Goal: Find contact information: Obtain details needed to contact an individual or organization

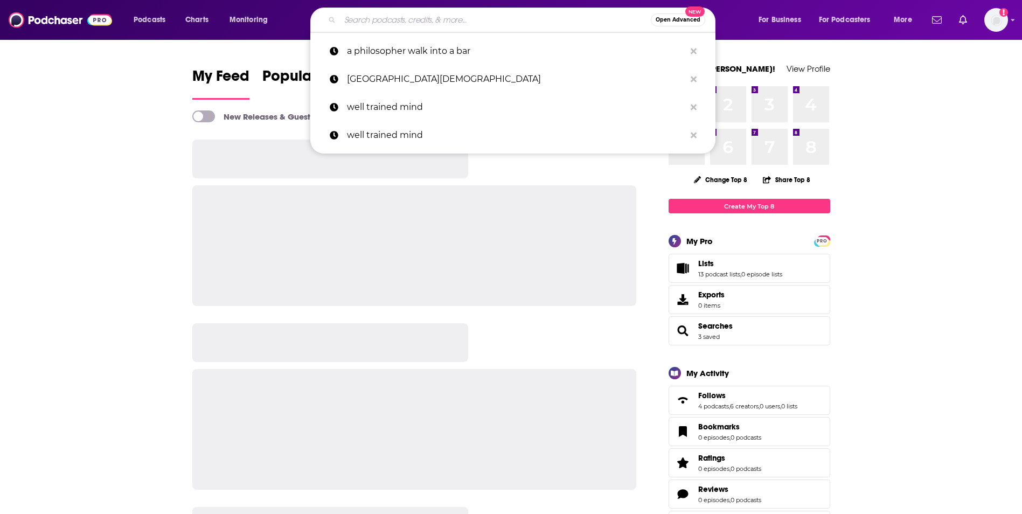
click at [464, 16] on input "Search podcasts, credits, & more..." at bounding box center [495, 19] width 311 height 17
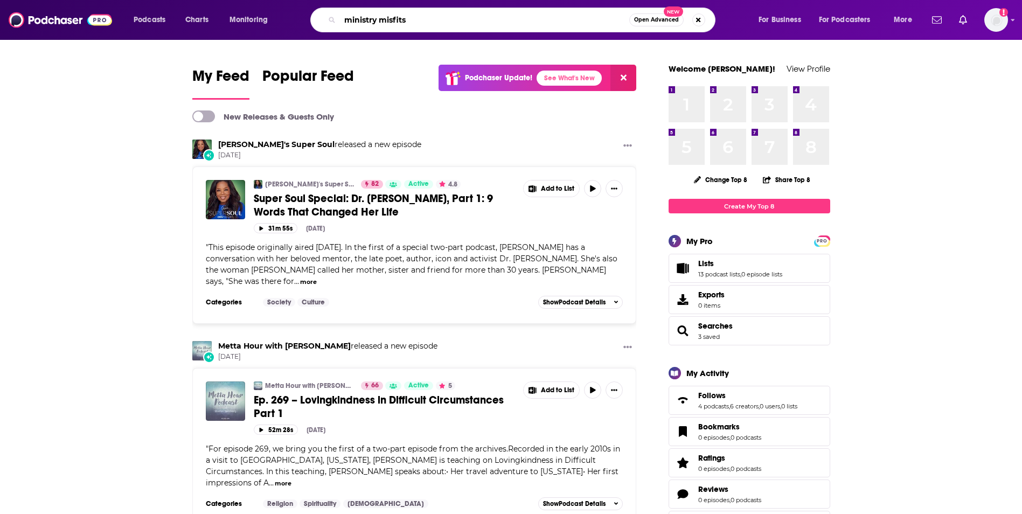
type input "ministry misfits"
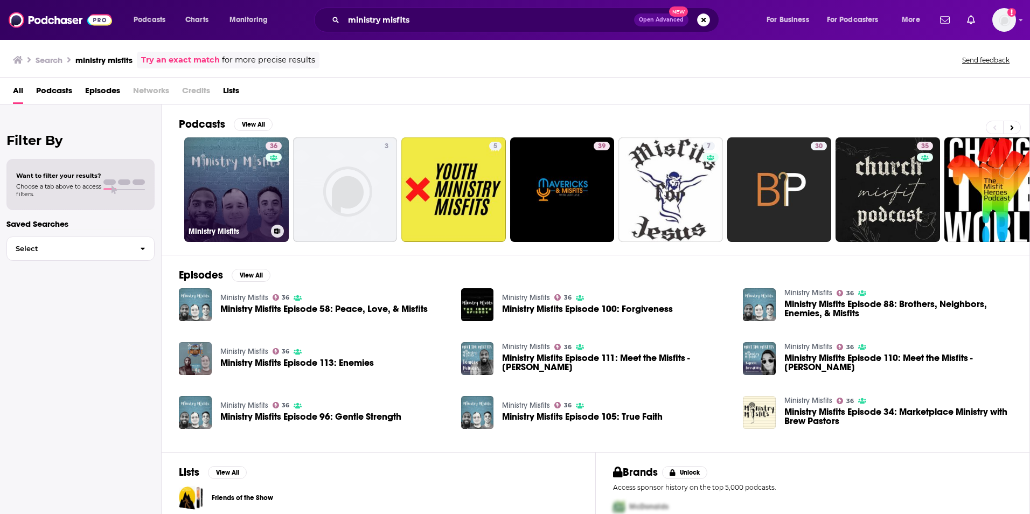
click at [245, 177] on link "36 Ministry Misfits" at bounding box center [236, 189] width 105 height 105
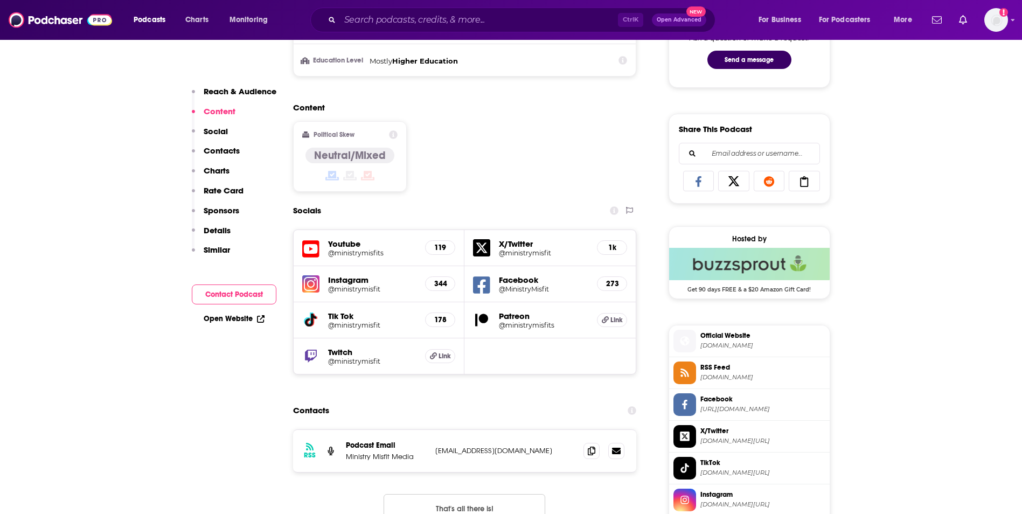
scroll to position [604, 0]
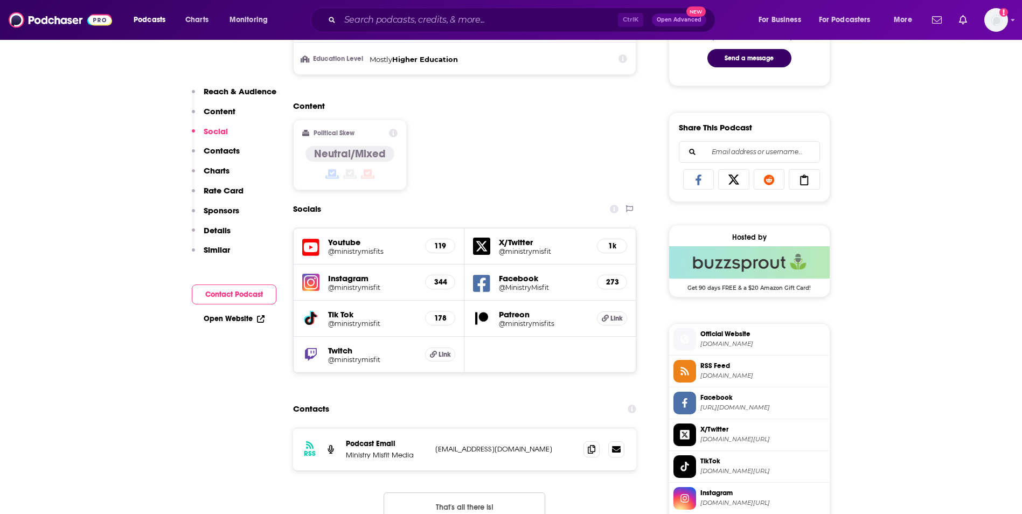
click at [545, 448] on p "[EMAIL_ADDRESS][DOMAIN_NAME]" at bounding box center [505, 449] width 140 height 9
copy div "[EMAIL_ADDRESS][DOMAIN_NAME] [EMAIL_ADDRESS][DOMAIN_NAME]"
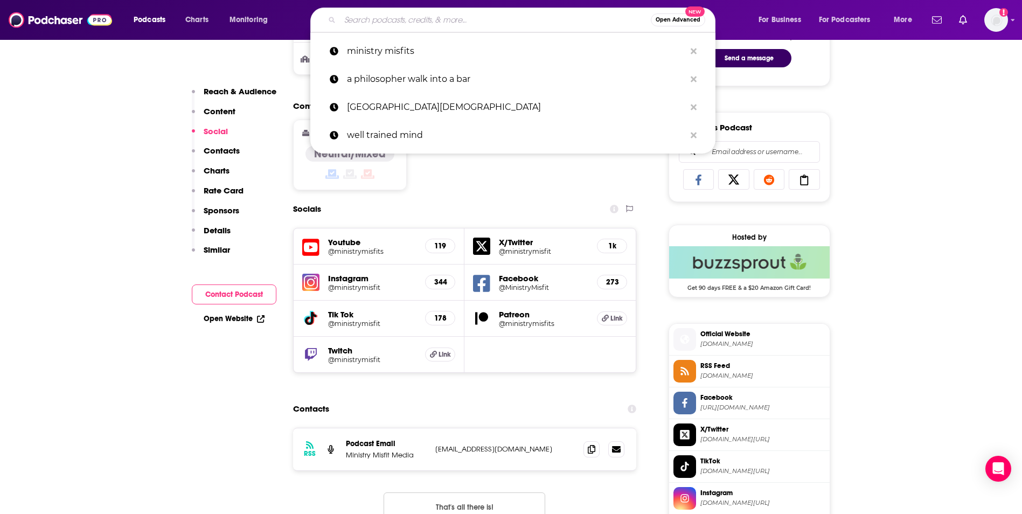
click at [432, 18] on input "Search podcasts, credits, & more..." at bounding box center [495, 19] width 311 height 17
paste input "Sacreligious Discourse"
type input "Sacreligious Discourse"
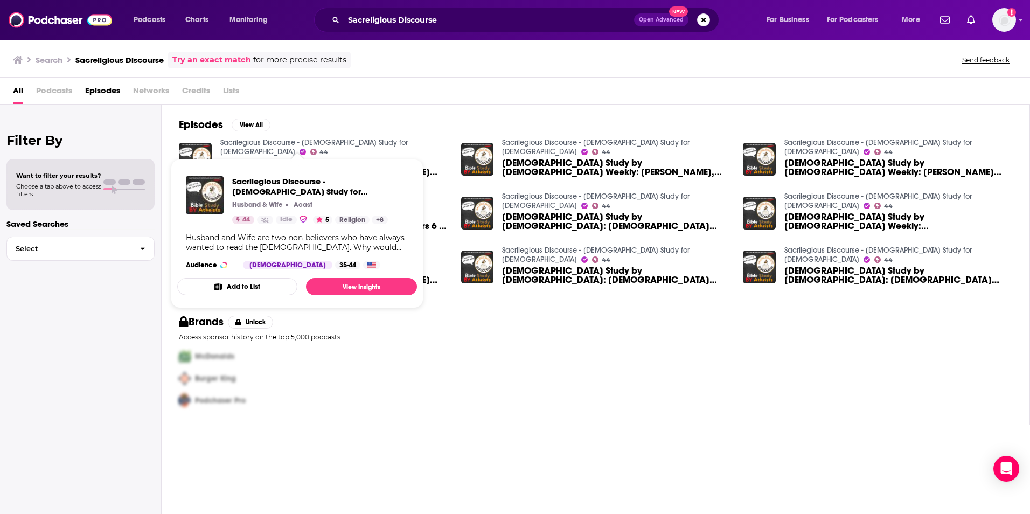
click at [271, 141] on link "Sacrilegious Discourse - [DEMOGRAPHIC_DATA] Study for [DEMOGRAPHIC_DATA]" at bounding box center [314, 147] width 188 height 18
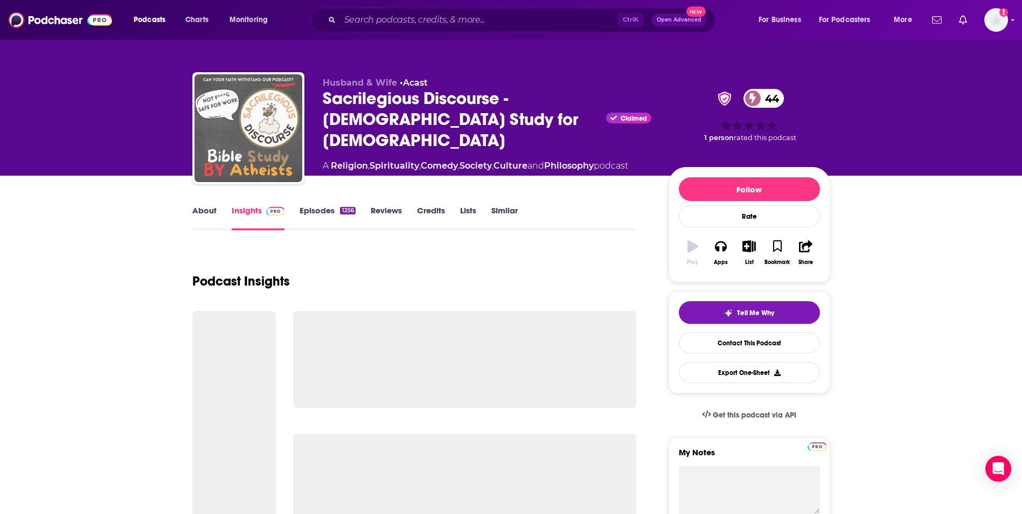
click at [271, 141] on img "Sacrilegious Discourse - Bible Study for Atheists" at bounding box center [249, 128] width 108 height 108
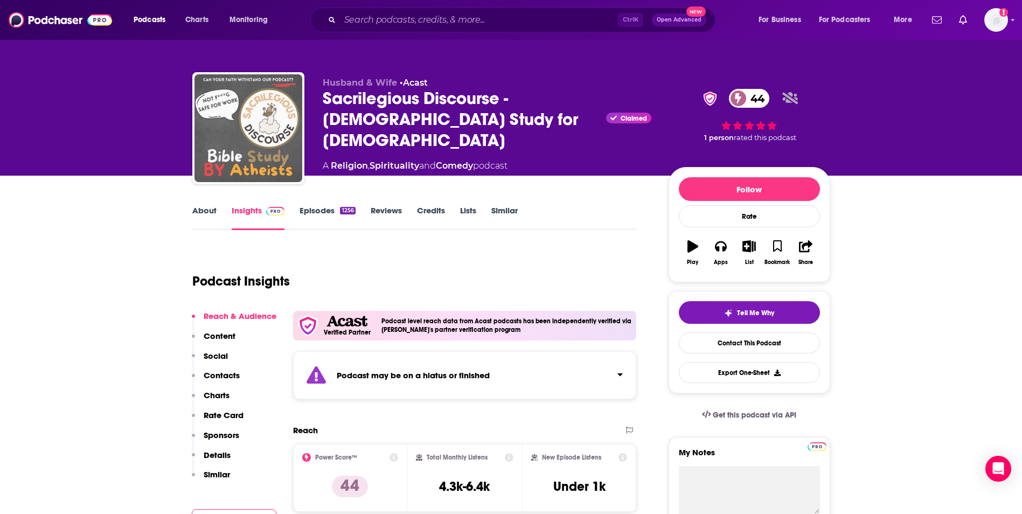
click at [278, 151] on img "Sacrilegious Discourse - Bible Study for Atheists" at bounding box center [249, 128] width 108 height 108
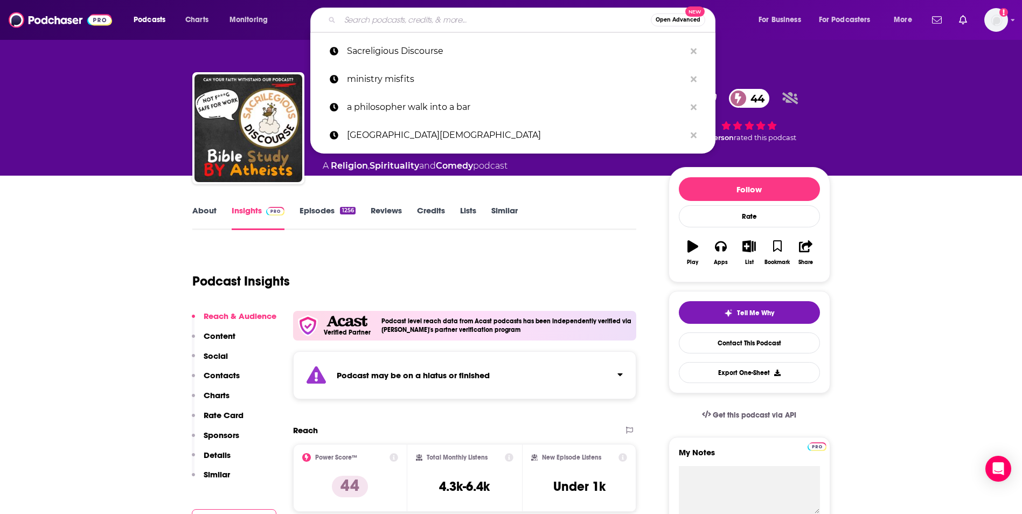
click at [413, 18] on input "Search podcasts, credits, & more..." at bounding box center [495, 19] width 311 height 17
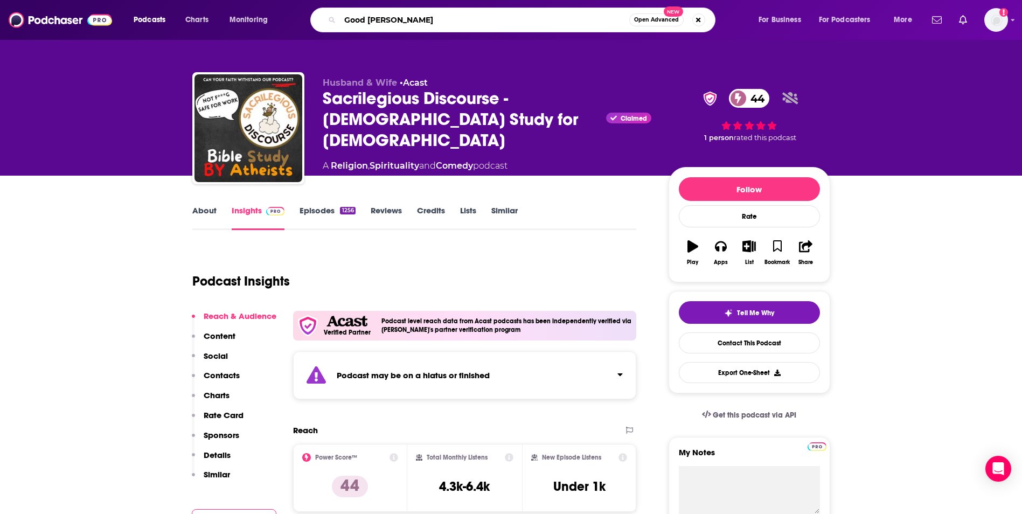
type input "Good [DEMOGRAPHIC_DATA] Fun"
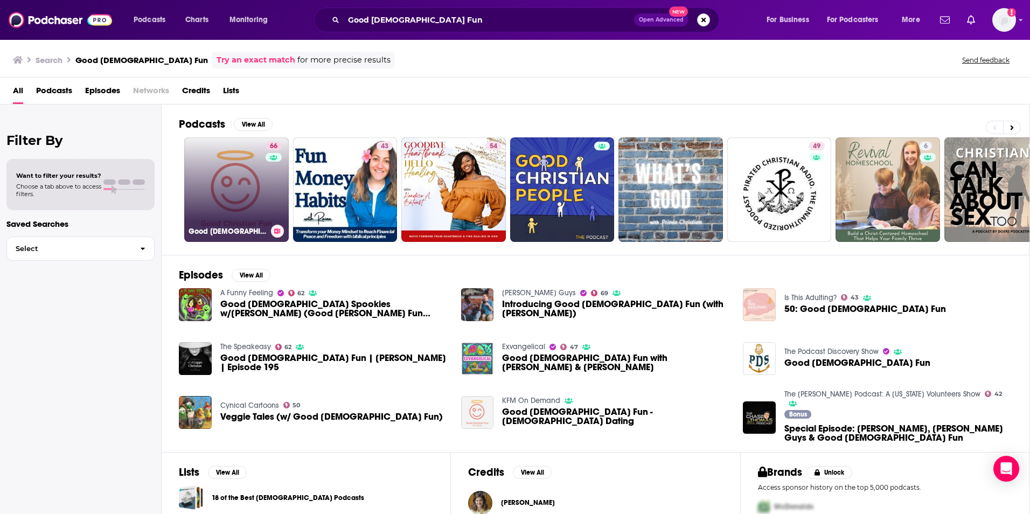
click at [249, 177] on link "66 Good [DEMOGRAPHIC_DATA] Fun" at bounding box center [236, 189] width 105 height 105
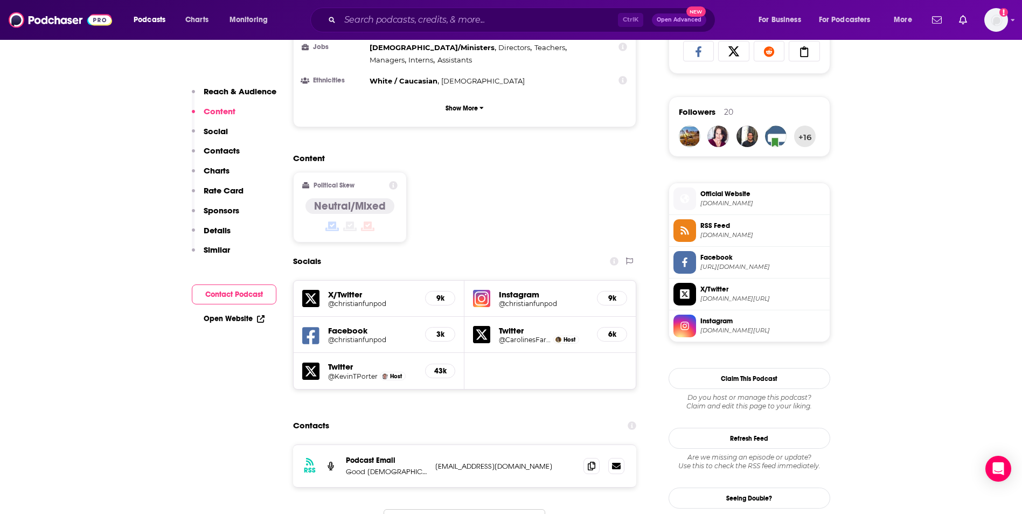
scroll to position [733, 0]
click at [544, 461] on p "[EMAIL_ADDRESS][DOMAIN_NAME]" at bounding box center [505, 465] width 140 height 9
copy div "[EMAIL_ADDRESS][DOMAIN_NAME] [EMAIL_ADDRESS][DOMAIN_NAME]"
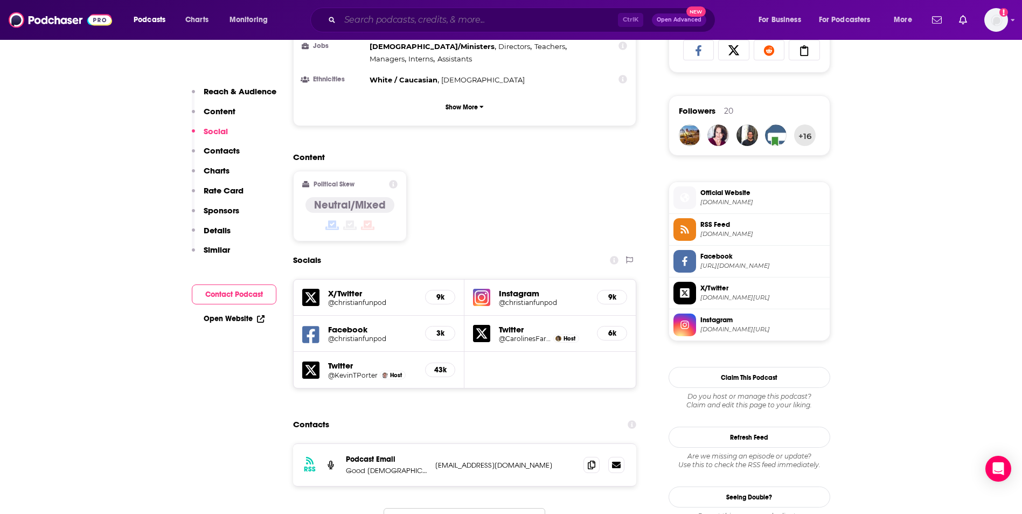
click at [370, 22] on input "Search podcasts, credits, & more..." at bounding box center [479, 19] width 278 height 17
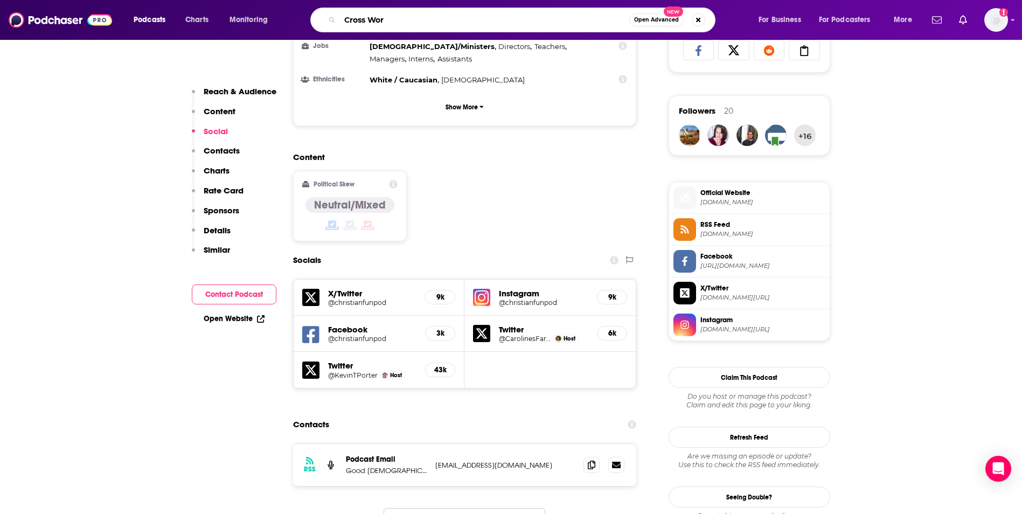
type input "Cross Word"
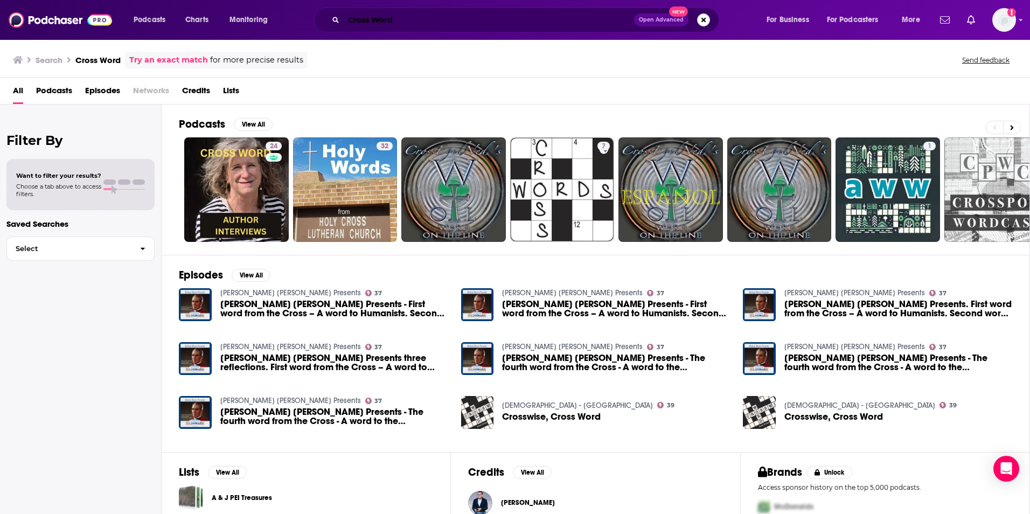
click at [416, 19] on input "Cross Word" at bounding box center [489, 19] width 290 height 17
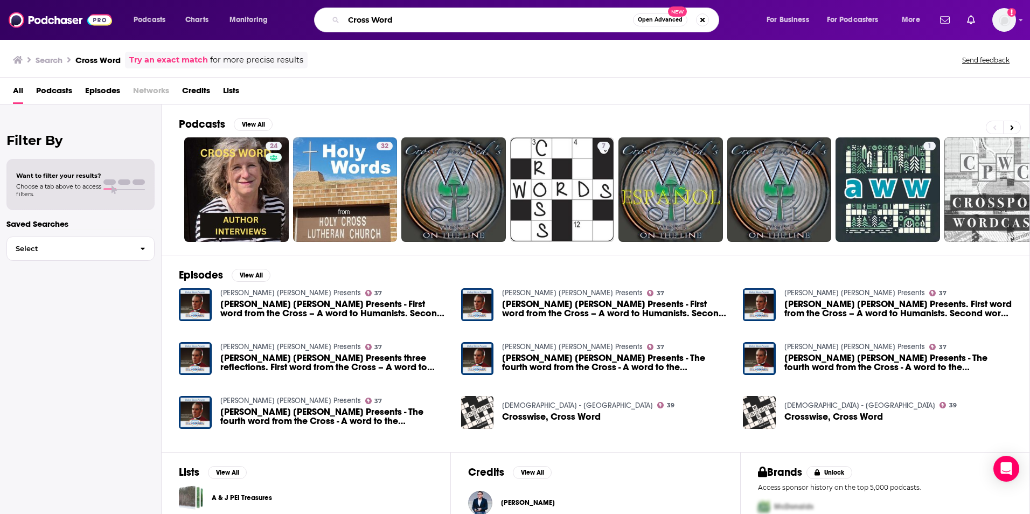
click at [416, 19] on input "Cross Word" at bounding box center [488, 19] width 289 height 17
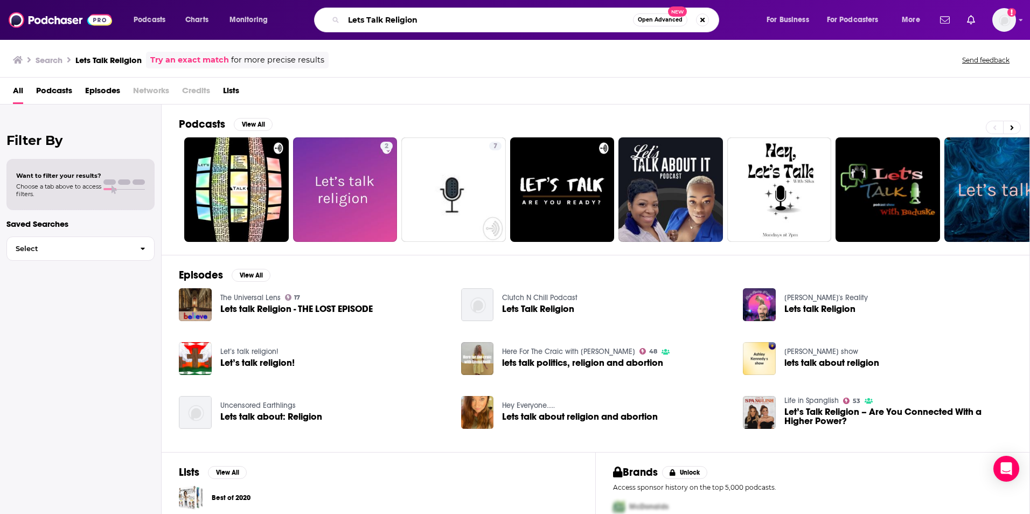
click at [362, 23] on input "Lets Talk Religion" at bounding box center [488, 19] width 289 height 17
type input "Let's Talk Religion"
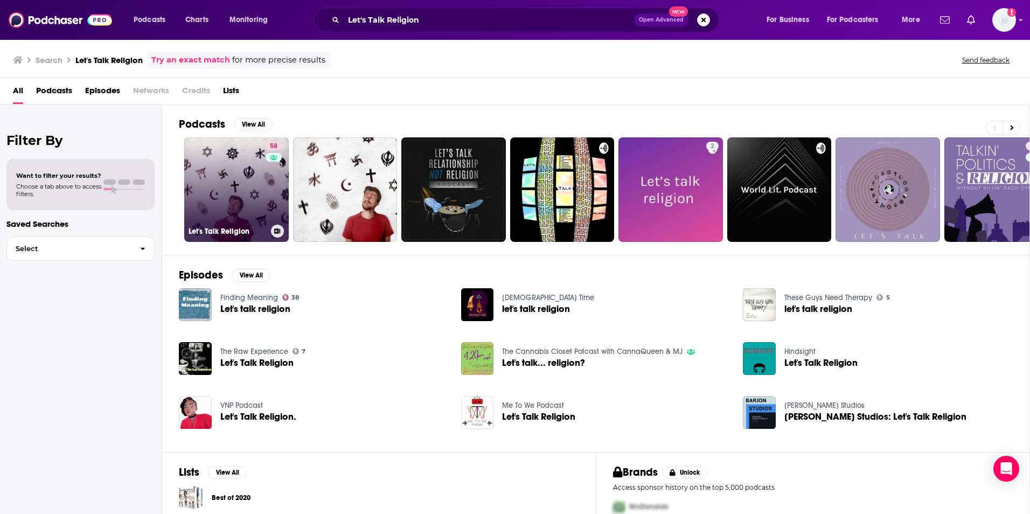
drag, startPoint x: 255, startPoint y: 192, endPoint x: 213, endPoint y: 184, distance: 43.3
click at [213, 184] on link "58 Let's Talk Religion" at bounding box center [236, 189] width 105 height 105
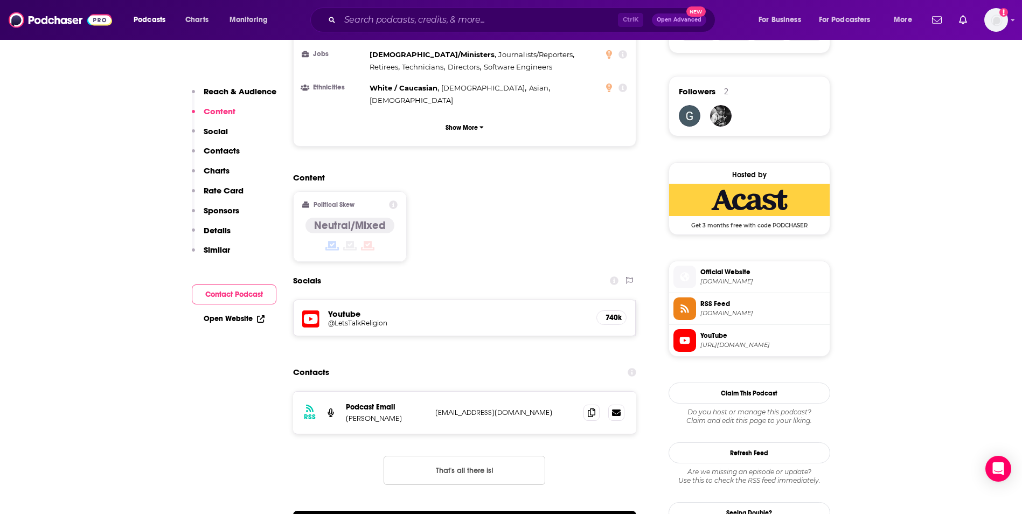
scroll to position [754, 0]
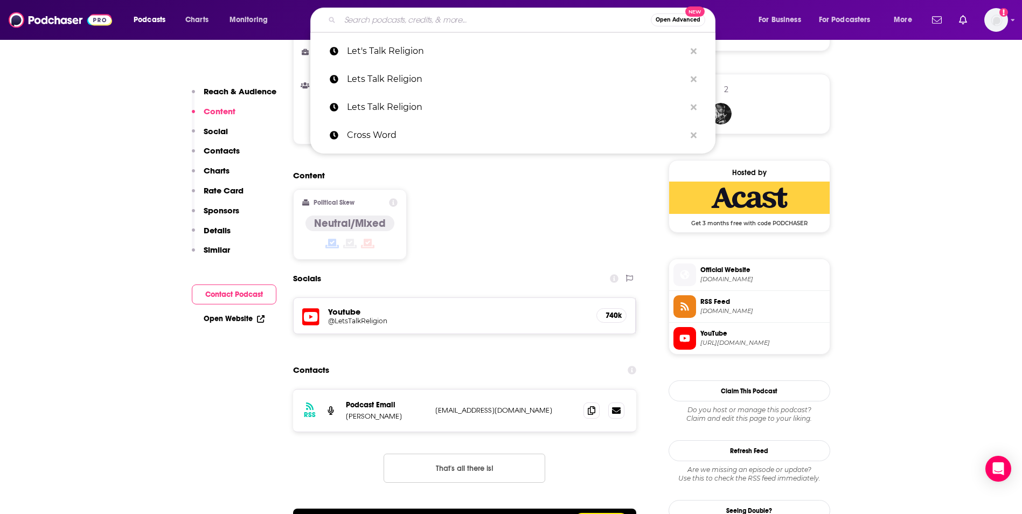
click at [404, 18] on input "Search podcasts, credits, & more..." at bounding box center [495, 19] width 311 height 17
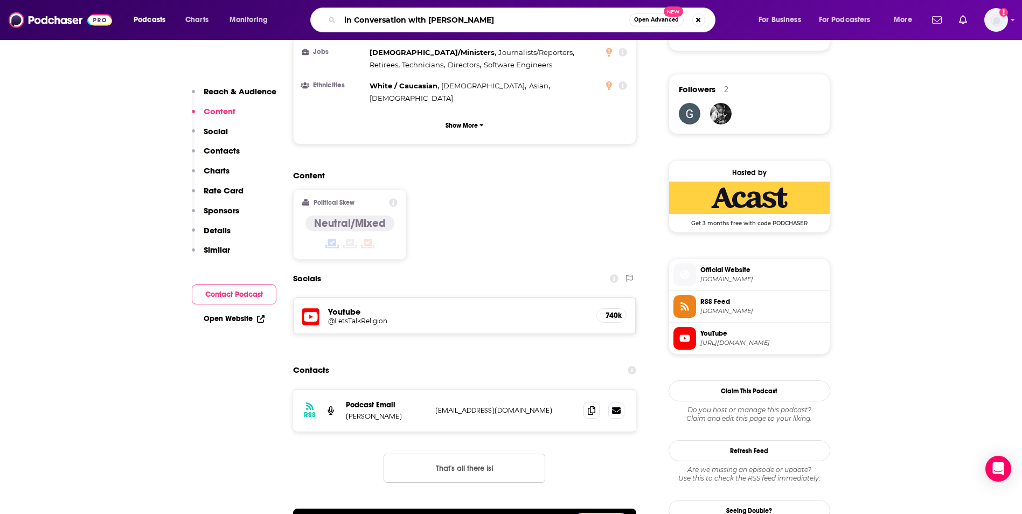
type input "in Conversation with [PERSON_NAME]"
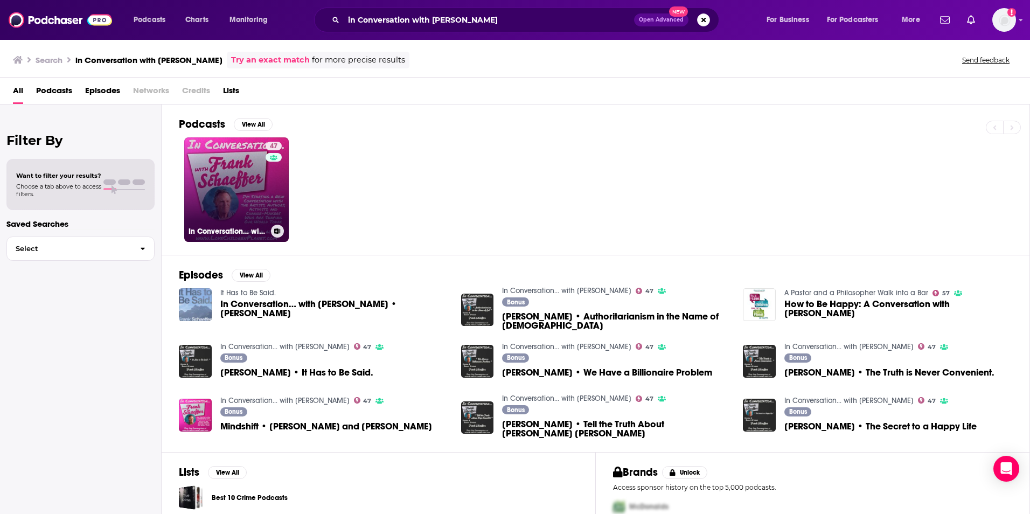
click at [252, 194] on link "47 In Conversation… with [PERSON_NAME]" at bounding box center [236, 189] width 105 height 105
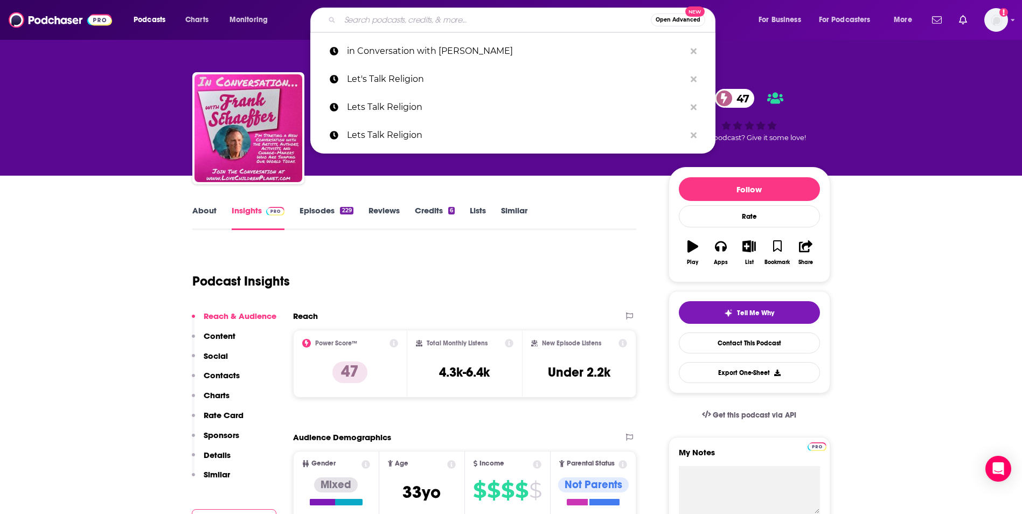
click at [420, 22] on input "Search podcasts, credits, & more..." at bounding box center [495, 19] width 311 height 17
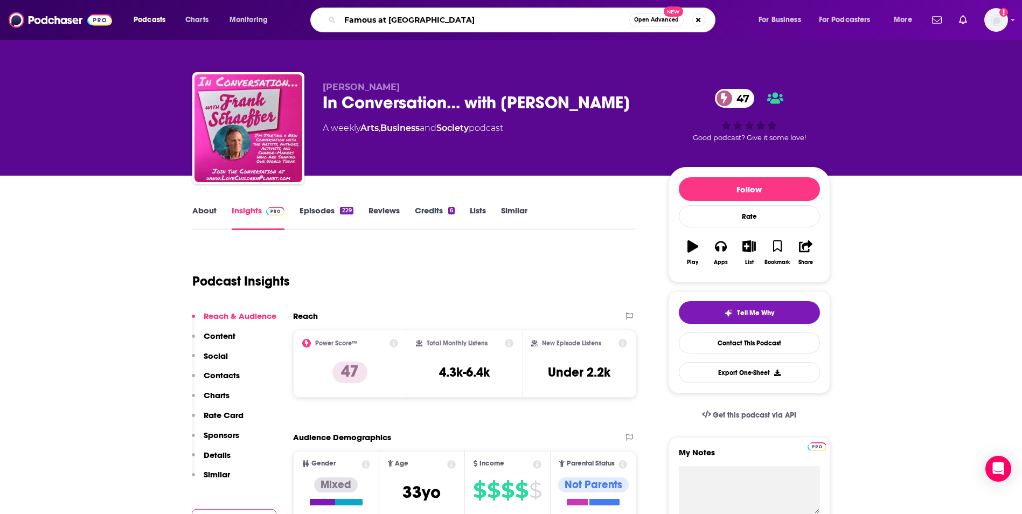
type input "Famous at Home"
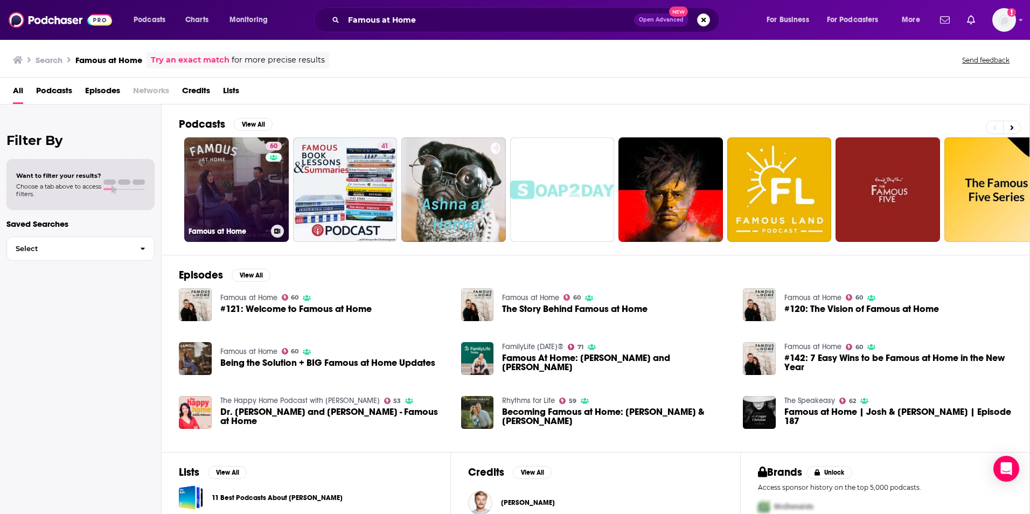
click at [237, 189] on link "60 Famous at Home" at bounding box center [236, 189] width 105 height 105
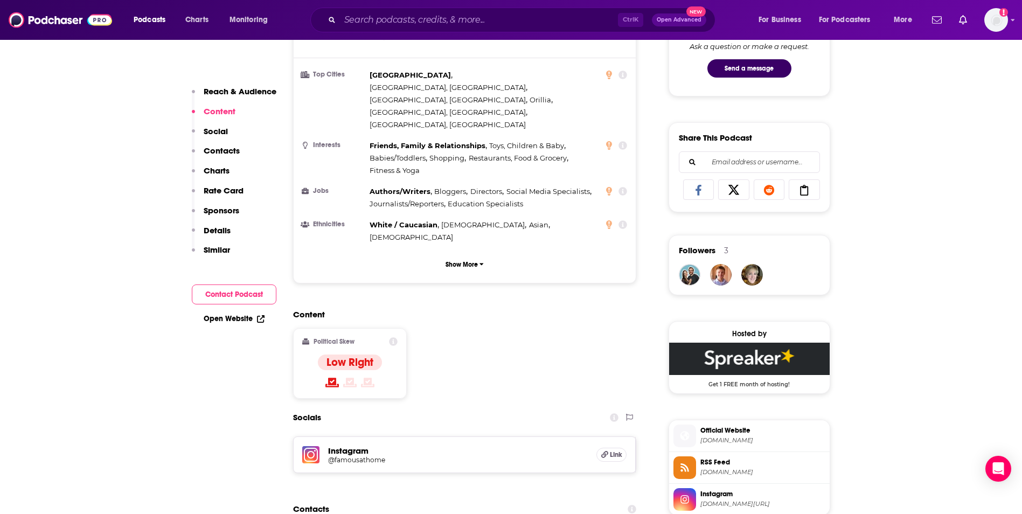
scroll to position [733, 0]
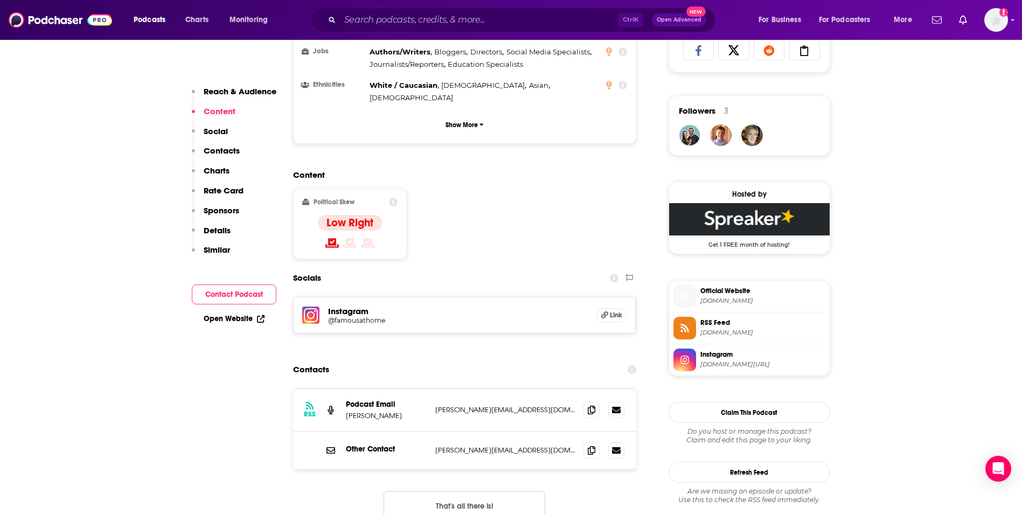
click at [526, 405] on p "[PERSON_NAME][EMAIL_ADDRESS][DOMAIN_NAME]" at bounding box center [505, 409] width 140 height 9
copy div "[PERSON_NAME][EMAIL_ADDRESS][DOMAIN_NAME] [PERSON_NAME][EMAIL_ADDRESS][DOMAIN_N…"
click at [459, 23] on input "Search podcasts, credits, & more..." at bounding box center [479, 19] width 278 height 17
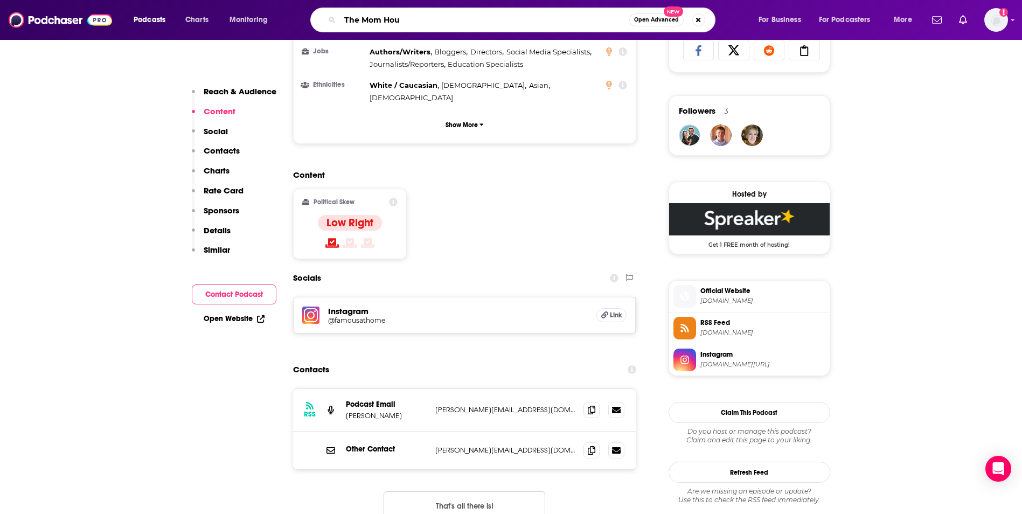
type input "The Mom Hour"
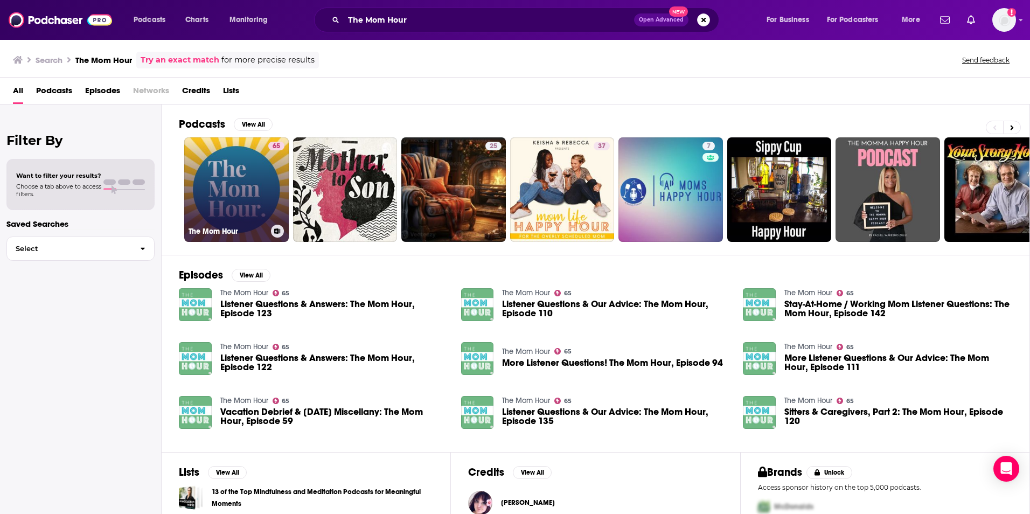
click at [247, 186] on link "65 The Mom Hour" at bounding box center [236, 189] width 105 height 105
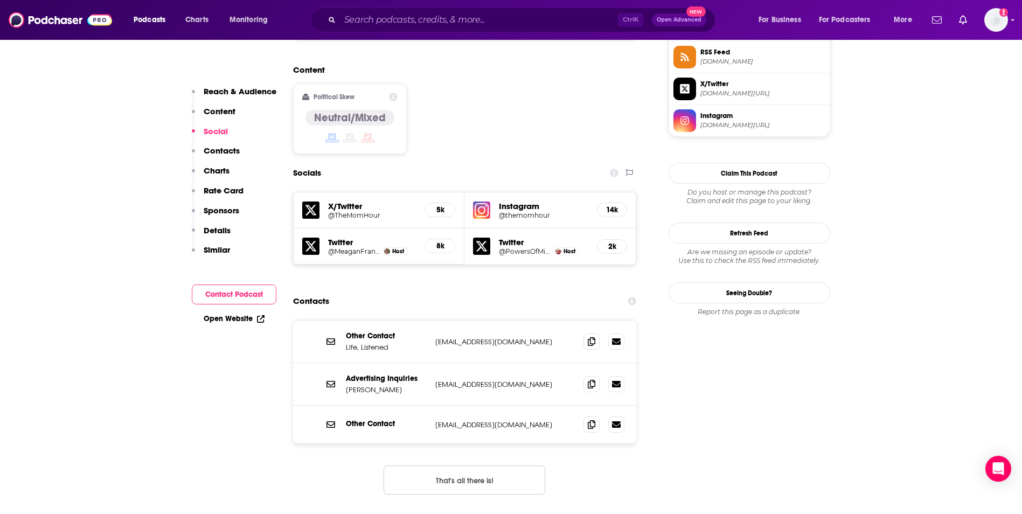
scroll to position [948, 0]
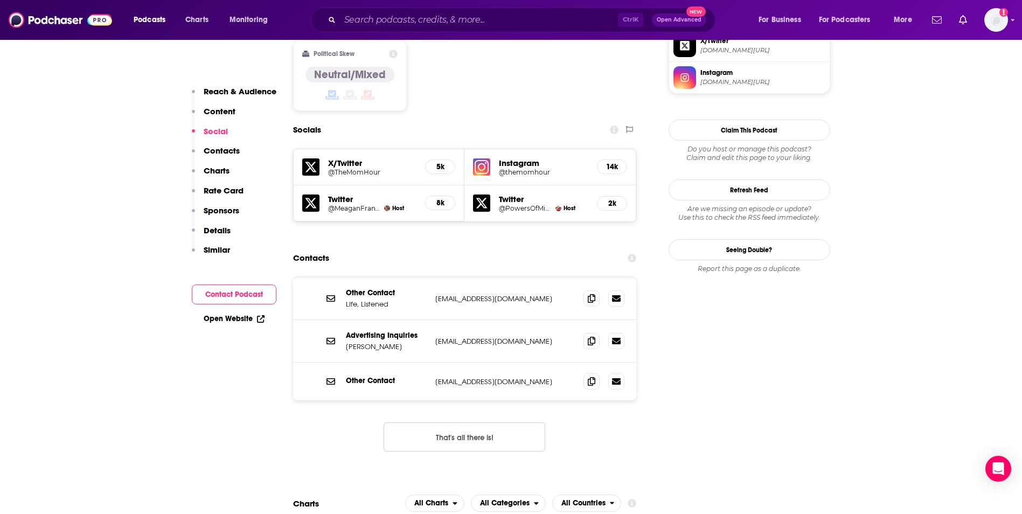
click at [523, 294] on p "[EMAIL_ADDRESS][DOMAIN_NAME]" at bounding box center [505, 298] width 140 height 9
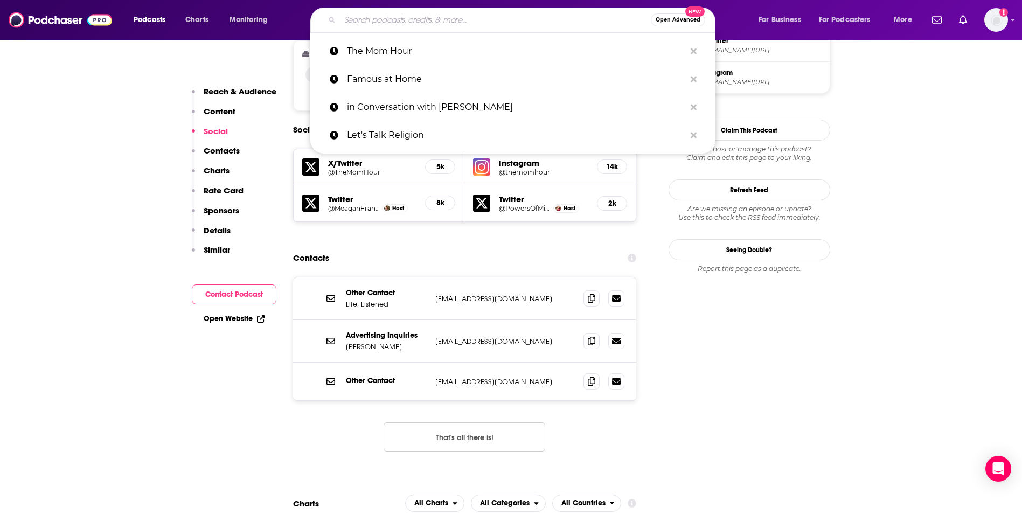
click at [420, 22] on input "Search podcasts, credits, & more..." at bounding box center [495, 19] width 311 height 17
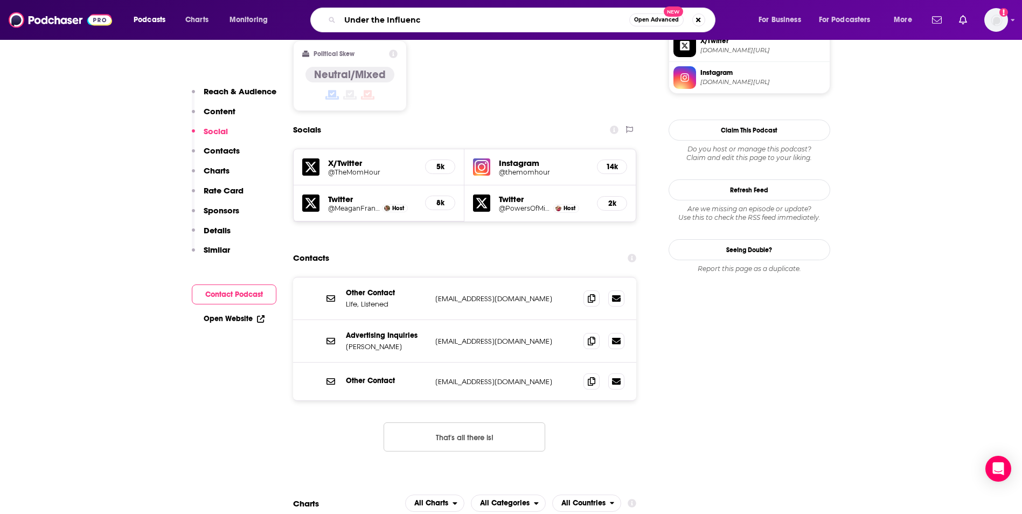
type input "Under the Influence"
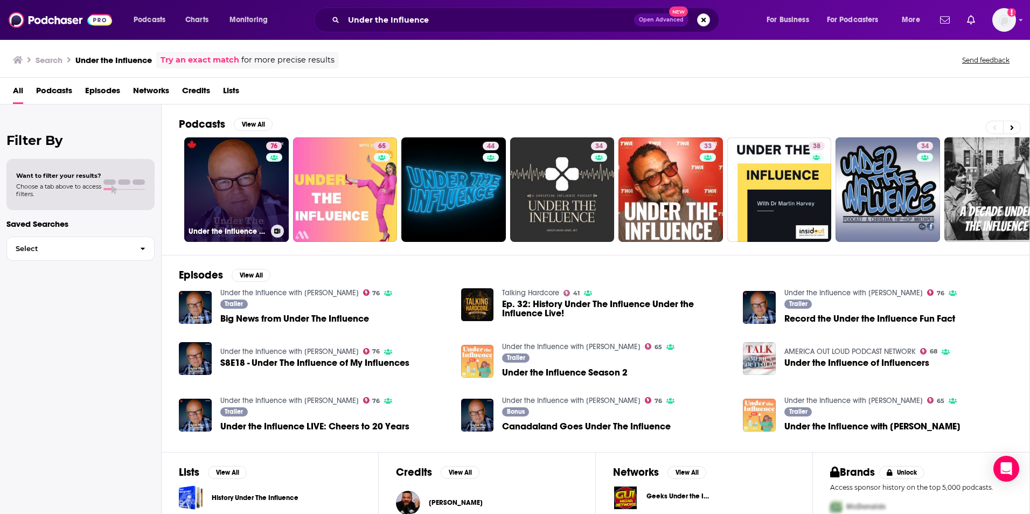
click at [232, 188] on link "76 Under the Influence with [PERSON_NAME]" at bounding box center [236, 189] width 105 height 105
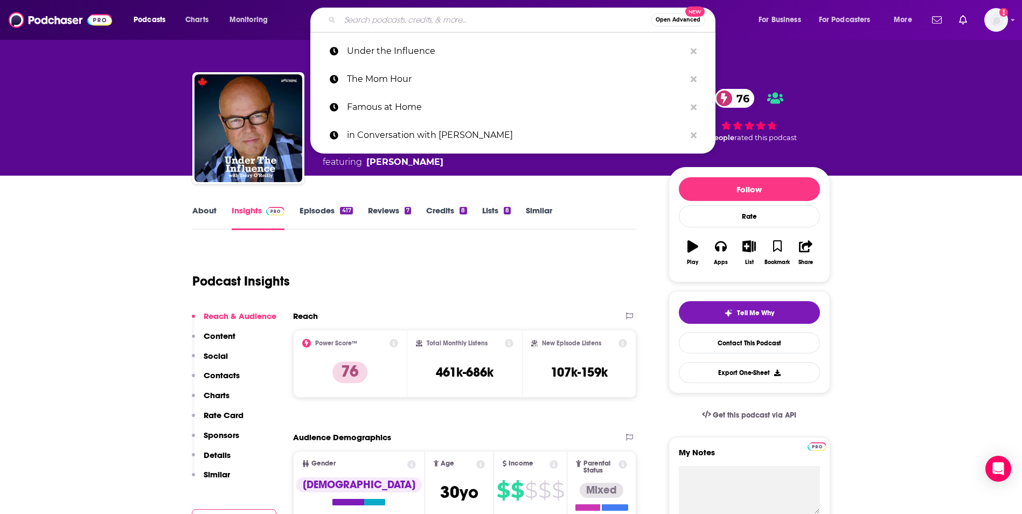
click at [433, 23] on input "Search podcasts, credits, & more..." at bounding box center [495, 19] width 311 height 17
paste input "Under the Influence with [PERSON_NAME]"
type input "Under the Influence with [PERSON_NAME]"
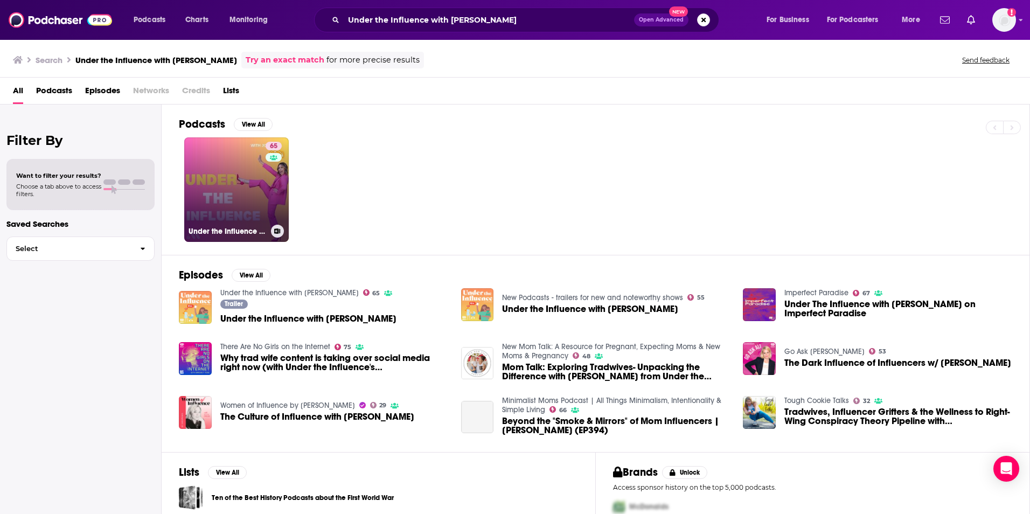
click at [225, 213] on link "65 Under the Influence with [PERSON_NAME]" at bounding box center [236, 189] width 105 height 105
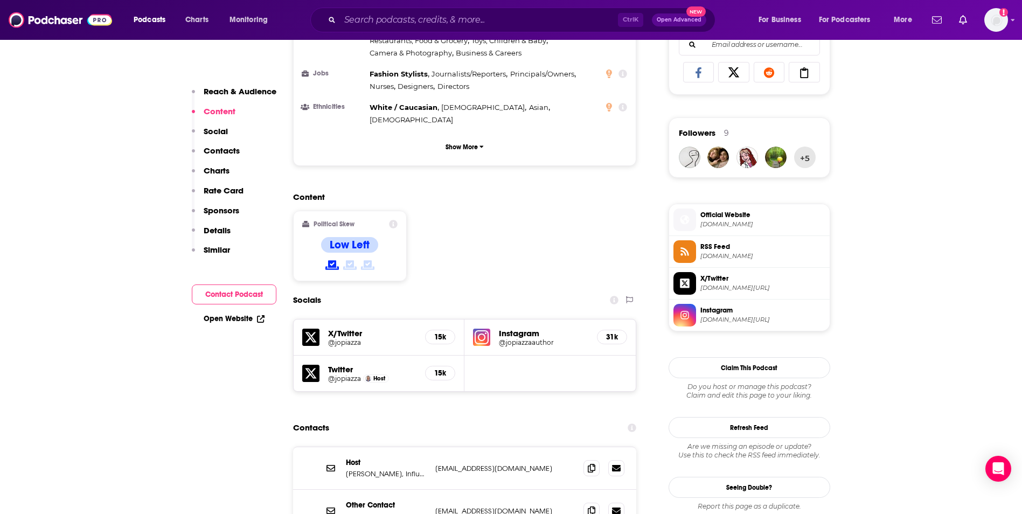
scroll to position [711, 0]
click at [508, 463] on p "[EMAIL_ADDRESS][DOMAIN_NAME]" at bounding box center [505, 467] width 140 height 9
copy div "[EMAIL_ADDRESS][DOMAIN_NAME] [DOMAIN_NAME][EMAIL_ADDRESS][DOMAIN_NAME]"
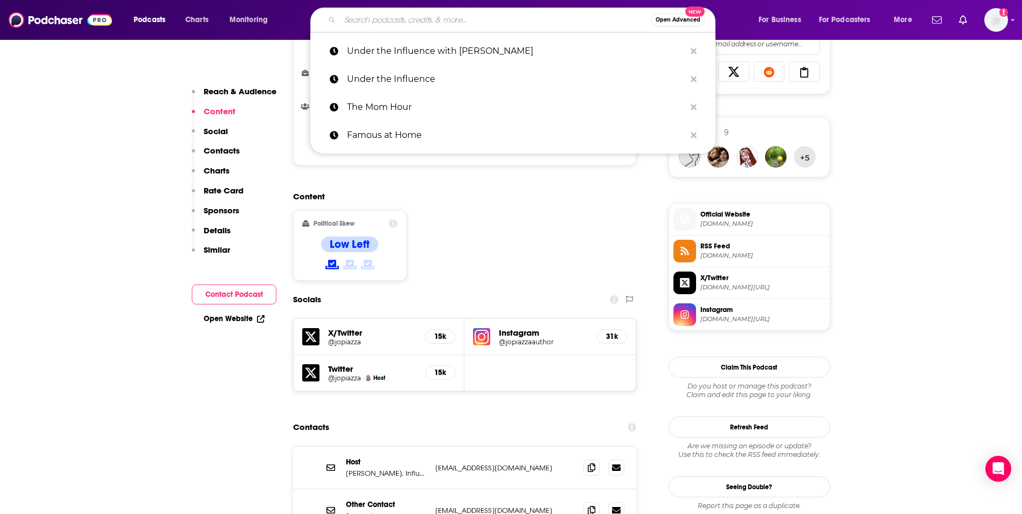
click at [362, 21] on input "Search podcasts, credits, & more..." at bounding box center [495, 19] width 311 height 17
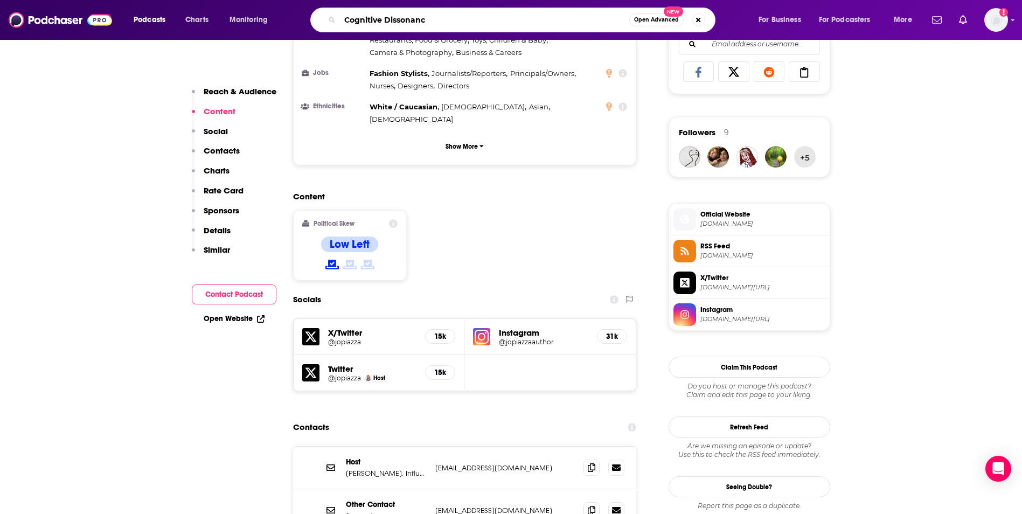
type input "Cognitive Dissonance"
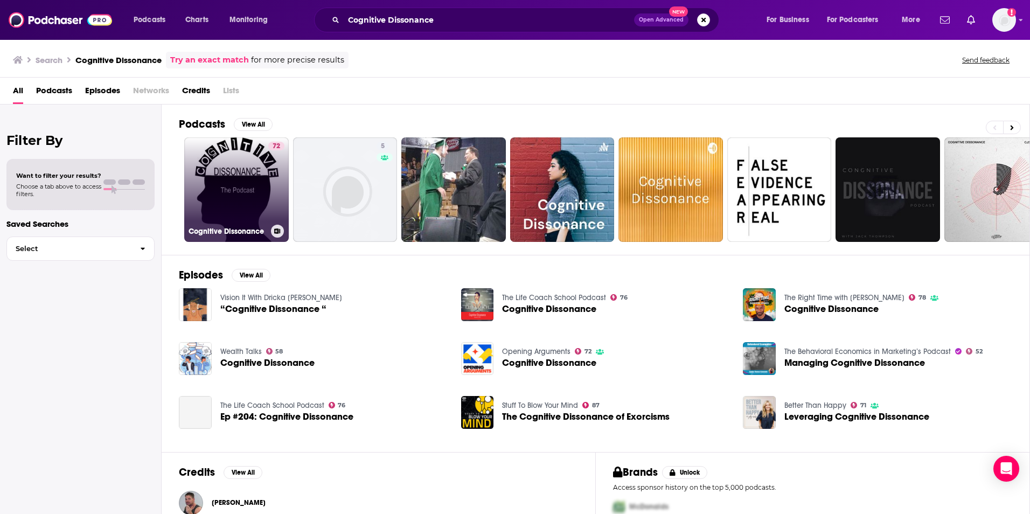
click at [253, 175] on link "72 Cognitive Dissonance" at bounding box center [236, 189] width 105 height 105
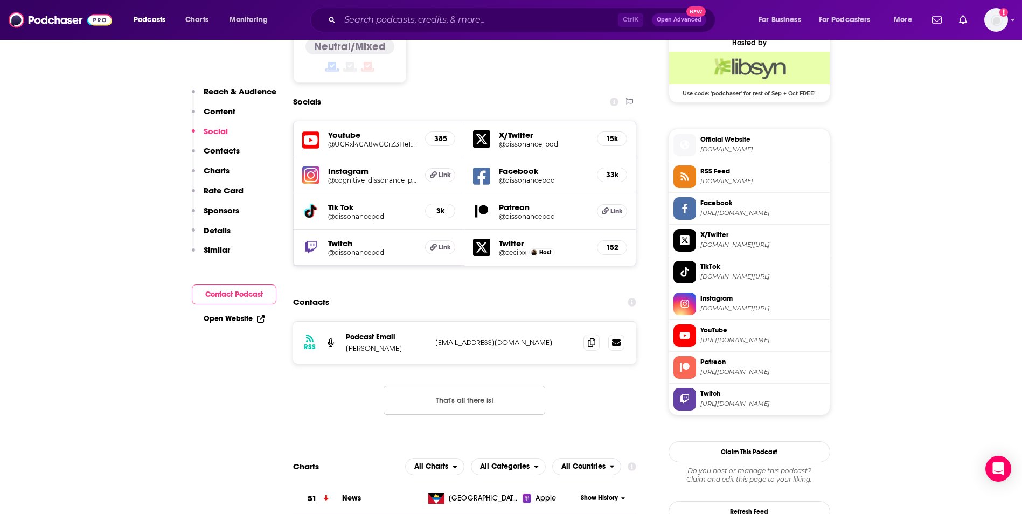
scroll to position [927, 0]
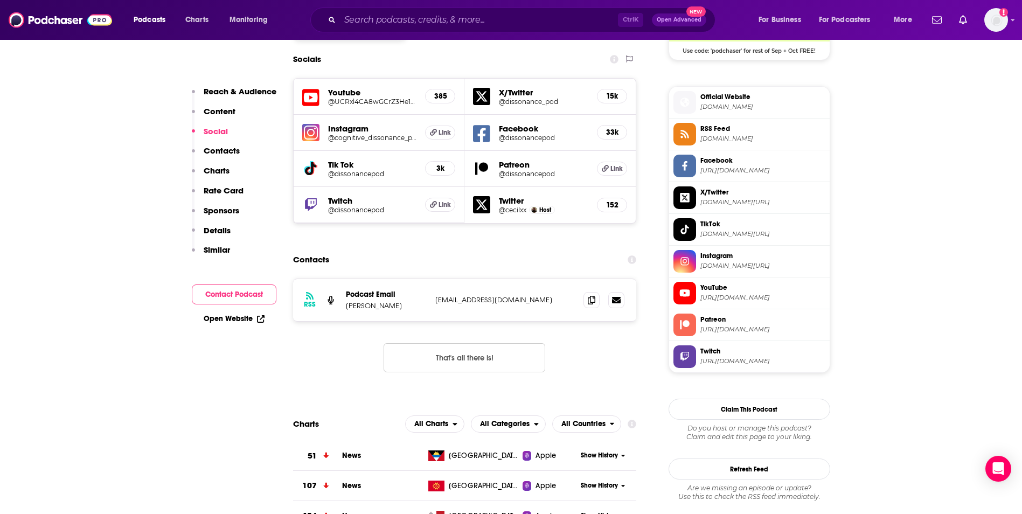
click at [546, 295] on p "[EMAIL_ADDRESS][DOMAIN_NAME]" at bounding box center [505, 299] width 140 height 9
copy div "[EMAIL_ADDRESS][DOMAIN_NAME] [DOMAIN_NAME][EMAIL_ADDRESS][DOMAIN_NAME]"
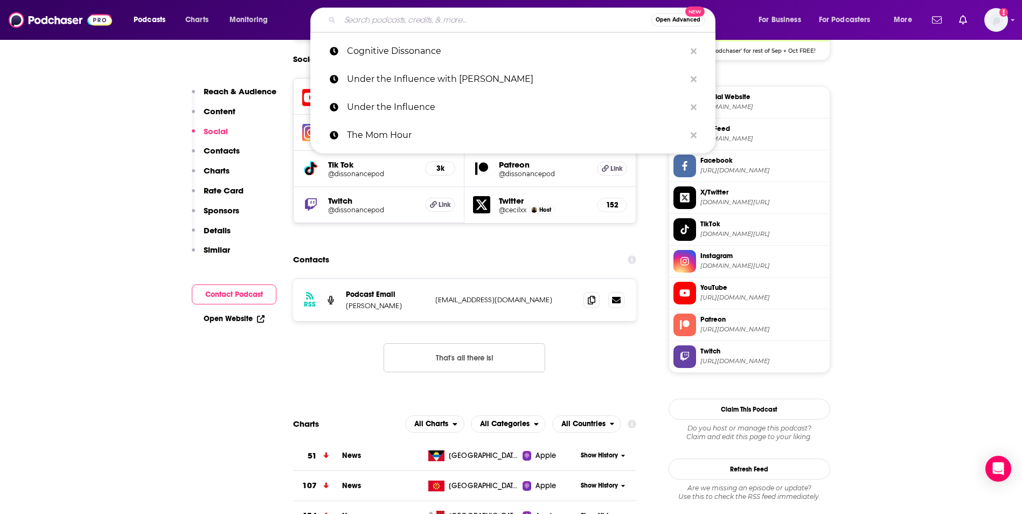
click at [350, 18] on input "Search podcasts, credits, & more..." at bounding box center [495, 19] width 311 height 17
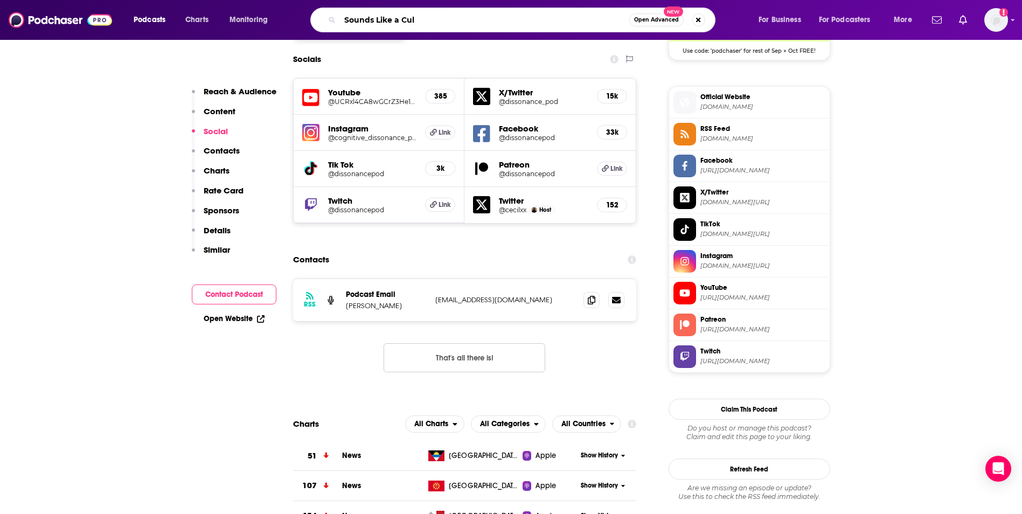
type input "Sounds Like a Cult"
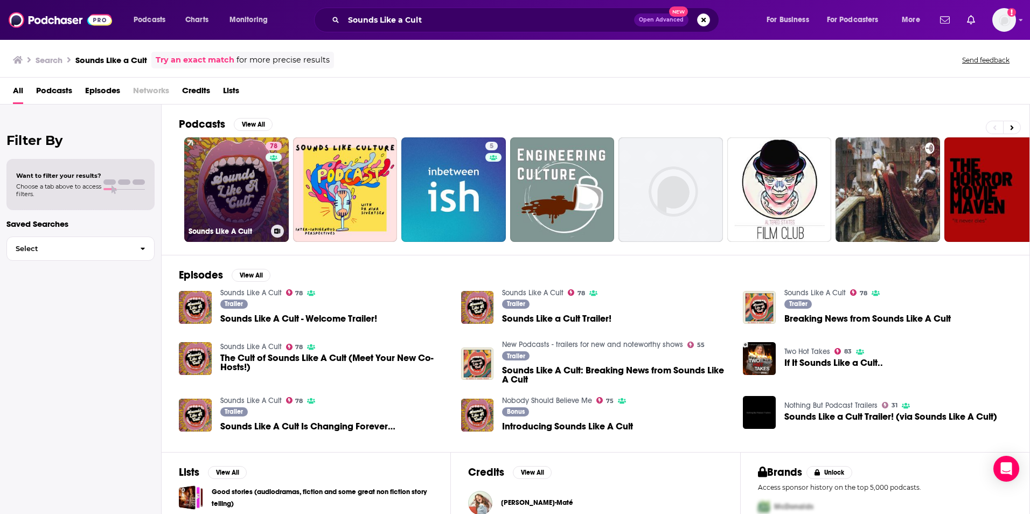
click at [252, 179] on link "78 Sounds Like A Cult" at bounding box center [236, 189] width 105 height 105
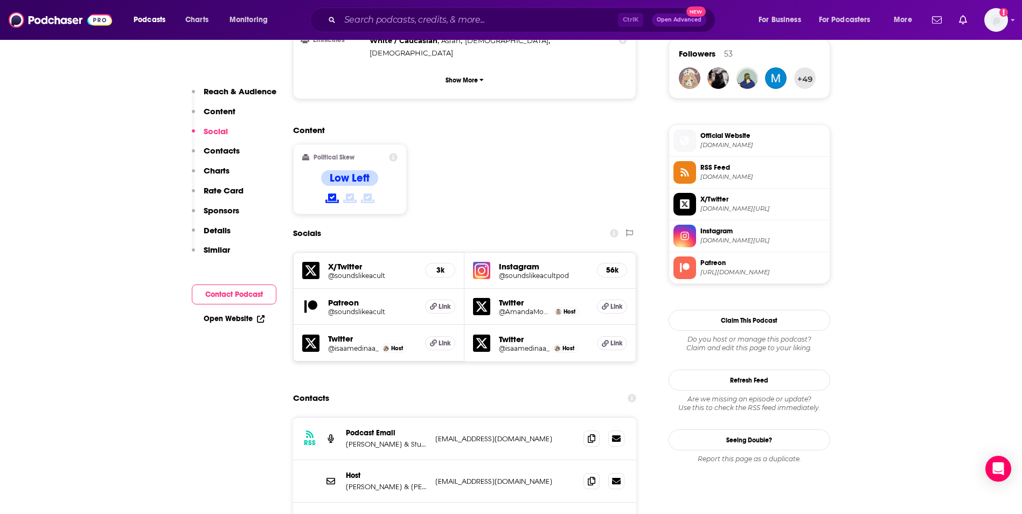
scroll to position [798, 0]
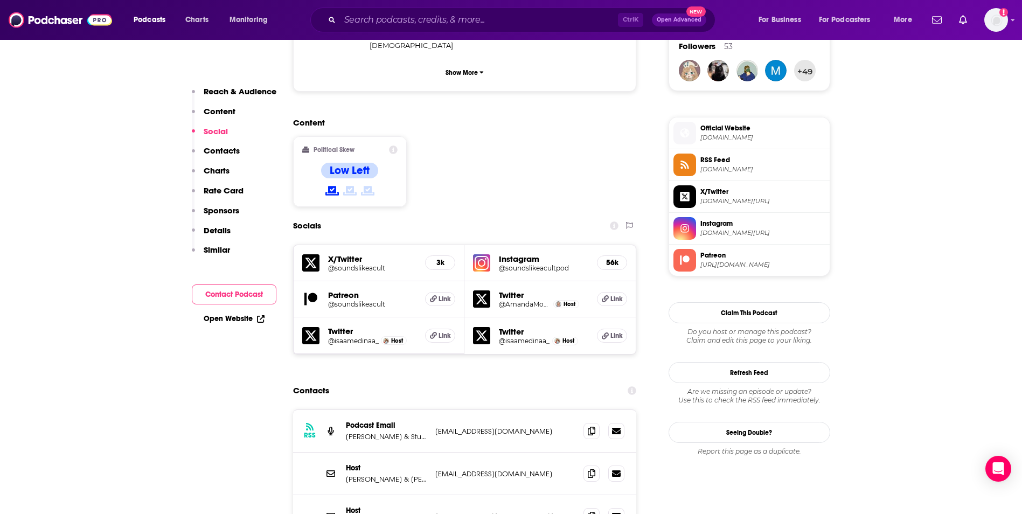
click at [529, 427] on p "[EMAIL_ADDRESS][DOMAIN_NAME]" at bounding box center [505, 431] width 140 height 9
copy div "[EMAIL_ADDRESS][DOMAIN_NAME] [EMAIL_ADDRESS][DOMAIN_NAME]"
click at [449, 20] on input "Search podcasts, credits, & more..." at bounding box center [479, 19] width 278 height 17
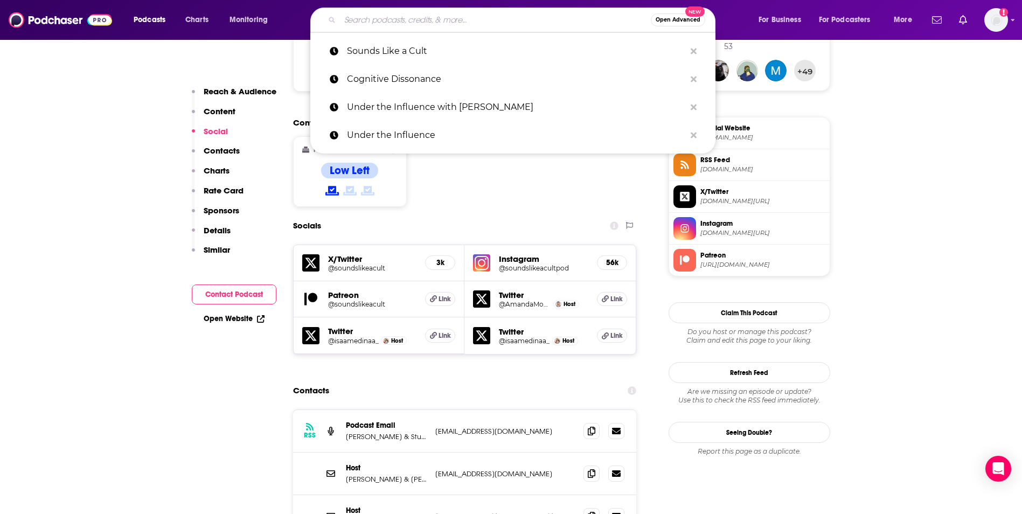
paste input "Trust Me: Cults, Extremem Beliefts & Manupulation"
type input "Trust Me: Cults, Extremem Beliefts & Manupulation"
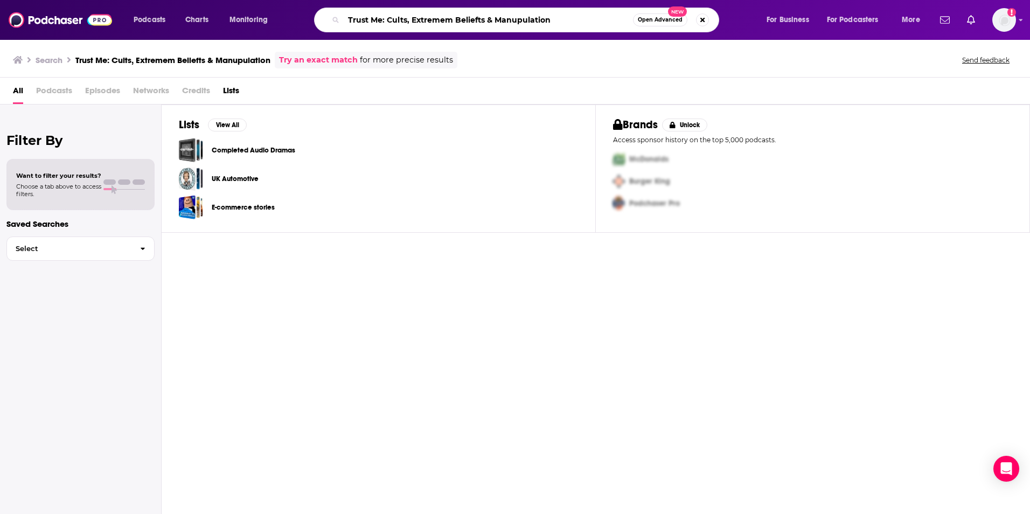
click at [389, 19] on input "Trust Me: Cults, Extremem Beliefts & Manupulation" at bounding box center [488, 19] width 289 height 17
type input "Trust Me"
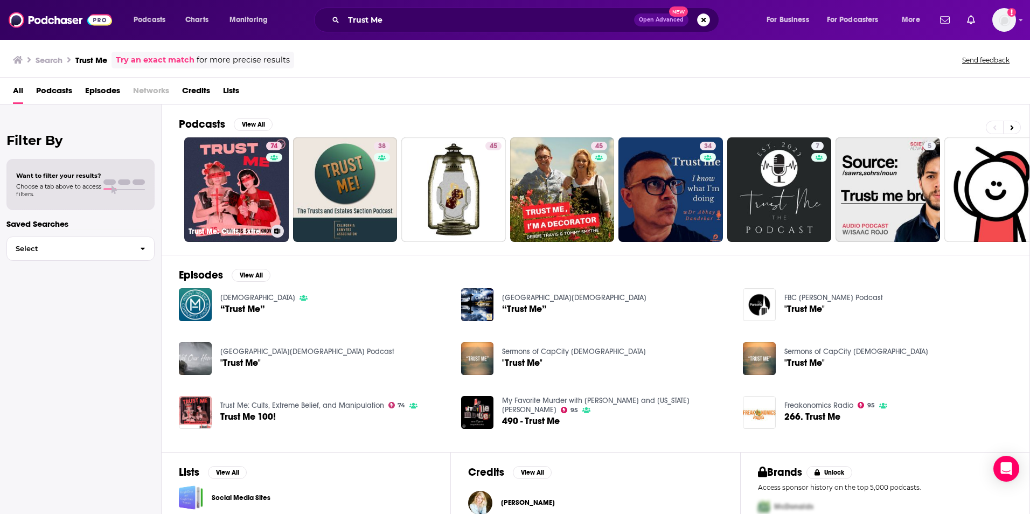
click at [256, 191] on link "74 Trust Me: Cults, Extreme Belief, and Manipulation" at bounding box center [236, 189] width 105 height 105
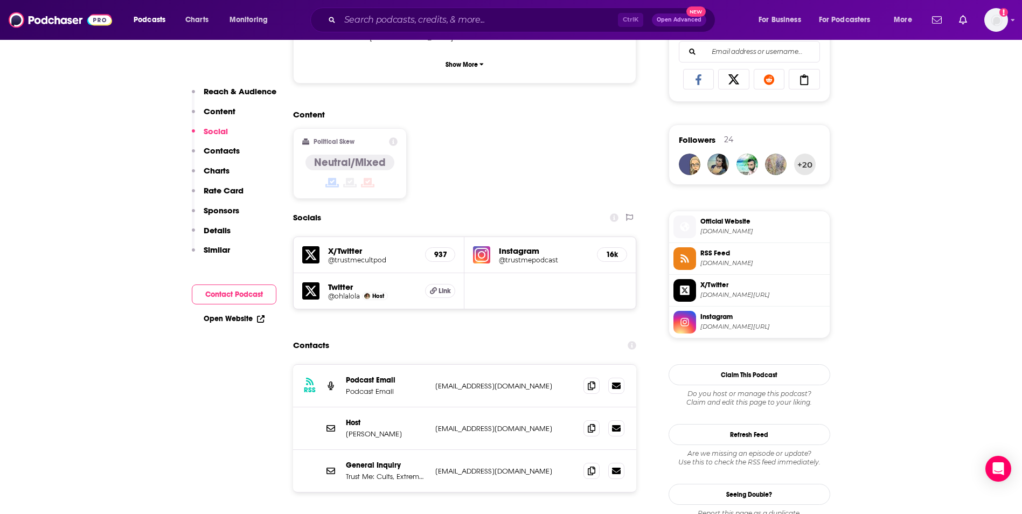
scroll to position [798, 0]
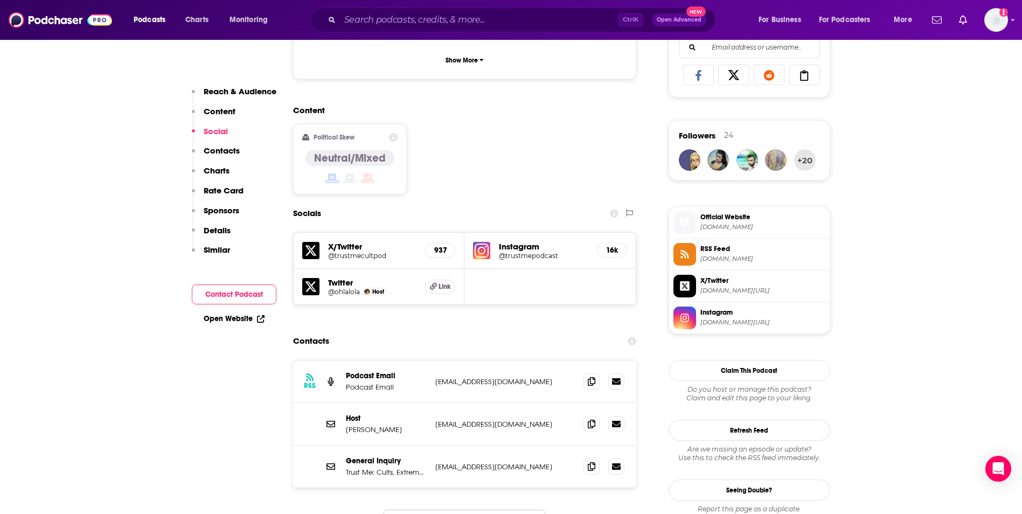
click at [537, 377] on p "[EMAIL_ADDRESS][DOMAIN_NAME]" at bounding box center [505, 381] width 140 height 9
copy div "[EMAIL_ADDRESS][DOMAIN_NAME] [EMAIL_ADDRESS][DOMAIN_NAME]"
click at [408, 23] on input "Search podcasts, credits, & more..." at bounding box center [479, 19] width 278 height 17
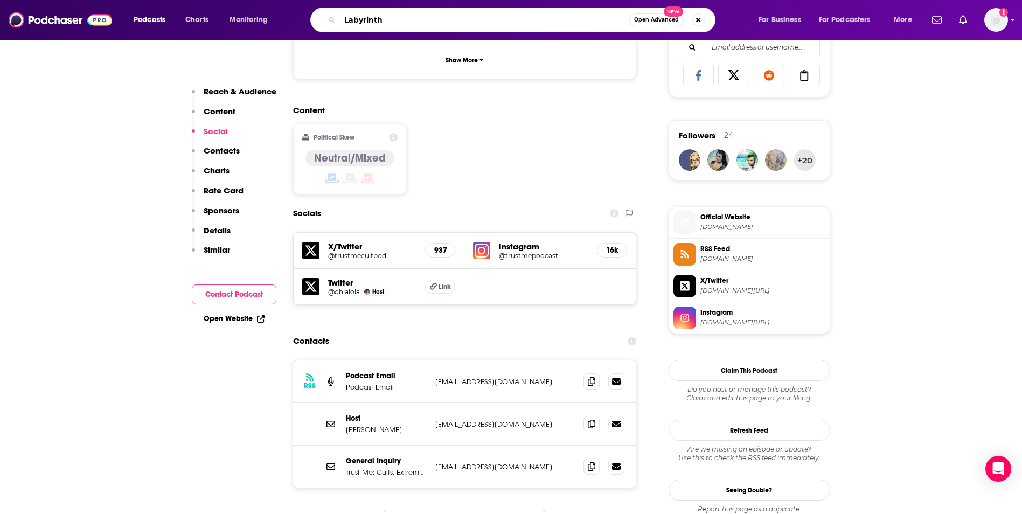
type input "Labyrinths"
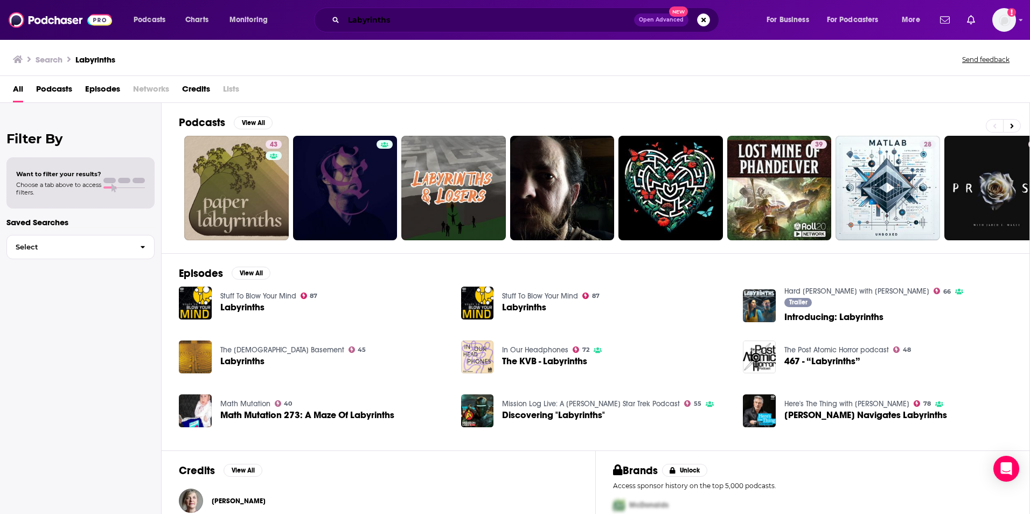
click at [476, 26] on input "Labyrinths" at bounding box center [489, 19] width 290 height 17
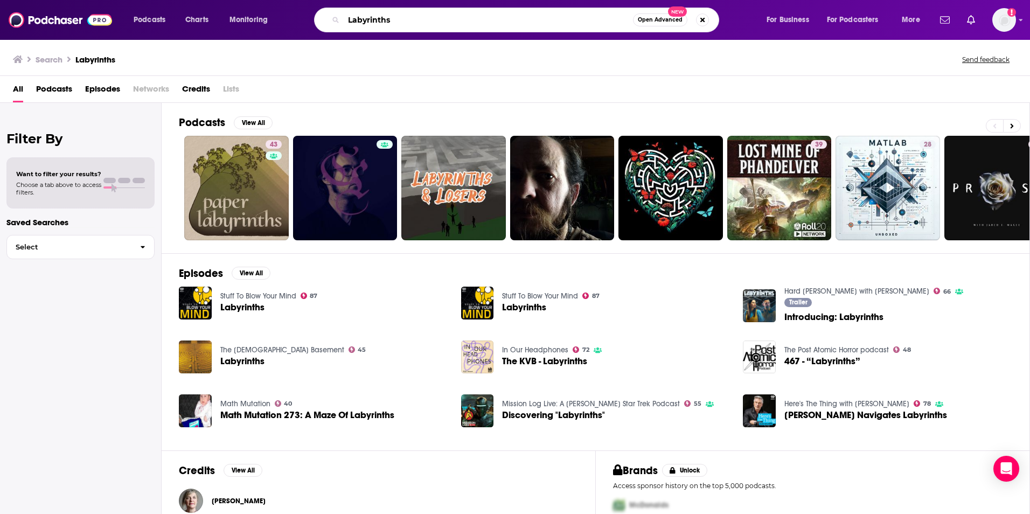
click at [476, 26] on input "Labyrinths" at bounding box center [488, 19] width 289 height 17
type input "speaking of cults"
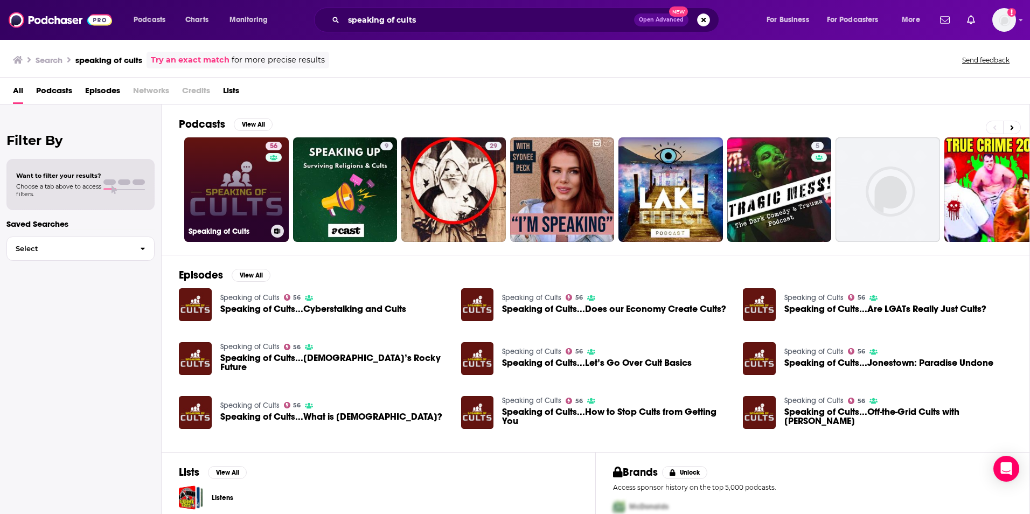
click at [257, 173] on link "56 Speaking of Cults" at bounding box center [236, 189] width 105 height 105
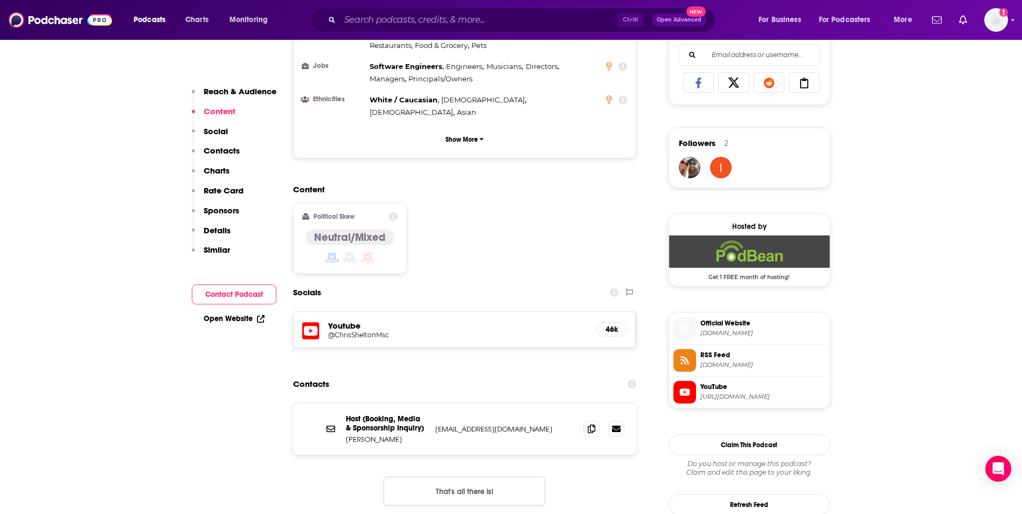
scroll to position [711, 0]
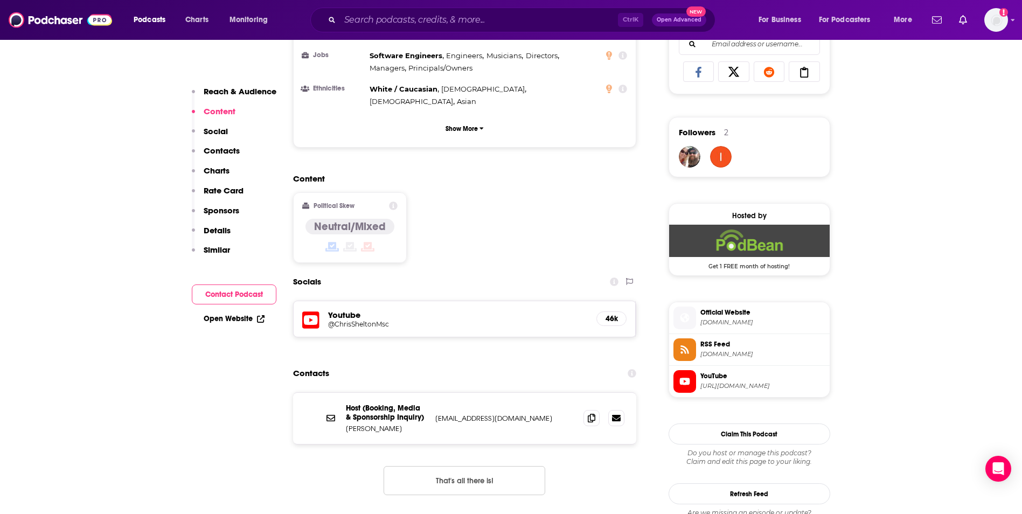
click at [536, 414] on p "[EMAIL_ADDRESS][DOMAIN_NAME]" at bounding box center [505, 418] width 140 height 9
copy div "[EMAIL_ADDRESS][DOMAIN_NAME] [EMAIL_ADDRESS][DOMAIN_NAME]"
click at [403, 16] on input "Search podcasts, credits, & more..." at bounding box center [479, 19] width 278 height 17
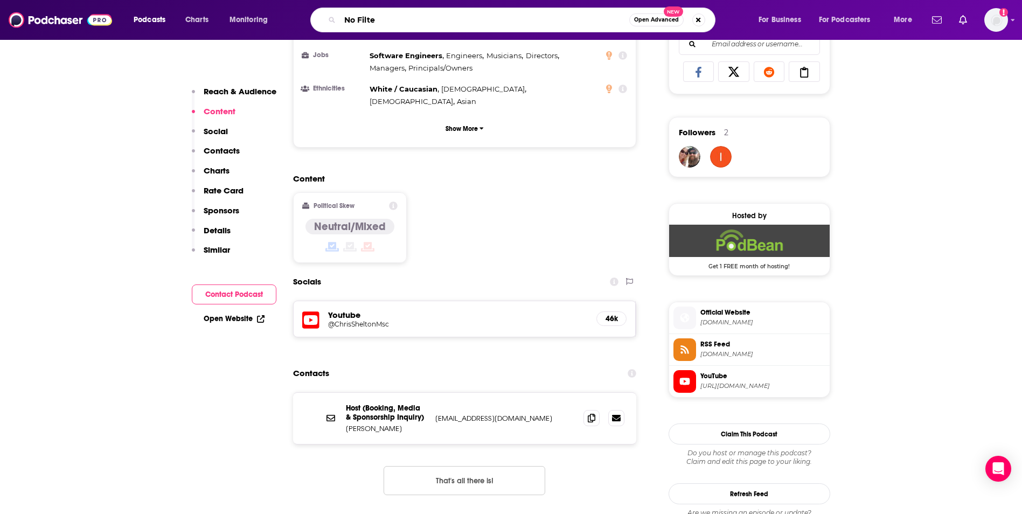
type input "No Filter"
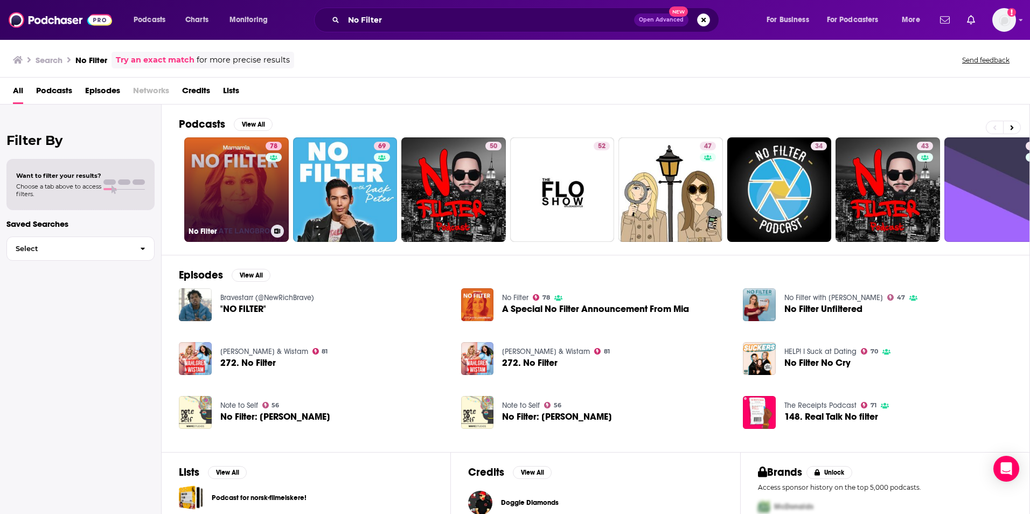
click at [247, 184] on link "78 No Filter" at bounding box center [236, 189] width 105 height 105
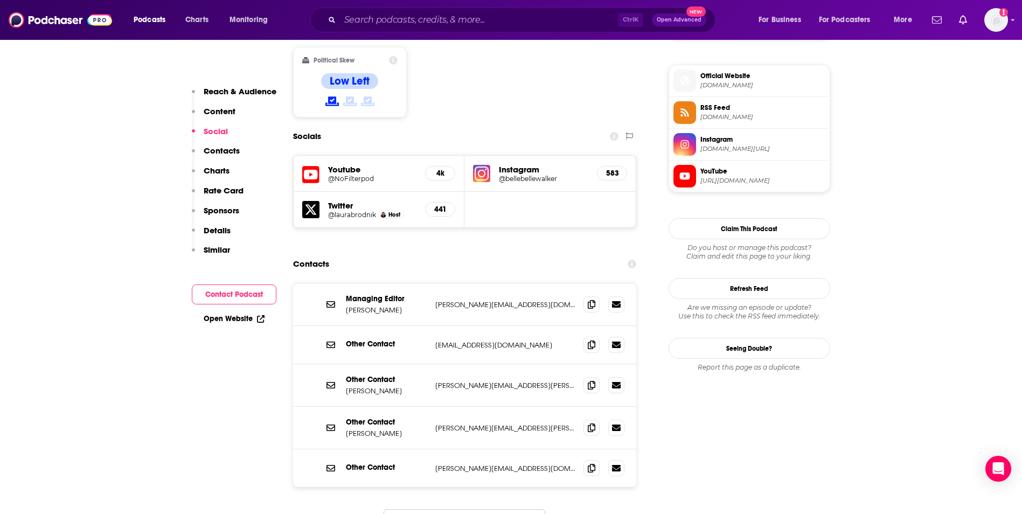
scroll to position [884, 0]
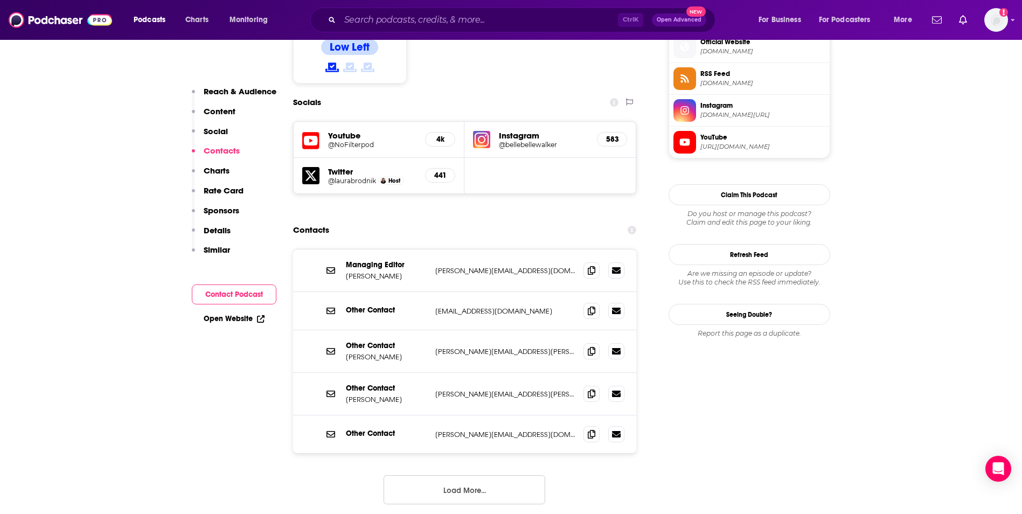
click at [557, 266] on p "[PERSON_NAME][EMAIL_ADDRESS][DOMAIN_NAME]" at bounding box center [505, 270] width 140 height 9
copy div "[PERSON_NAME][EMAIL_ADDRESS][DOMAIN_NAME] [PERSON_NAME][DOMAIN_NAME][EMAIL_ADDR…"
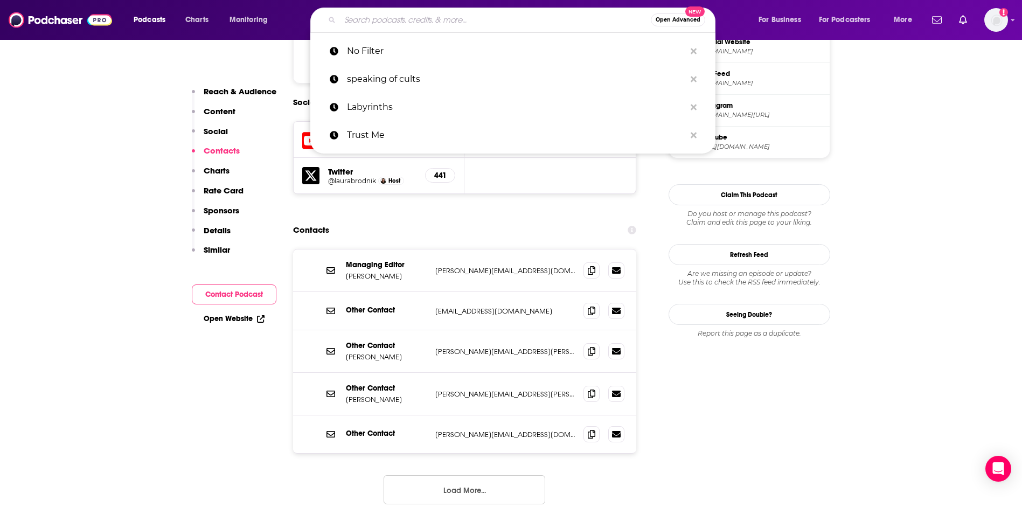
click at [449, 19] on input "Search podcasts, credits, & more..." at bounding box center [495, 19] width 311 height 17
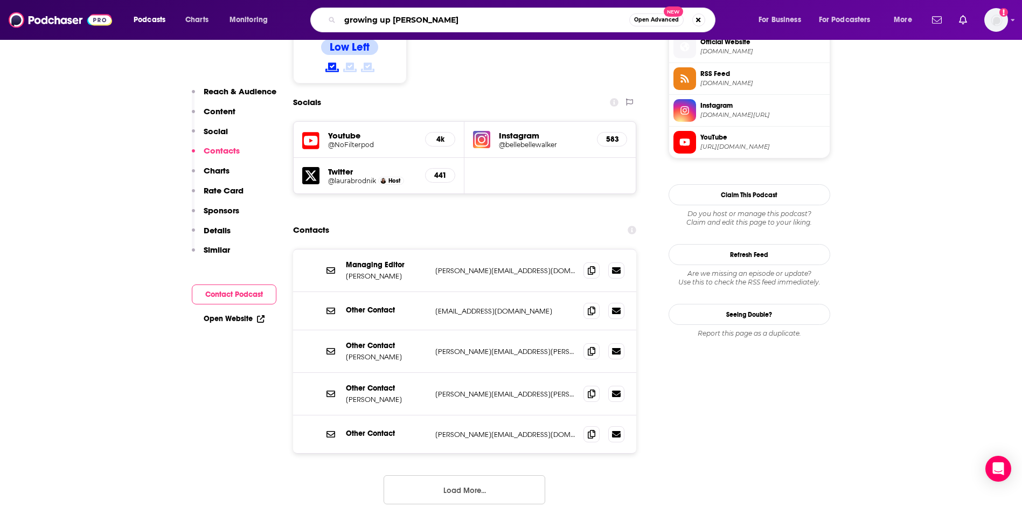
type input "growing up [DEMOGRAPHIC_DATA]"
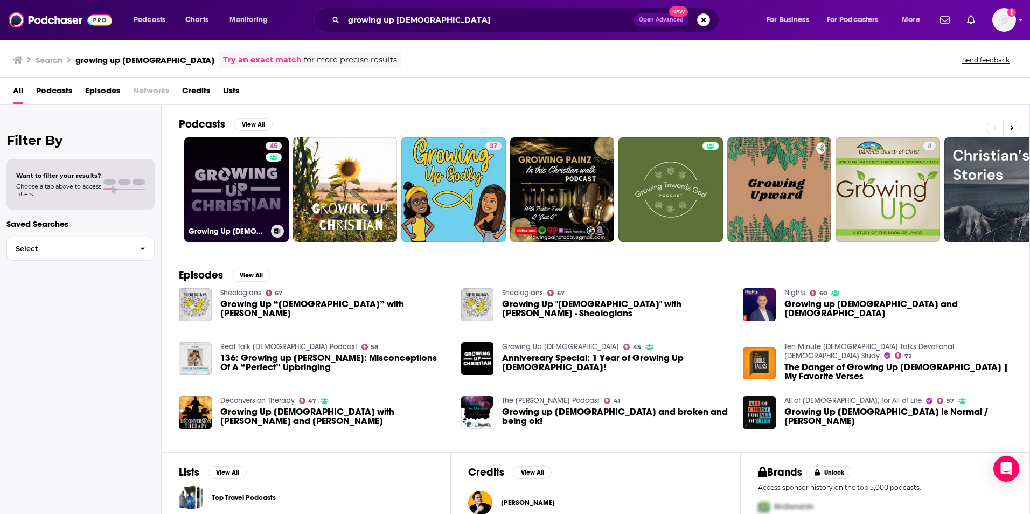
click at [221, 177] on link "45 Growing Up [DEMOGRAPHIC_DATA]" at bounding box center [236, 189] width 105 height 105
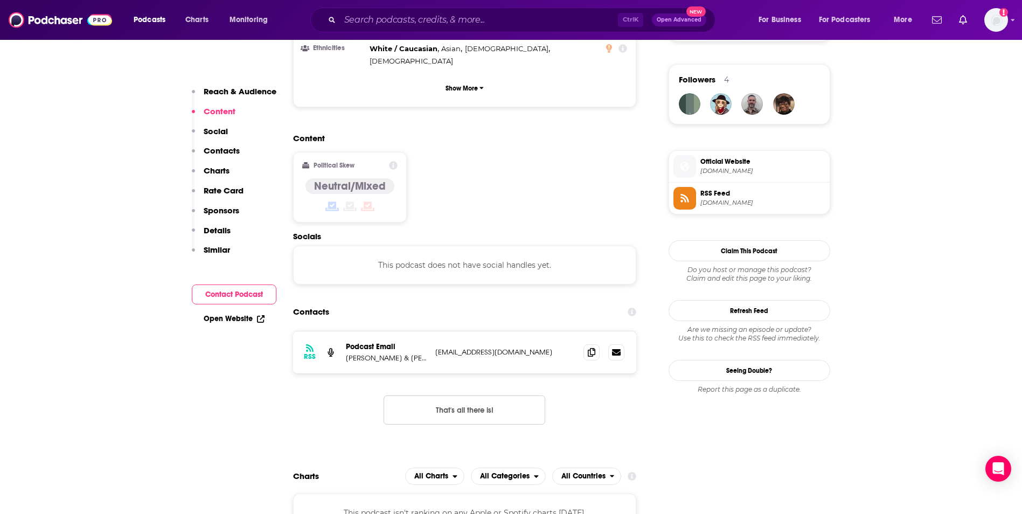
scroll to position [776, 0]
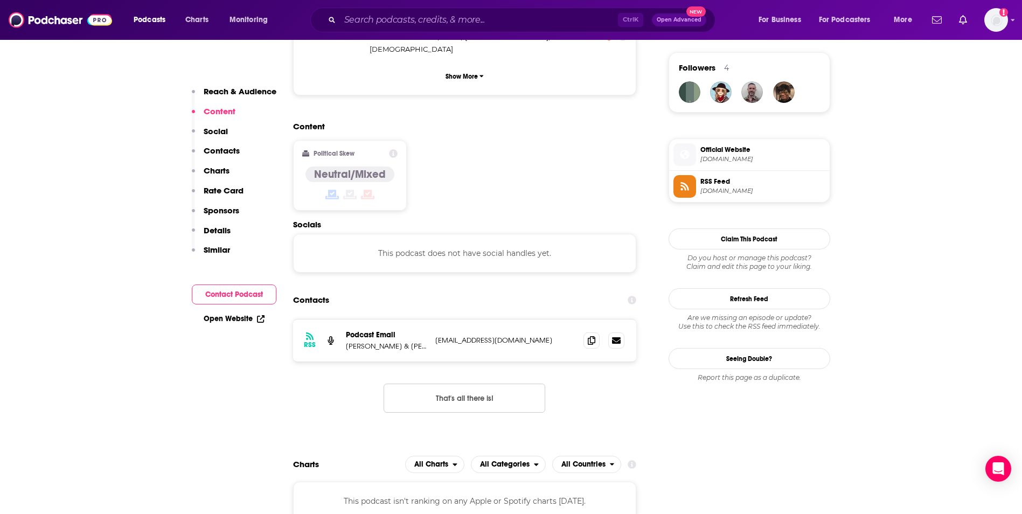
click at [524, 336] on p "[EMAIL_ADDRESS][DOMAIN_NAME]" at bounding box center [505, 340] width 140 height 9
copy div "[EMAIL_ADDRESS][DOMAIN_NAME] [EMAIL_ADDRESS][DOMAIN_NAME]"
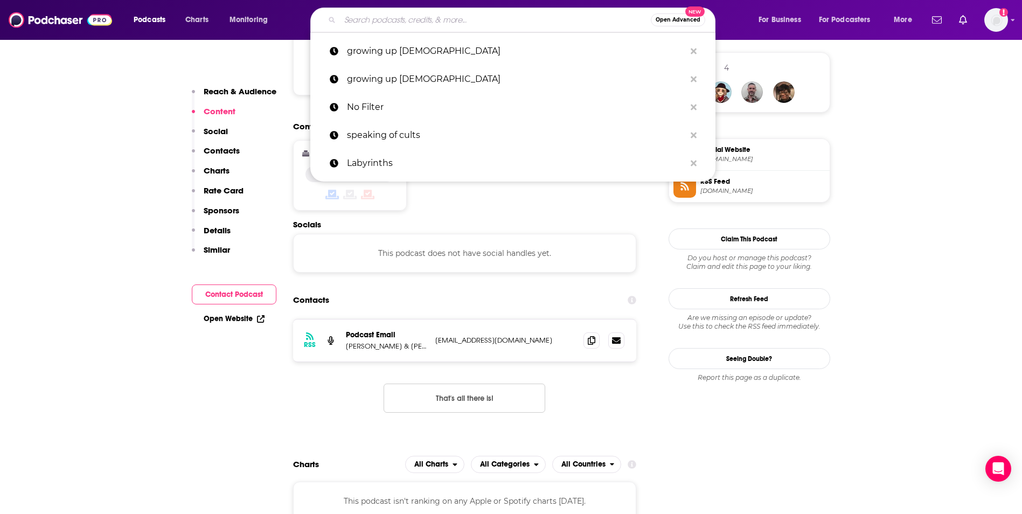
click at [460, 24] on input "Search podcasts, credits, & more..." at bounding box center [495, 19] width 311 height 17
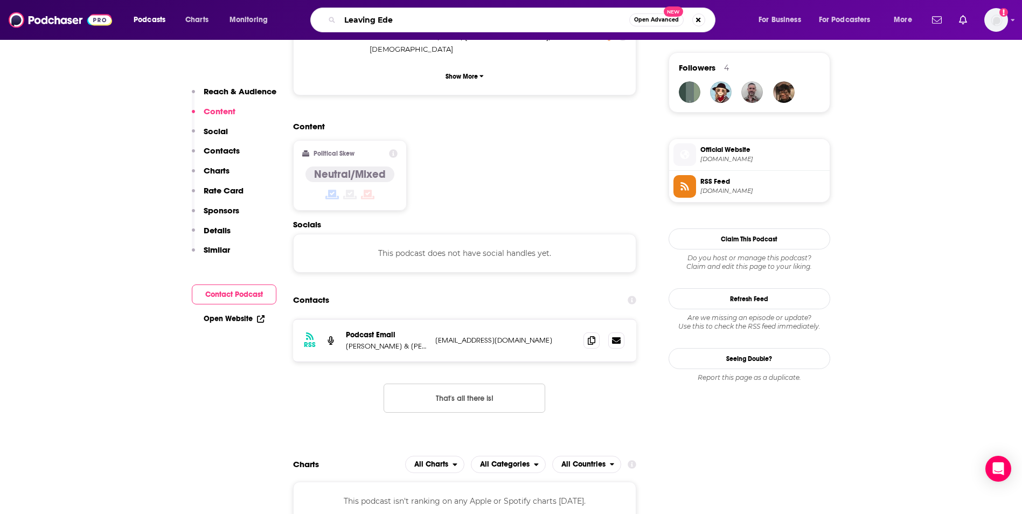
type input "Leaving Eden"
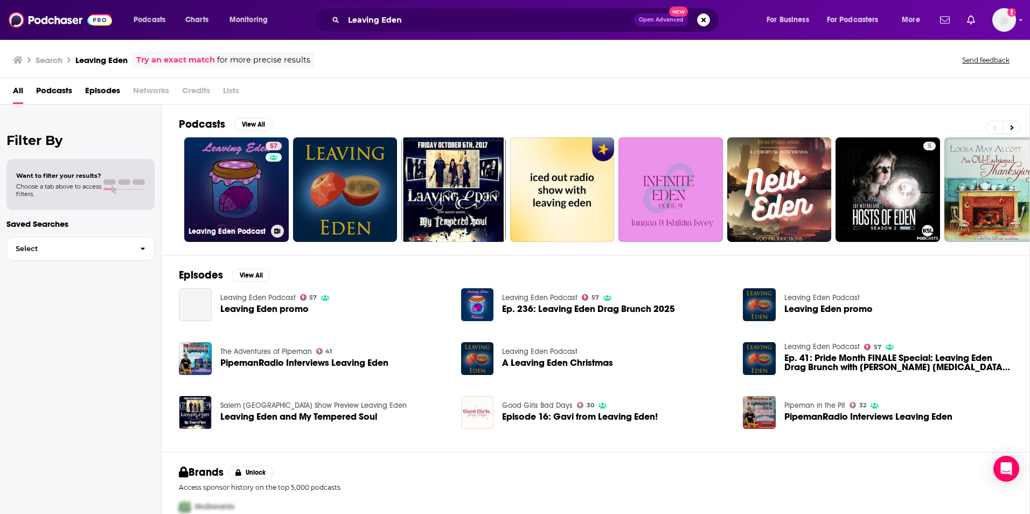
click at [238, 188] on link "57 Leaving Eden Podcast" at bounding box center [236, 189] width 105 height 105
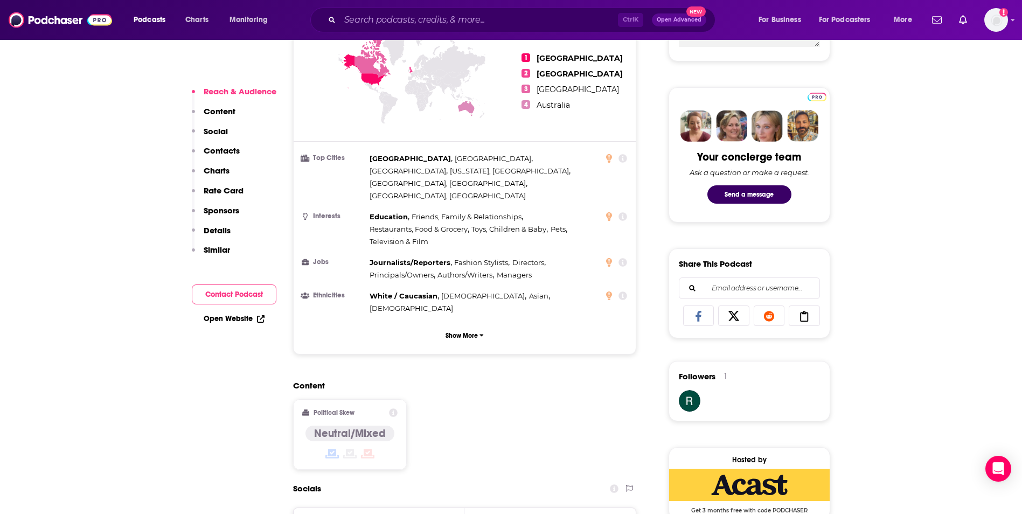
scroll to position [819, 0]
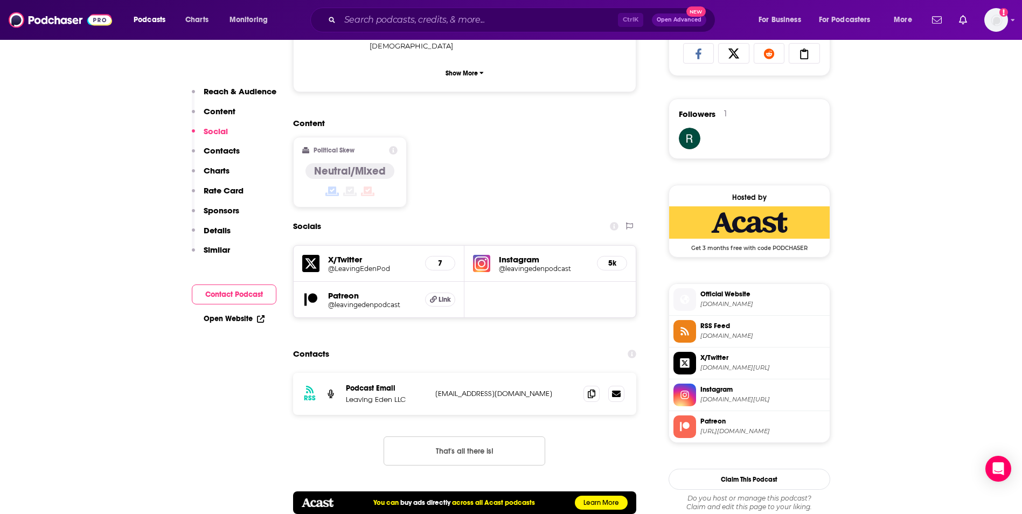
click at [543, 389] on p "[EMAIL_ADDRESS][DOMAIN_NAME]" at bounding box center [505, 393] width 140 height 9
click at [543, 389] on p "LeavingEdenPod@Gmail.com" at bounding box center [505, 393] width 140 height 9
copy div "LeavingEdenPod@Gmail.com LeavingEdenPod@Gmail.com"
click at [397, 24] on input "Search podcasts, credits, & more..." at bounding box center [479, 19] width 278 height 17
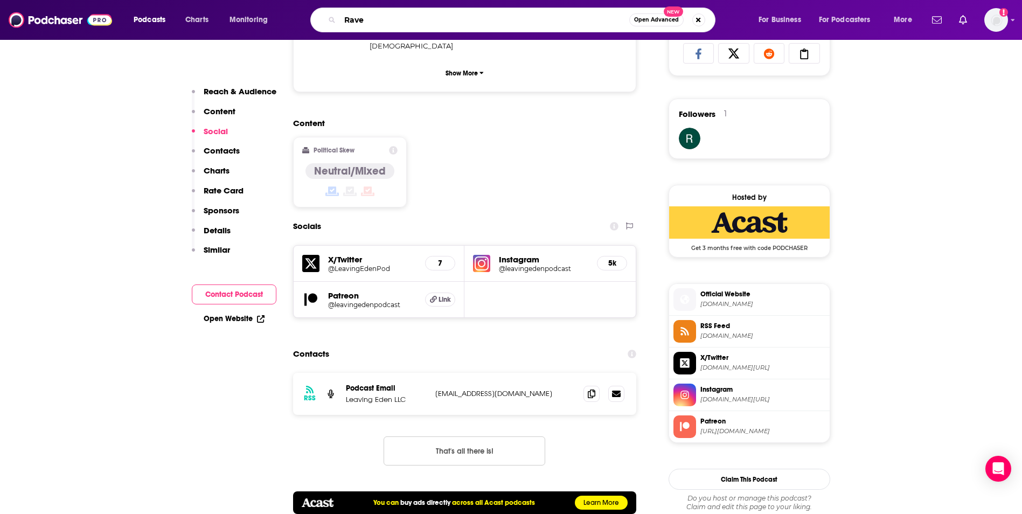
type input "Ravel"
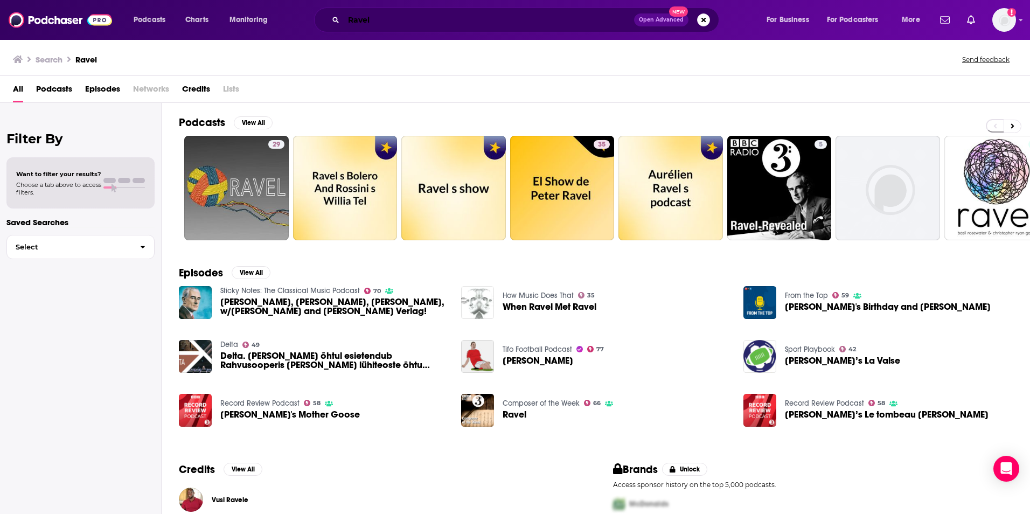
click at [386, 26] on input "Ravel" at bounding box center [489, 19] width 290 height 17
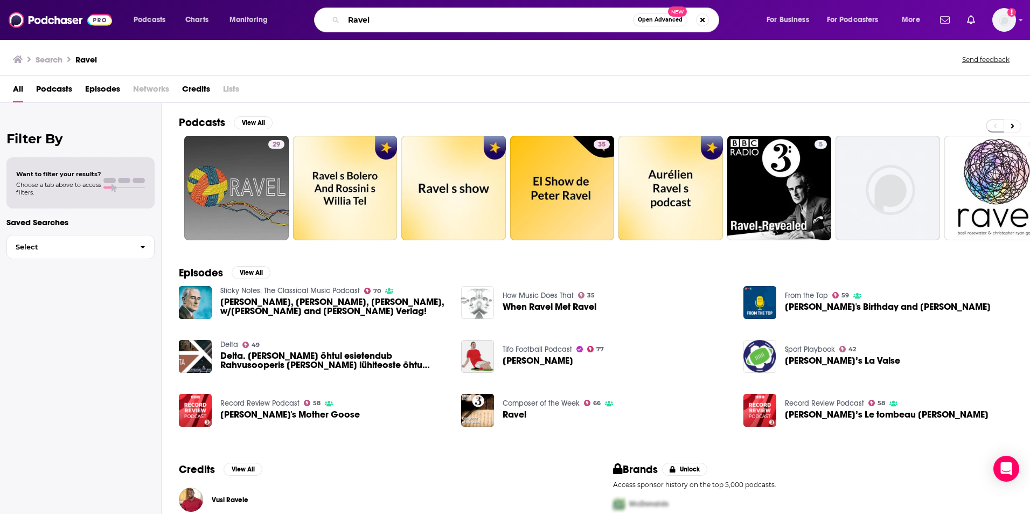
click at [386, 26] on input "Ravel" at bounding box center [488, 19] width 289 height 17
type input "10000 Minutes"
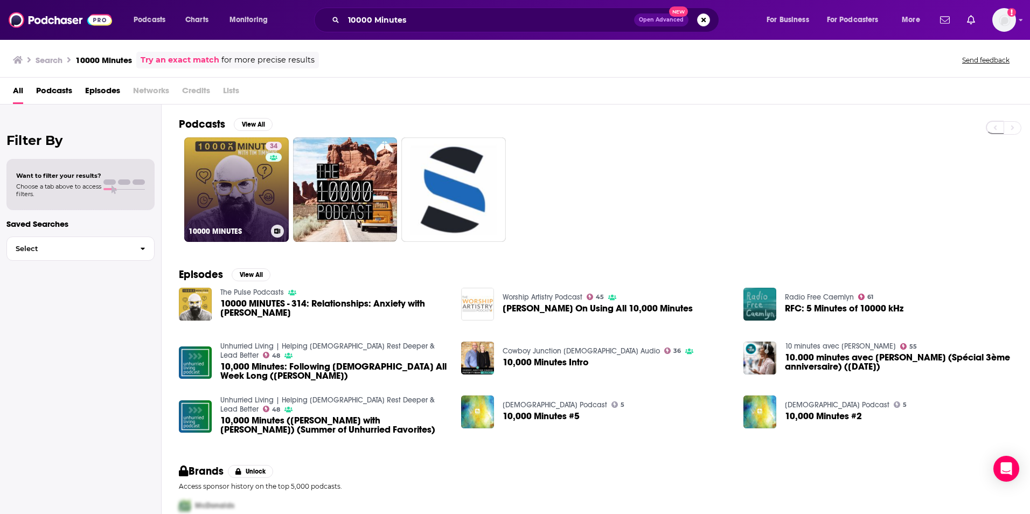
click at [250, 175] on link "34 10000 MINUTES" at bounding box center [236, 189] width 105 height 105
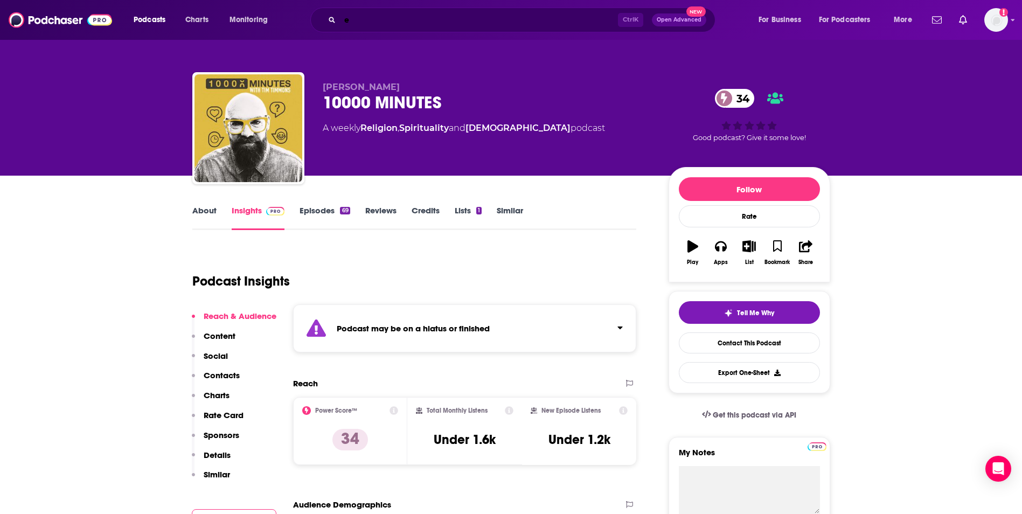
click at [390, 22] on input "e" at bounding box center [479, 19] width 278 height 17
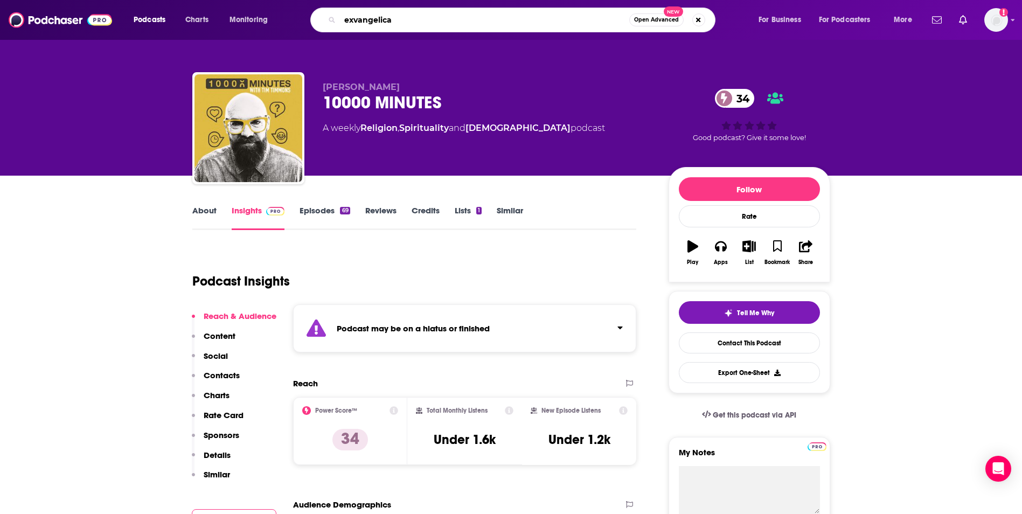
type input "exvangelical"
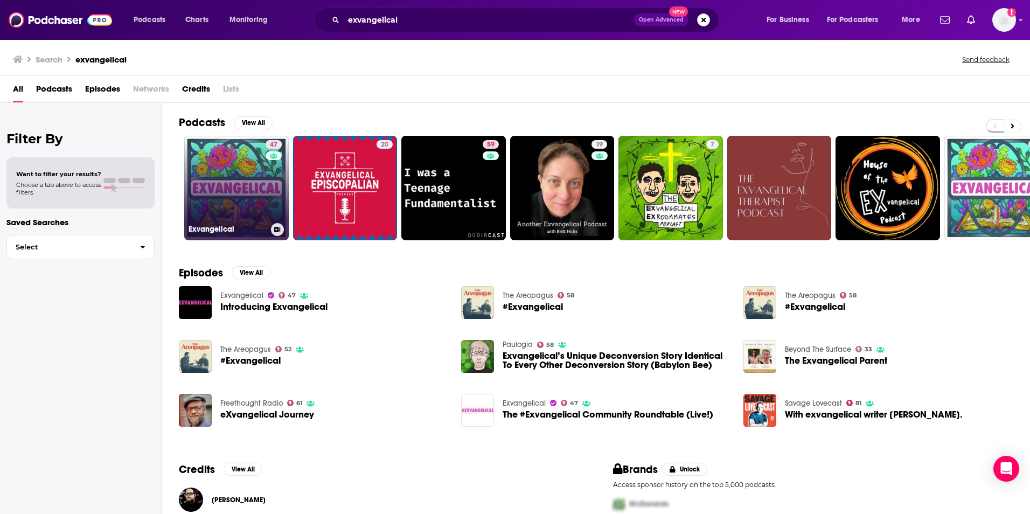
click at [242, 182] on link "47 Exvangelical" at bounding box center [236, 188] width 105 height 105
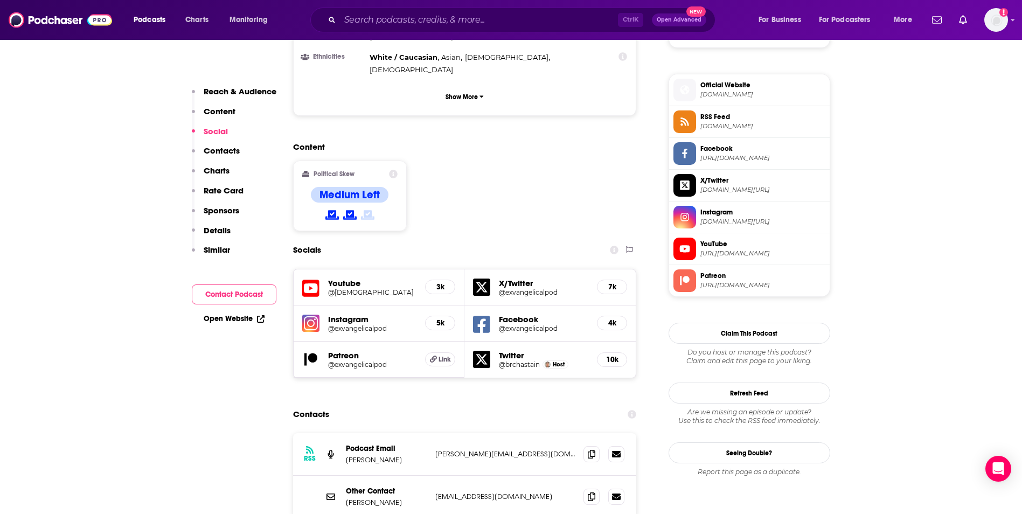
scroll to position [862, 0]
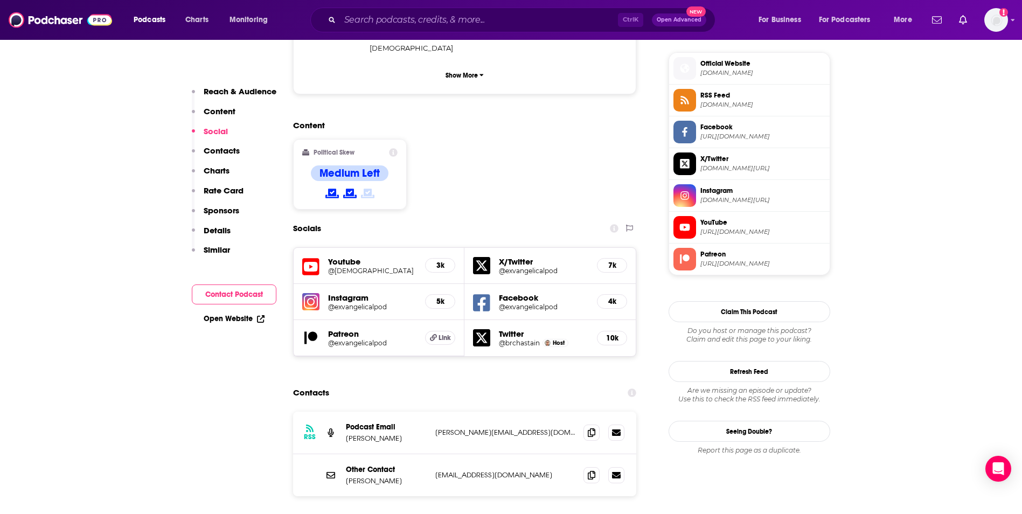
click at [553, 428] on p "blake@exvangelicalpodcast.com" at bounding box center [505, 432] width 140 height 9
copy div "blake@exvangelicalpodcast.com blake@exvangelicalpodcast.com"
click at [417, 22] on input "Search podcasts, credits, & more..." at bounding box center [479, 19] width 278 height 17
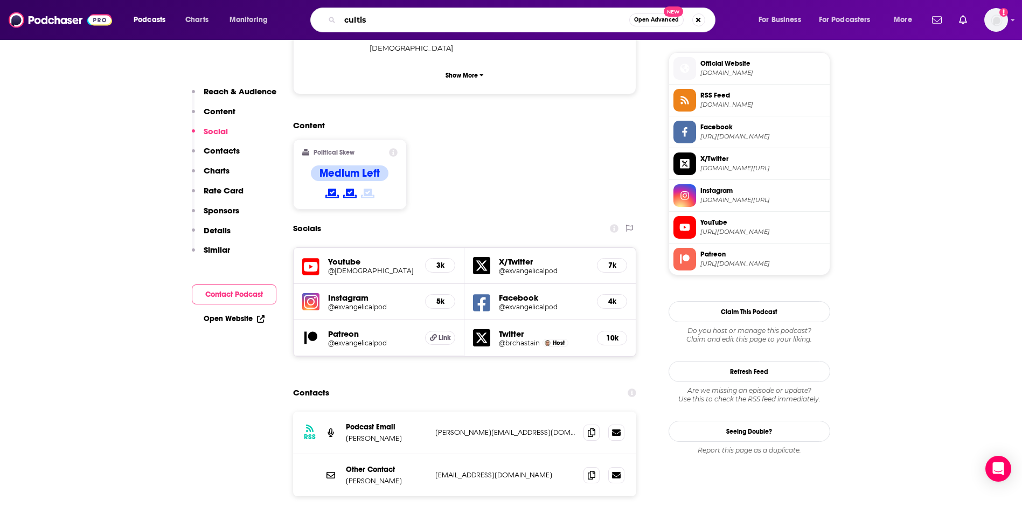
type input "cultish"
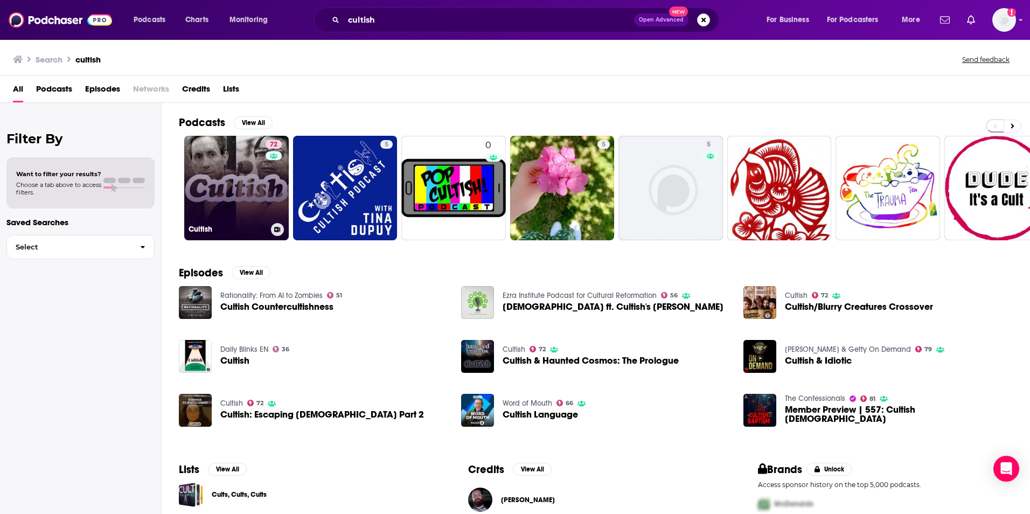
click at [253, 188] on link "72 Cultish" at bounding box center [236, 188] width 105 height 105
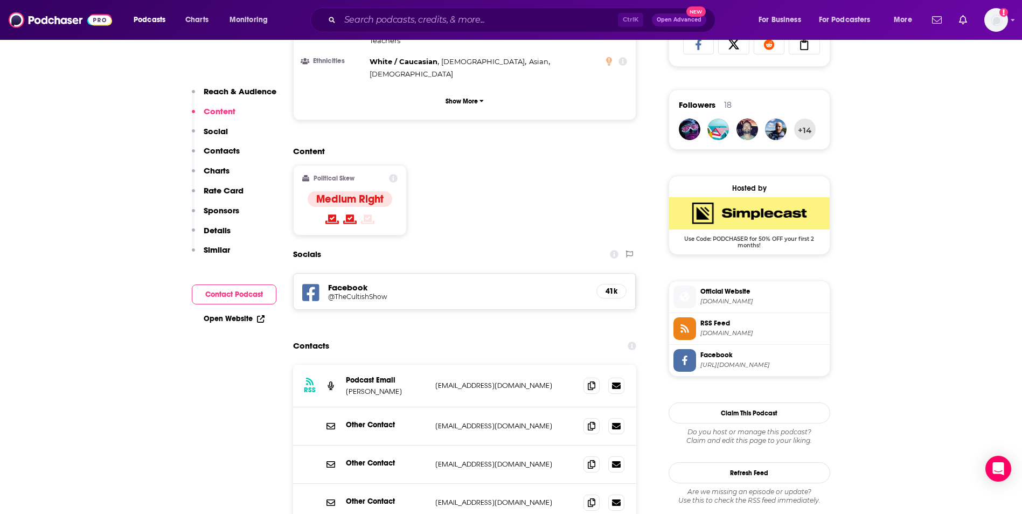
scroll to position [776, 0]
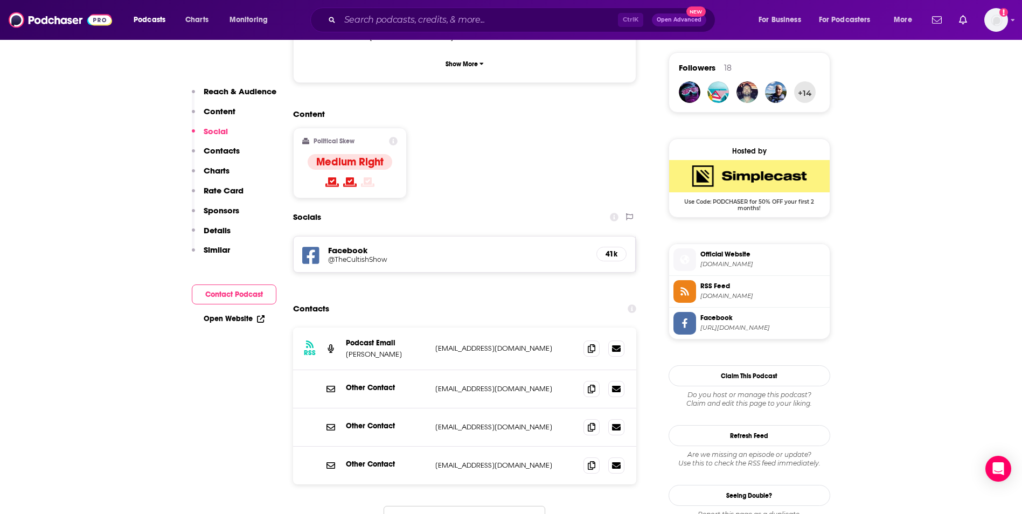
click at [540, 344] on p "apologiachurch@gmail.com" at bounding box center [505, 348] width 140 height 9
copy div "apologiachurch@gmail.com apologiachurch@gmail.com"
click at [408, 19] on input "Search podcasts, credits, & more..." at bounding box center [479, 19] width 278 height 17
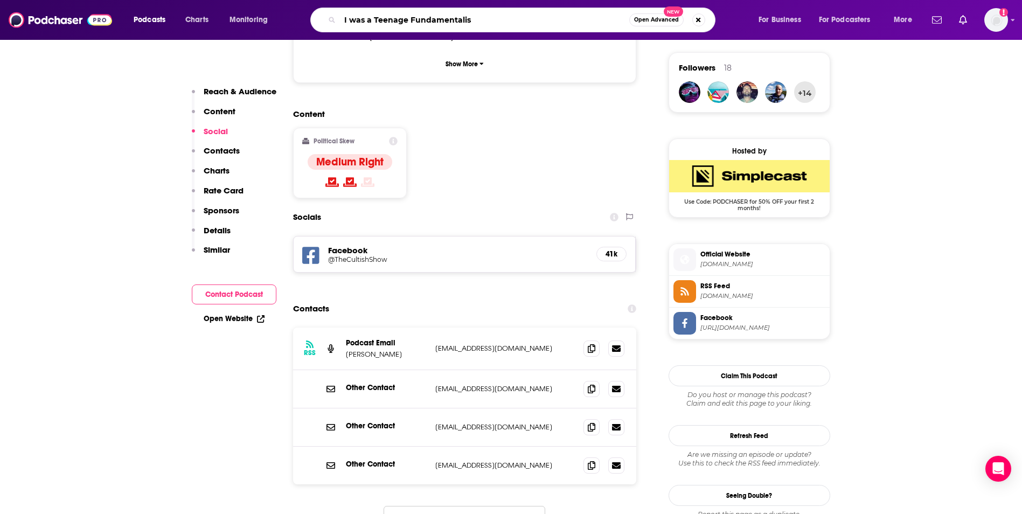
type input "I was a Teenage Fundamentalist"
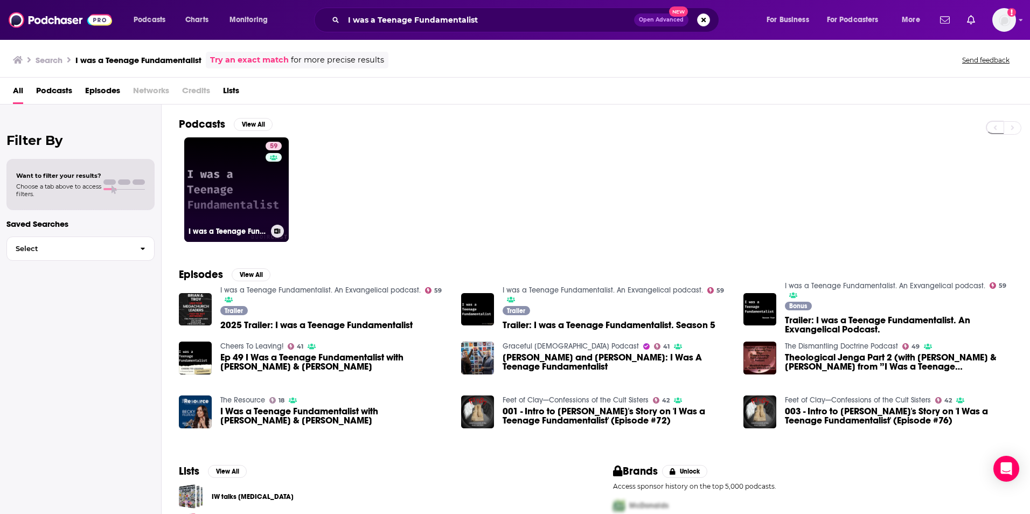
click at [226, 177] on link "59 I was a Teenage Fundamentalist. An Exvangelical podcast." at bounding box center [236, 189] width 105 height 105
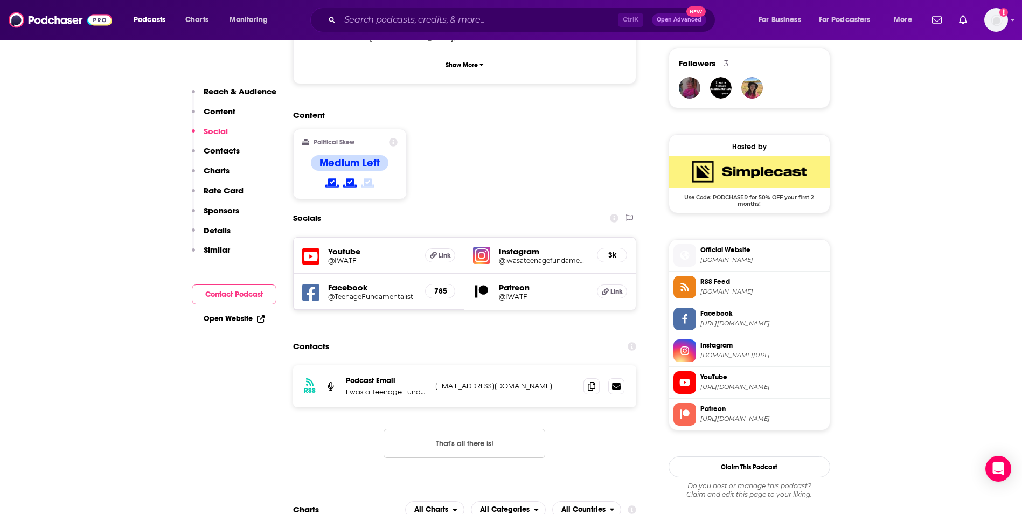
scroll to position [798, 0]
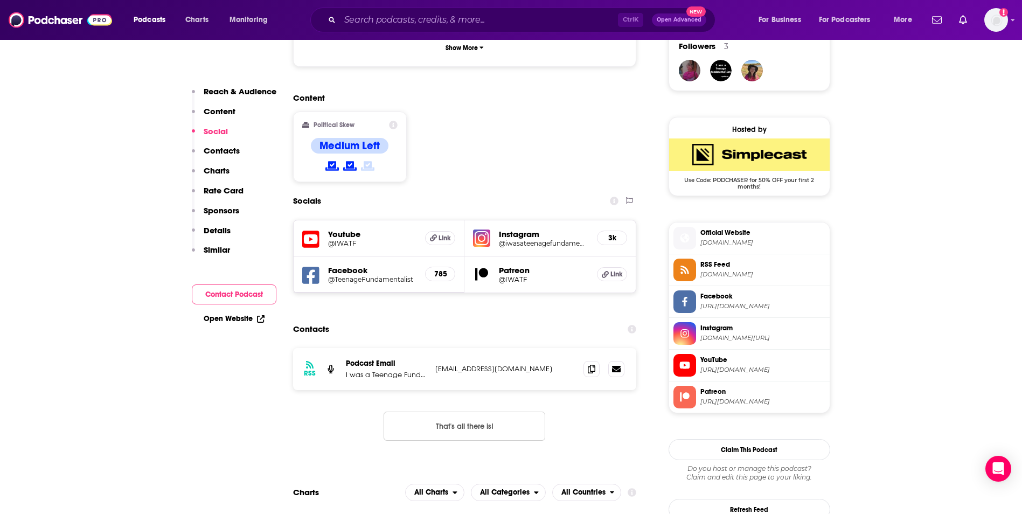
click at [568, 364] on p "info@iwasateenagefundamentalist.com" at bounding box center [505, 368] width 140 height 9
copy div "info@iwasateenagefundamentalist.com info@iwasateenagefundamentalist.com"
click at [410, 20] on input "Search podcasts, credits, & more..." at bounding box center [479, 19] width 278 height 17
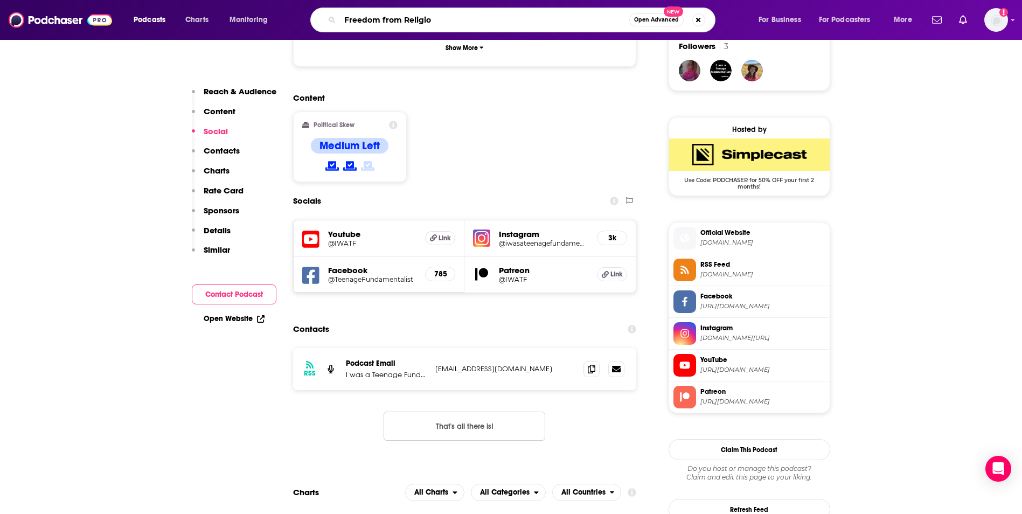
type input "Freedom from Religion"
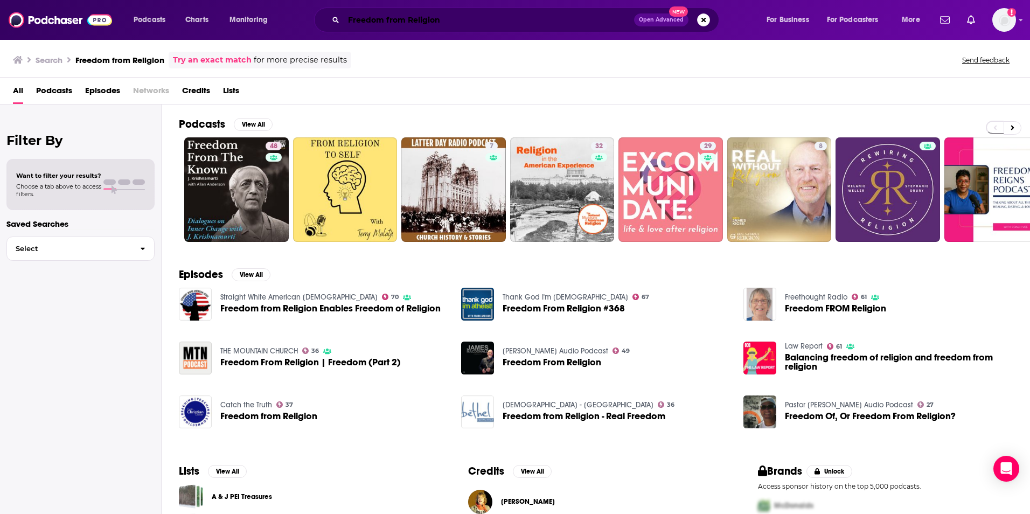
click at [505, 17] on input "Freedom from Religion" at bounding box center [489, 19] width 290 height 17
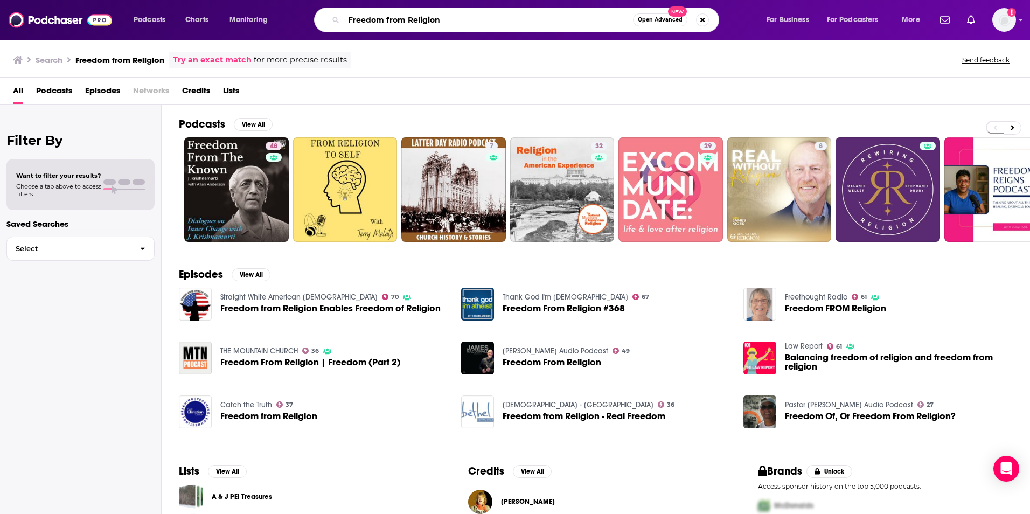
click at [505, 17] on input "Freedom from Religion" at bounding box center [488, 19] width 289 height 17
paste input "thought Radio"
type input "Freethought Radio"
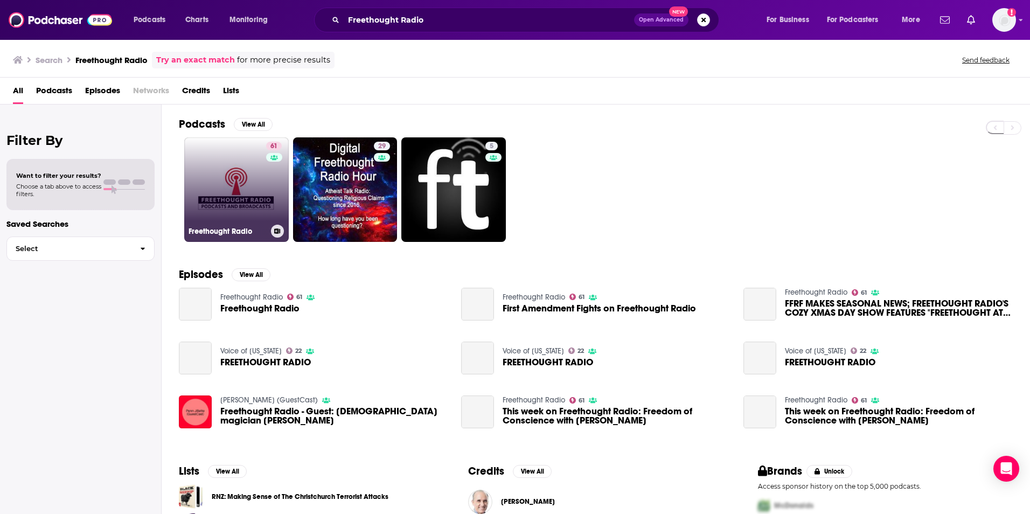
click at [231, 184] on link "61 Freethought Radio" at bounding box center [236, 189] width 105 height 105
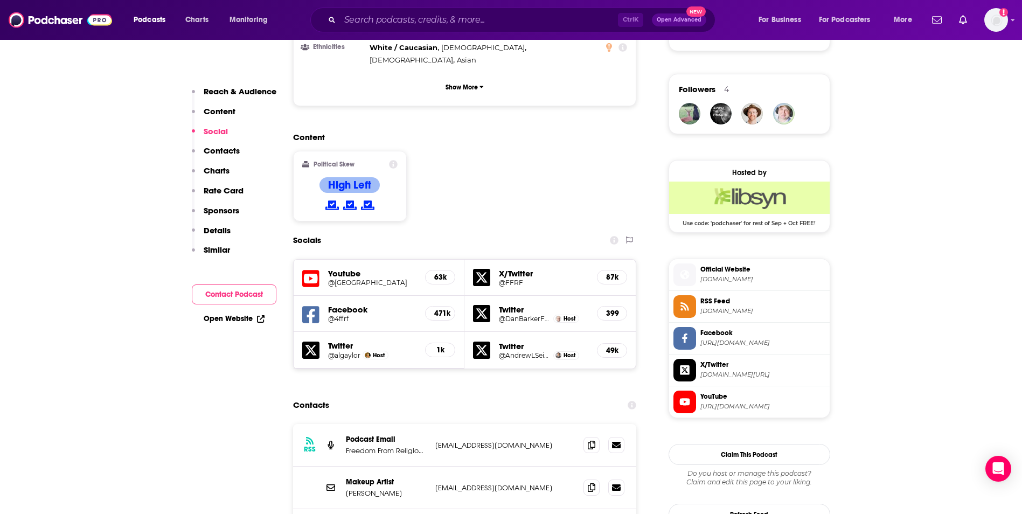
scroll to position [841, 0]
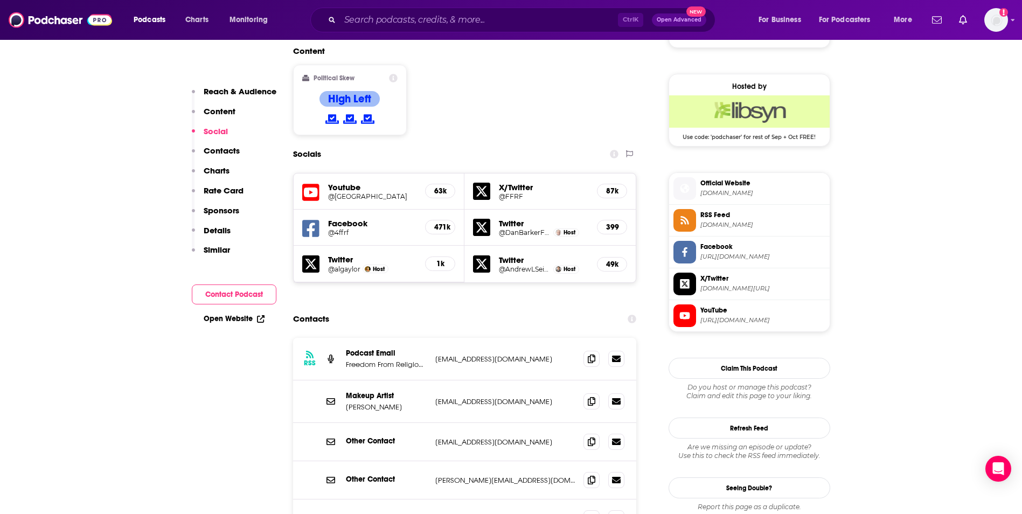
click at [480, 355] on p "it@ffrf.org" at bounding box center [505, 359] width 140 height 9
copy div "it@ffrf.org it@ffrf.org"
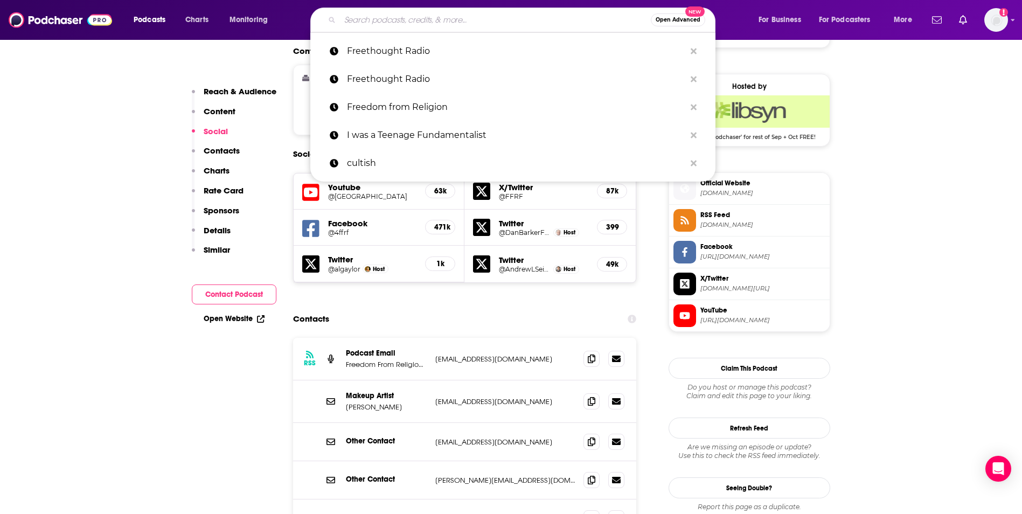
click at [442, 21] on input "Search podcasts, credits, & more..." at bounding box center [495, 19] width 311 height 17
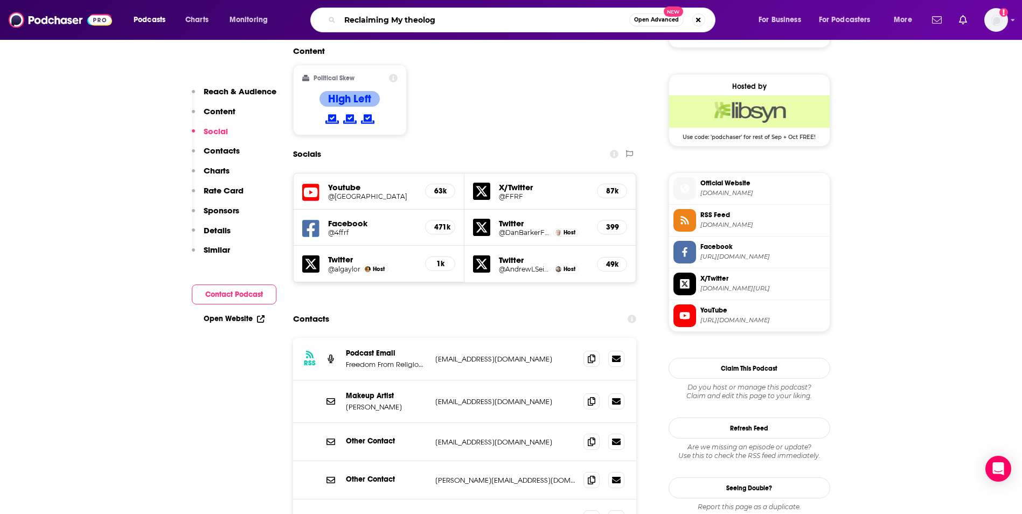
type input "Reclaiming My theology"
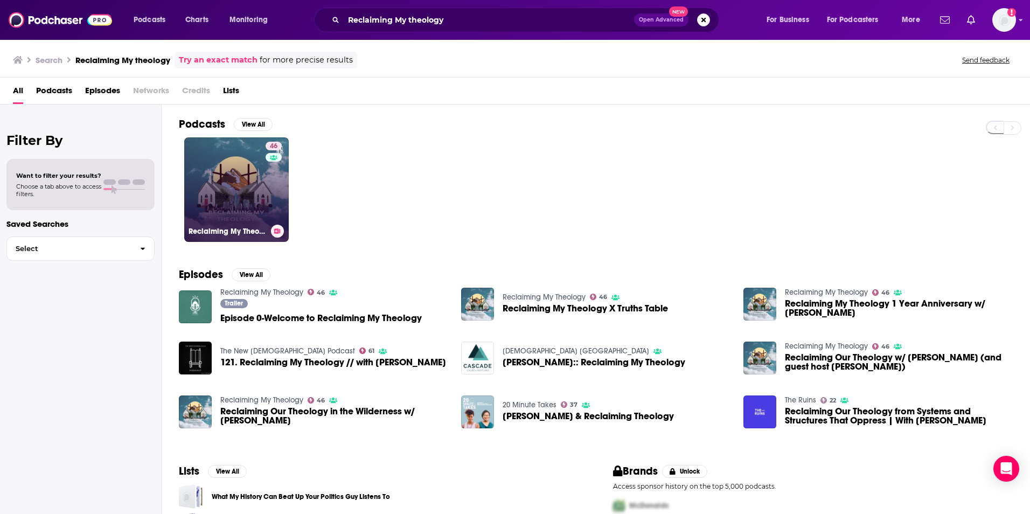
click at [249, 176] on link "46 Reclaiming My Theology" at bounding box center [236, 189] width 105 height 105
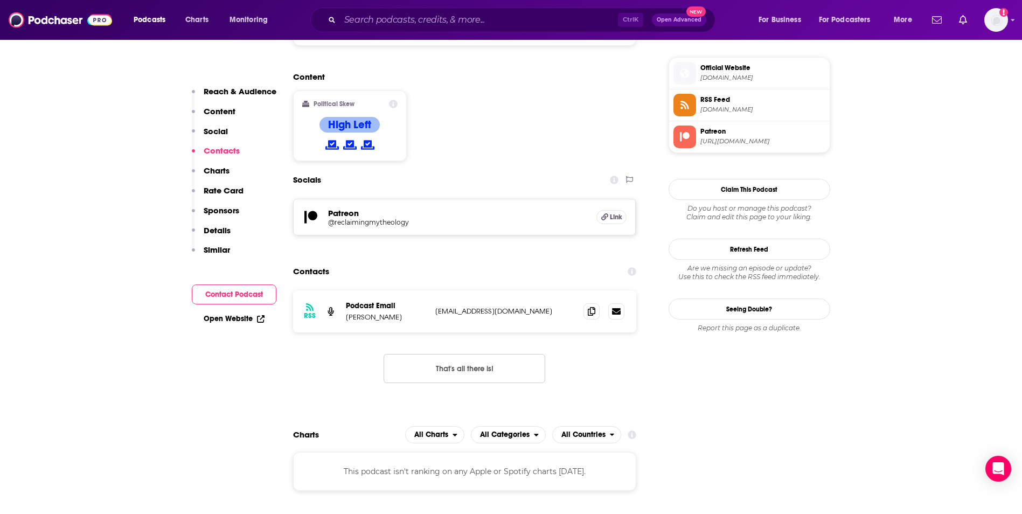
scroll to position [884, 0]
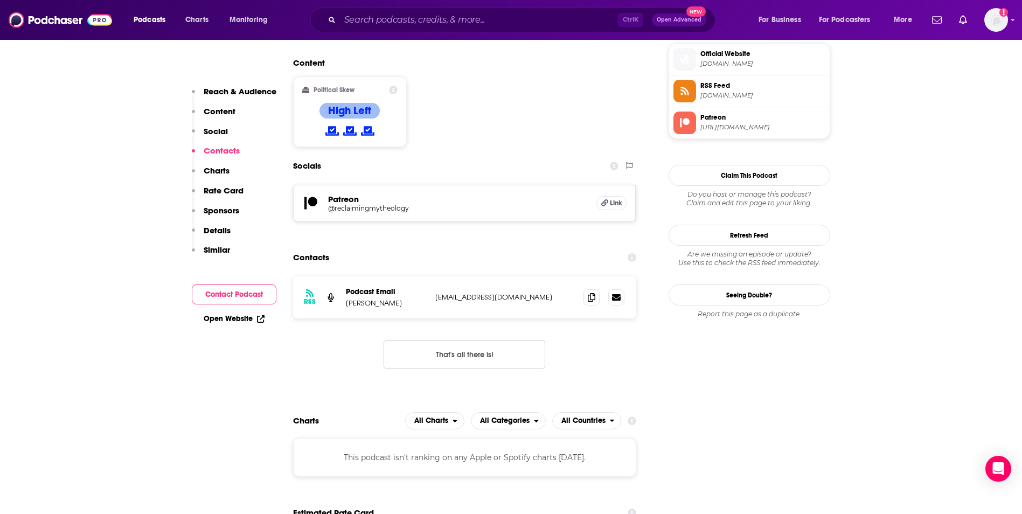
click at [558, 293] on p "reclaimingmytheology@gmail.com" at bounding box center [505, 297] width 140 height 9
copy div "reclaimingmytheology@gmail.com reclaimingmytheology@gmail.com"
click at [452, 18] on input "Search podcasts, credits, & more..." at bounding box center [479, 19] width 278 height 17
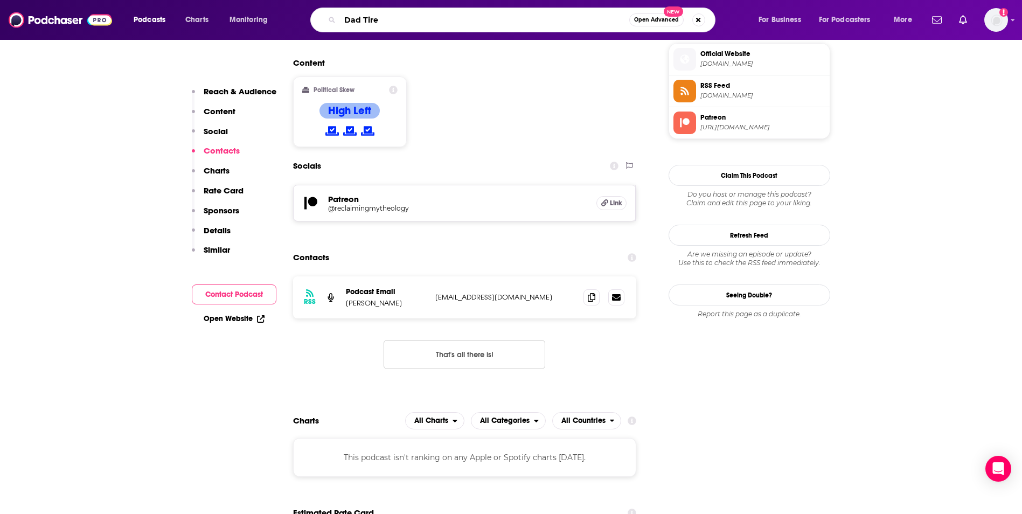
type input "Dad Tired"
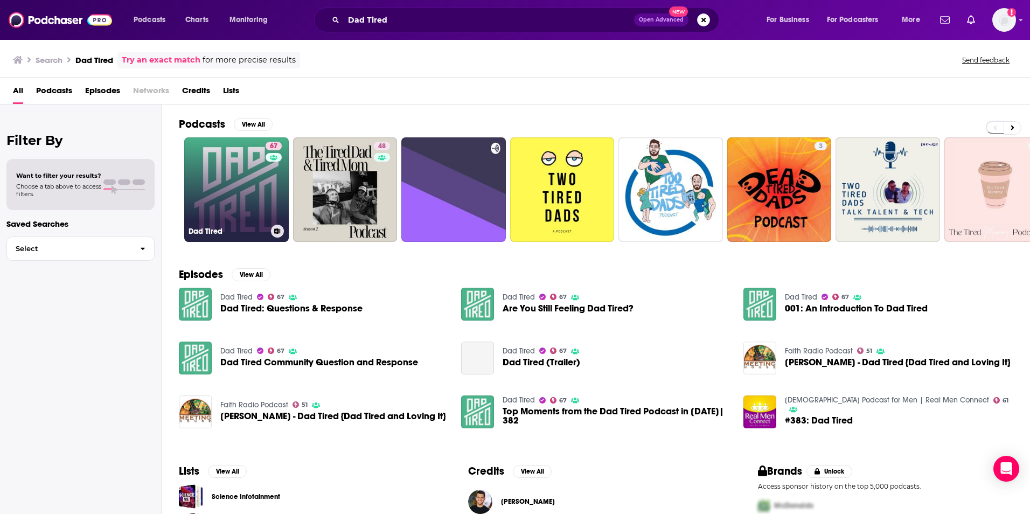
click at [237, 166] on link "67 Dad Tired" at bounding box center [236, 189] width 105 height 105
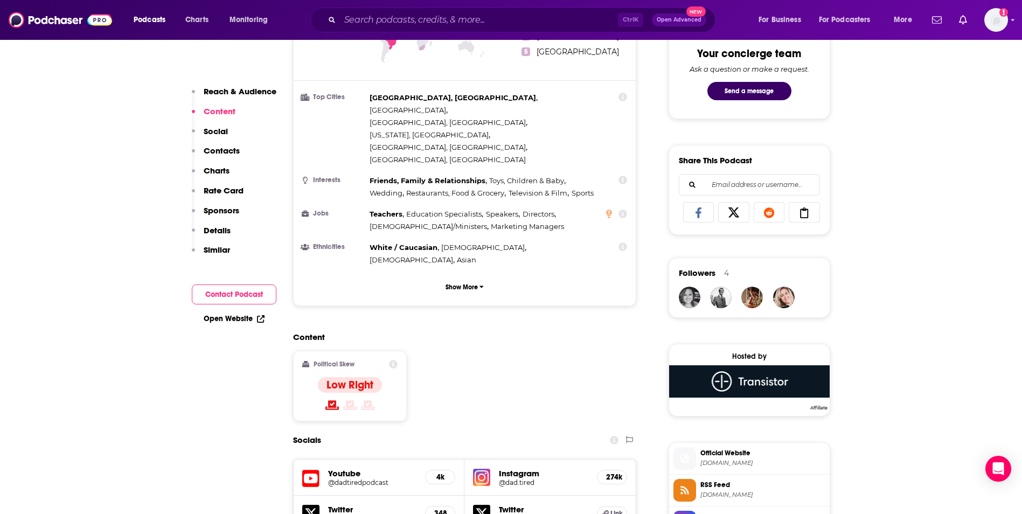
scroll to position [733, 0]
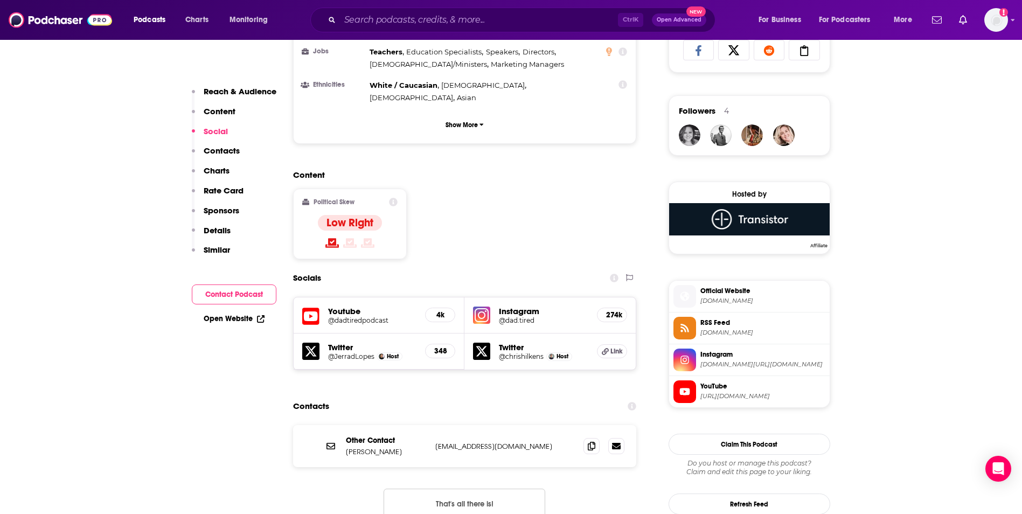
click at [505, 442] on p "hello@dadtired.com" at bounding box center [505, 446] width 140 height 9
copy div "hello@dadtired.com hello@dadtired.com"
click at [431, 26] on input "Search podcasts, credits, & more..." at bounding box center [479, 19] width 278 height 17
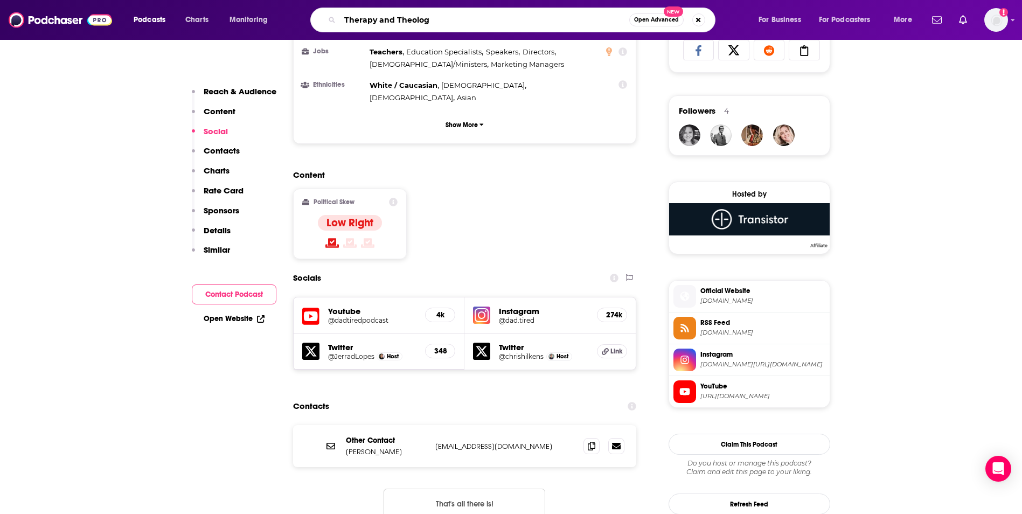
type input "Therapy and Theology"
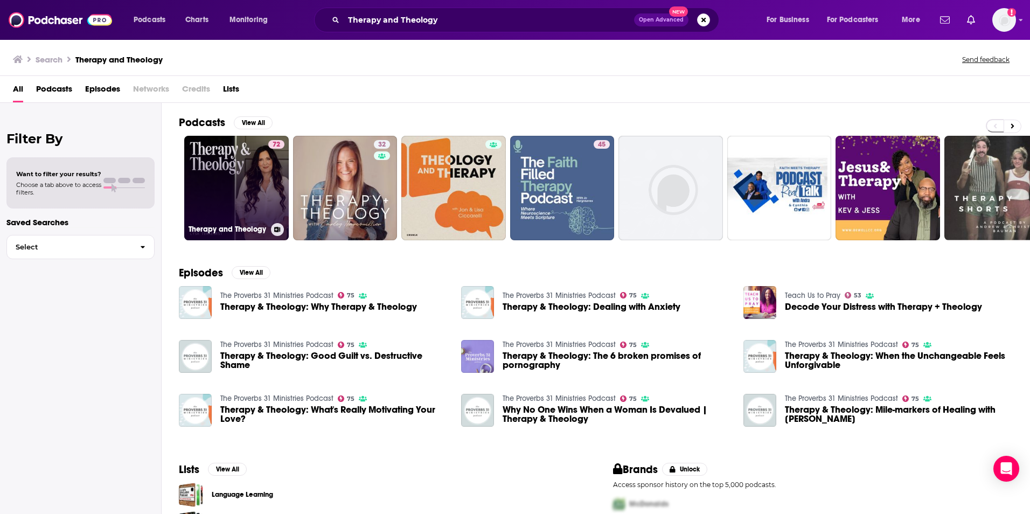
click at [260, 176] on link "72 Therapy and Theology" at bounding box center [236, 188] width 105 height 105
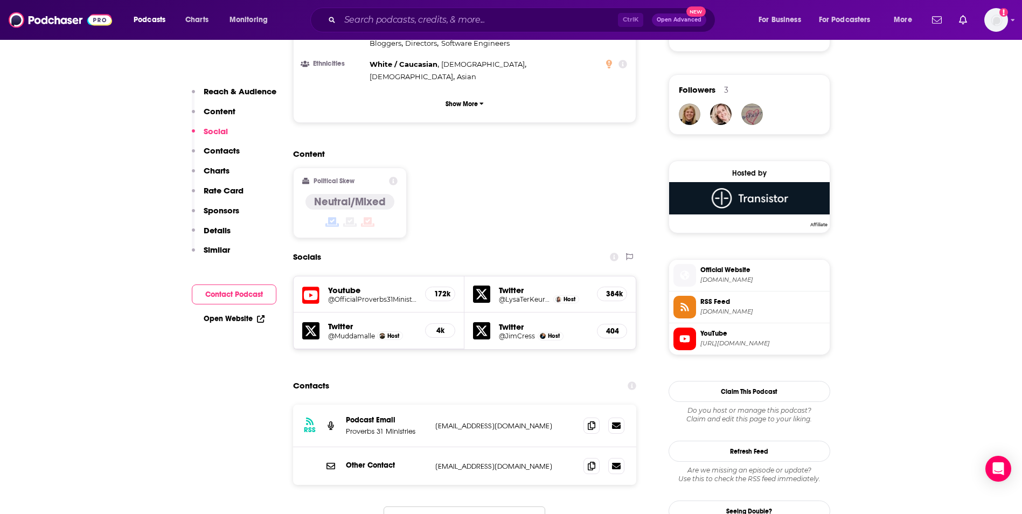
scroll to position [754, 0]
click at [525, 421] on p "support@proverbs31.org" at bounding box center [505, 425] width 140 height 9
copy div "support@proverbs31.org support@proverbs31.org"
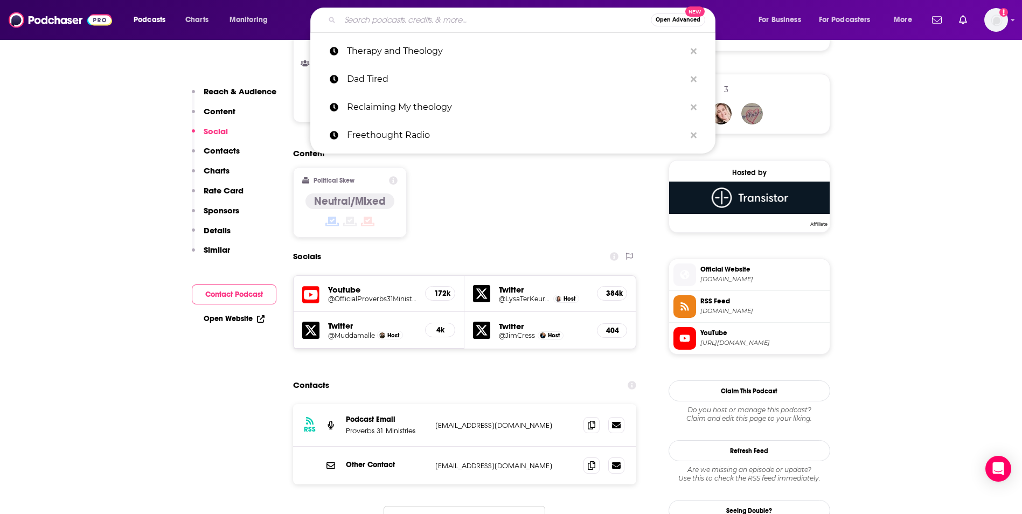
click at [416, 19] on input "Search podcasts, credits, & more..." at bounding box center [495, 19] width 311 height 17
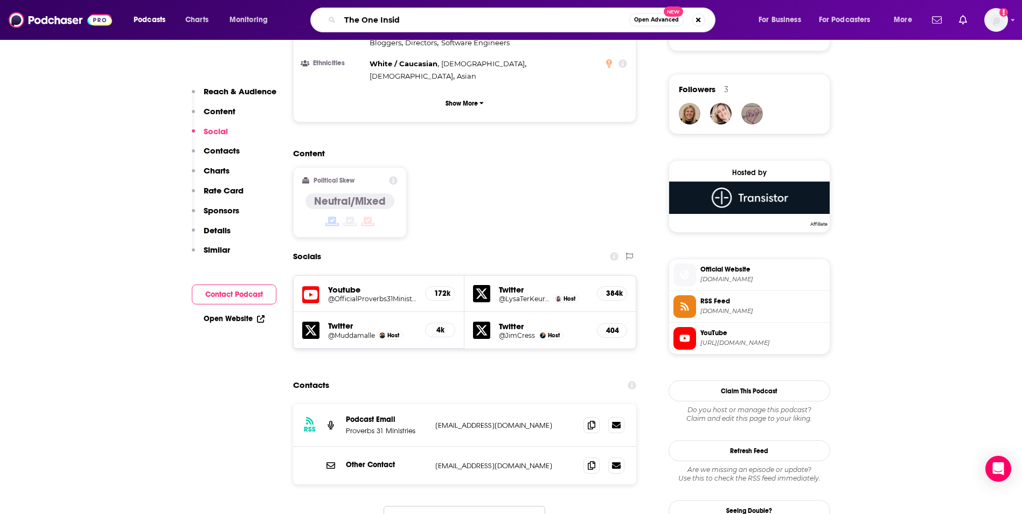
type input "The One Inside"
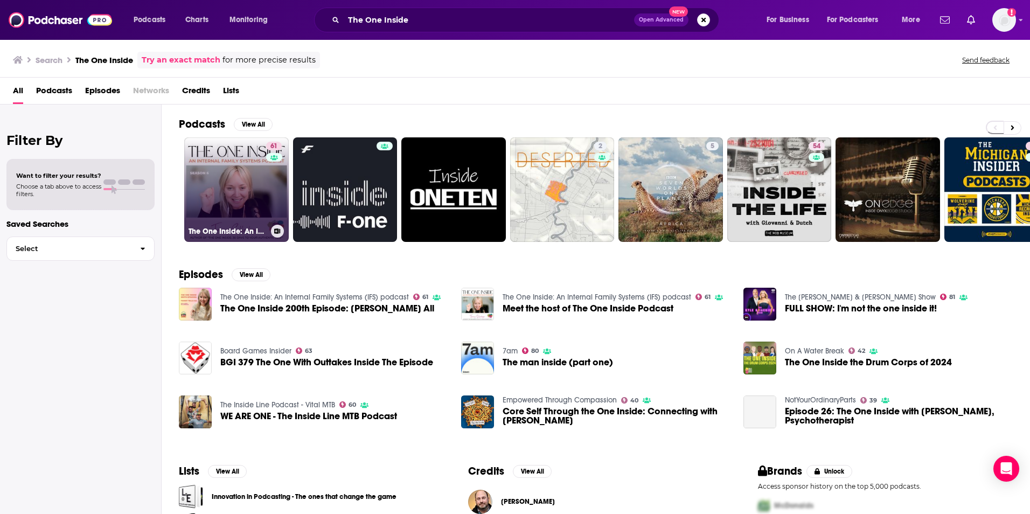
click at [232, 175] on link "61 The One Inside: An Internal Family Systems (IFS) podcast" at bounding box center [236, 189] width 105 height 105
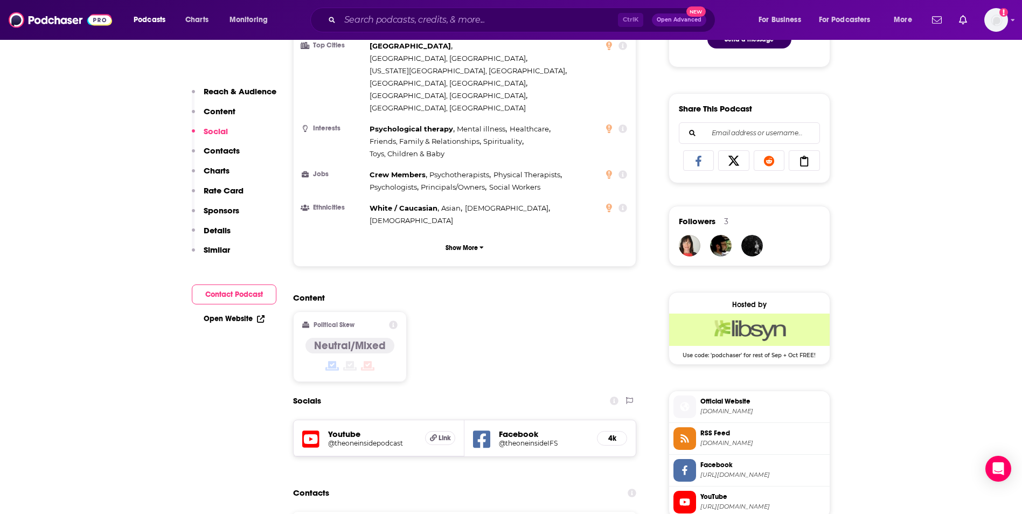
scroll to position [798, 0]
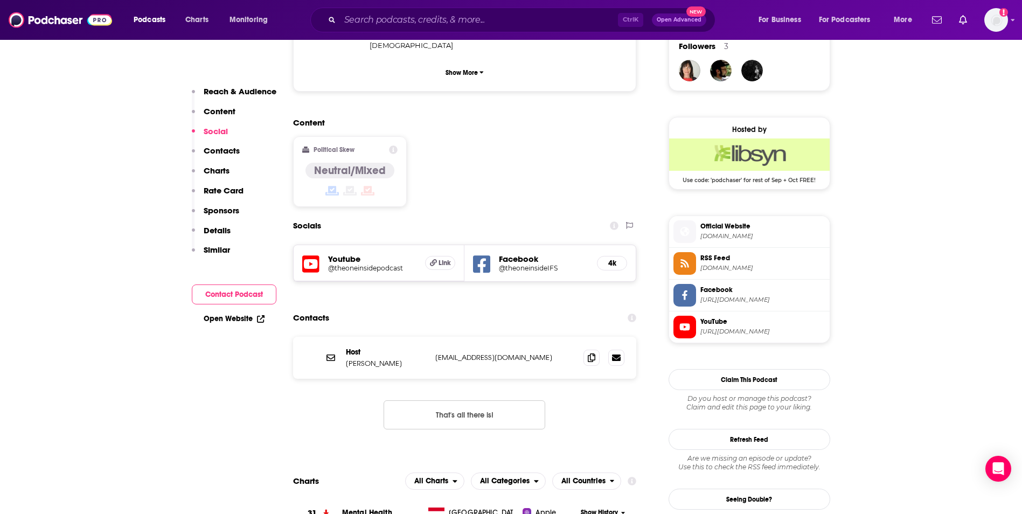
click at [549, 353] on p "tammysollenberger@comcast.net" at bounding box center [505, 357] width 140 height 9
copy div "tammysollenberger@comcast.net tammysollenberger@comcast.net"
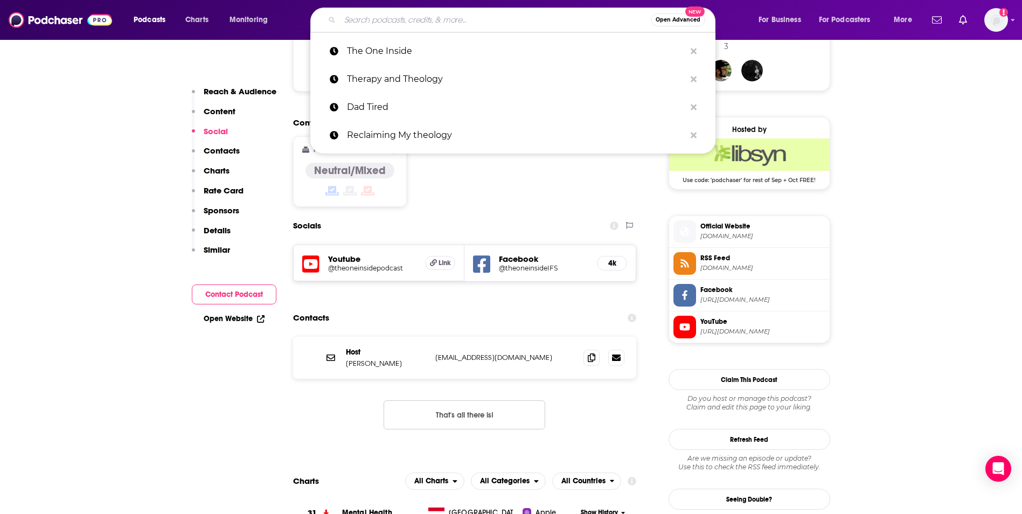
click at [379, 19] on input "Search podcasts, credits, & more..." at bounding box center [495, 19] width 311 height 17
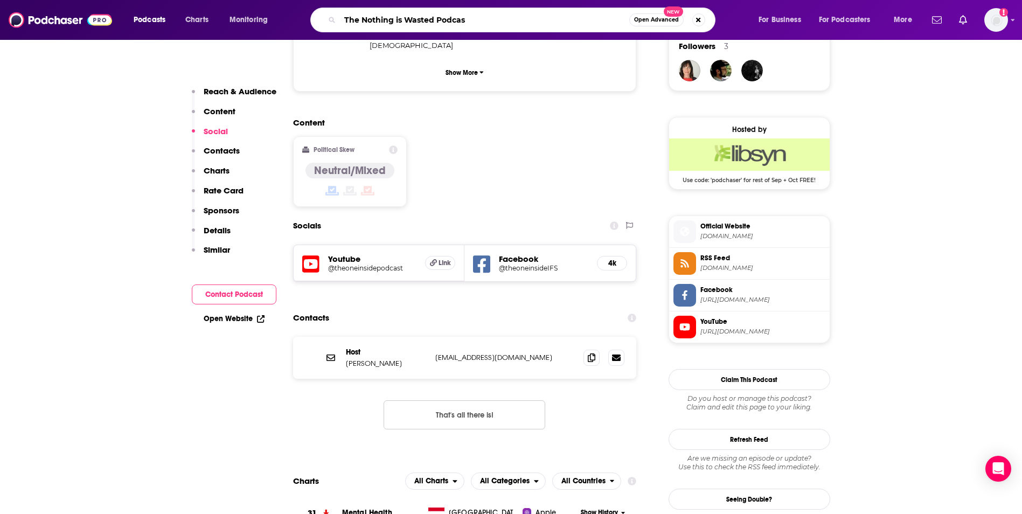
type input "The Nothing is Wasted Podcast"
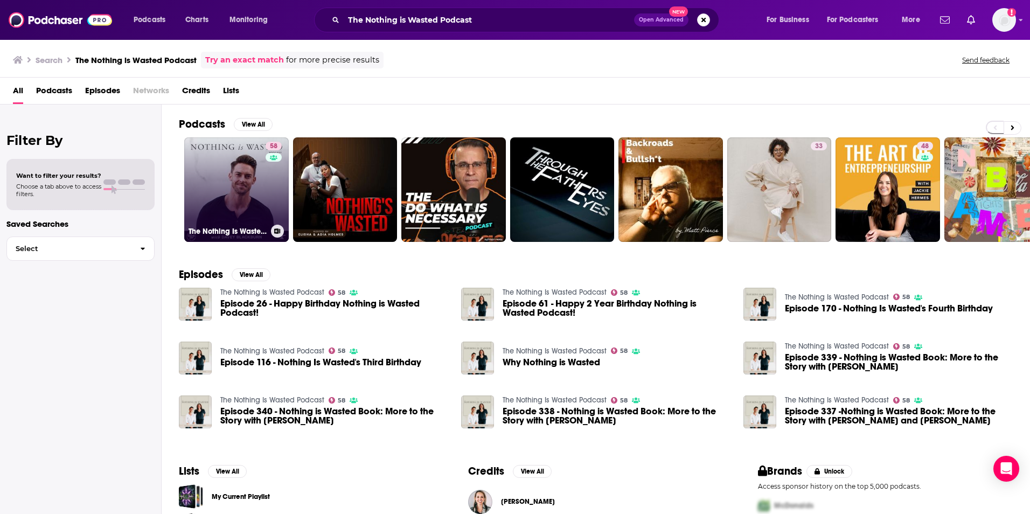
click at [254, 176] on link "58 The Nothing Is Wasted Podcast" at bounding box center [236, 189] width 105 height 105
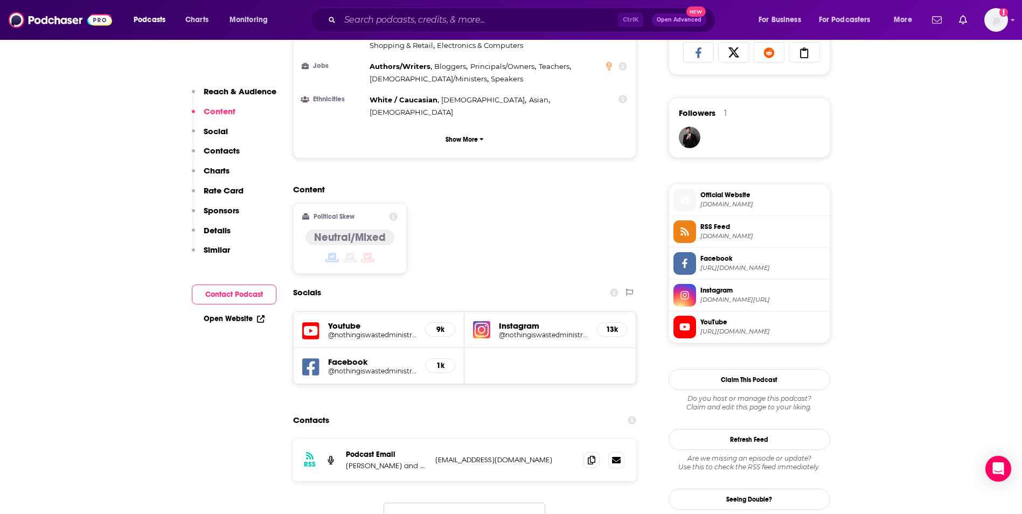
scroll to position [733, 0]
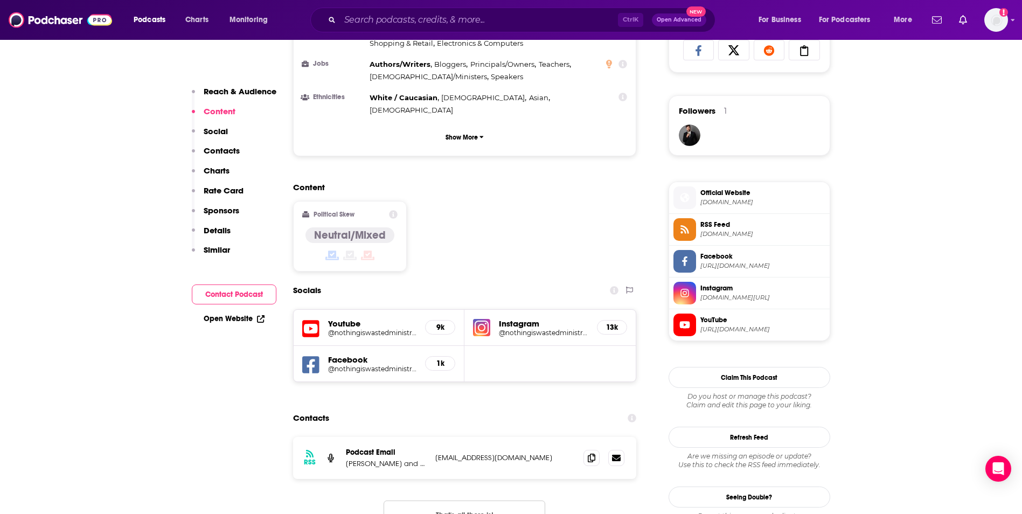
click at [524, 453] on p "admin@niwministries.com" at bounding box center [505, 457] width 140 height 9
copy div "admin@niwministries.com admin@niwministries.com"
click at [455, 23] on input "Search podcasts, credits, & more..." at bounding box center [479, 19] width 278 height 17
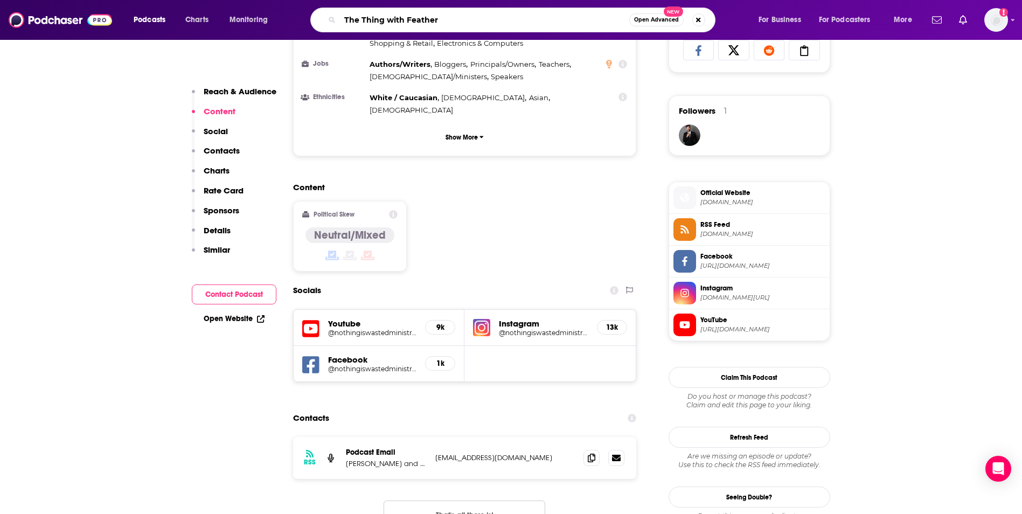
type input "The Thing with Feathers"
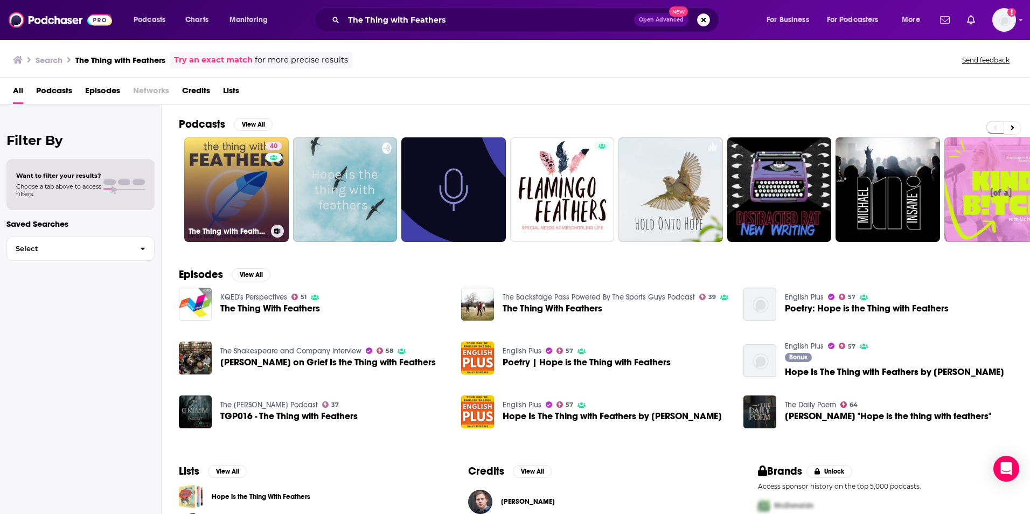
click at [253, 176] on link "40 The Thing with Feathers: birds and hope with Courtney Ellis" at bounding box center [236, 189] width 105 height 105
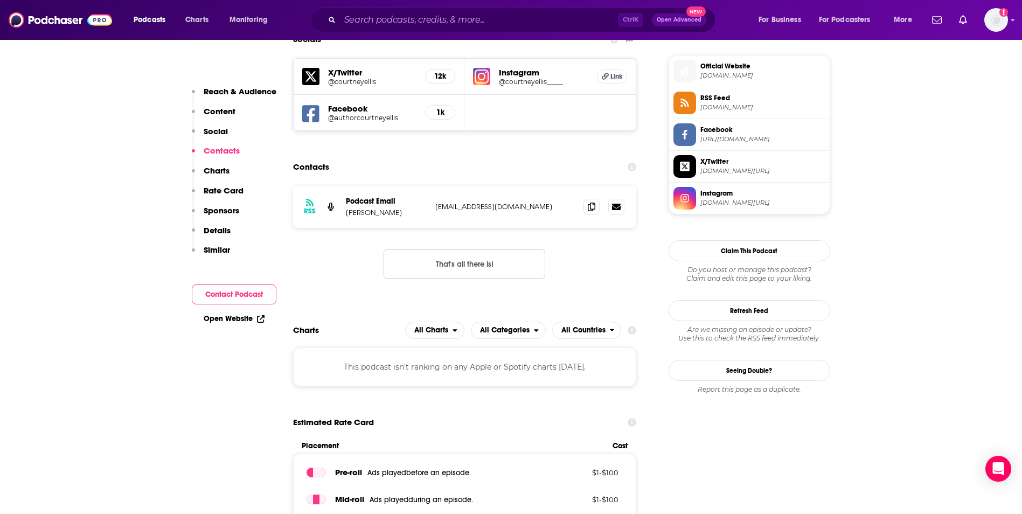
scroll to position [819, 0]
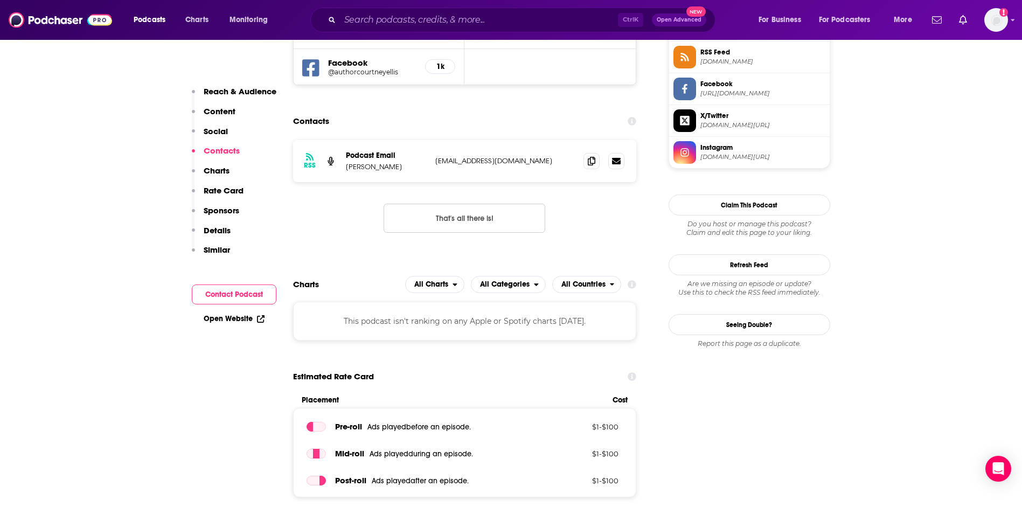
click at [536, 161] on p "courtneyellis@substack.com" at bounding box center [505, 160] width 140 height 9
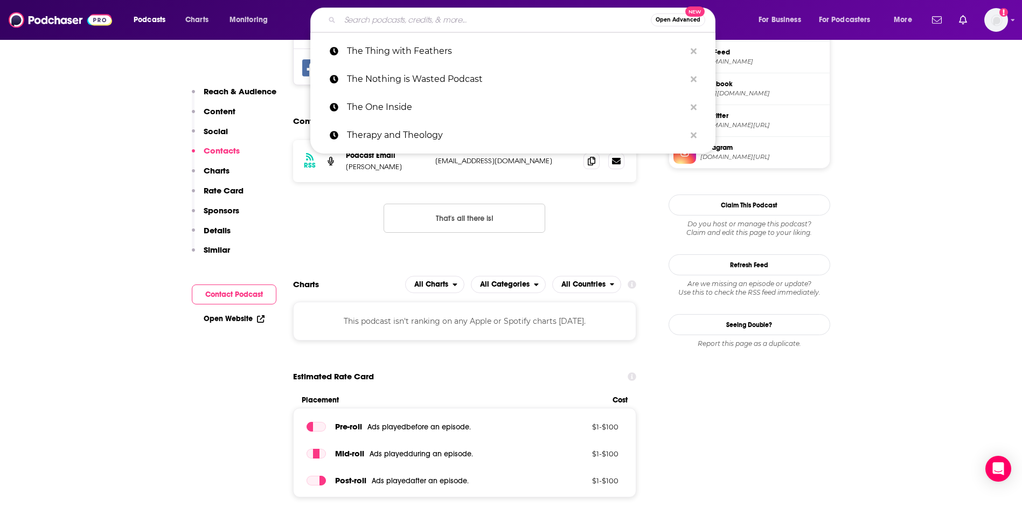
click at [455, 24] on input "Search podcasts, credits, & more..." at bounding box center [495, 19] width 311 height 17
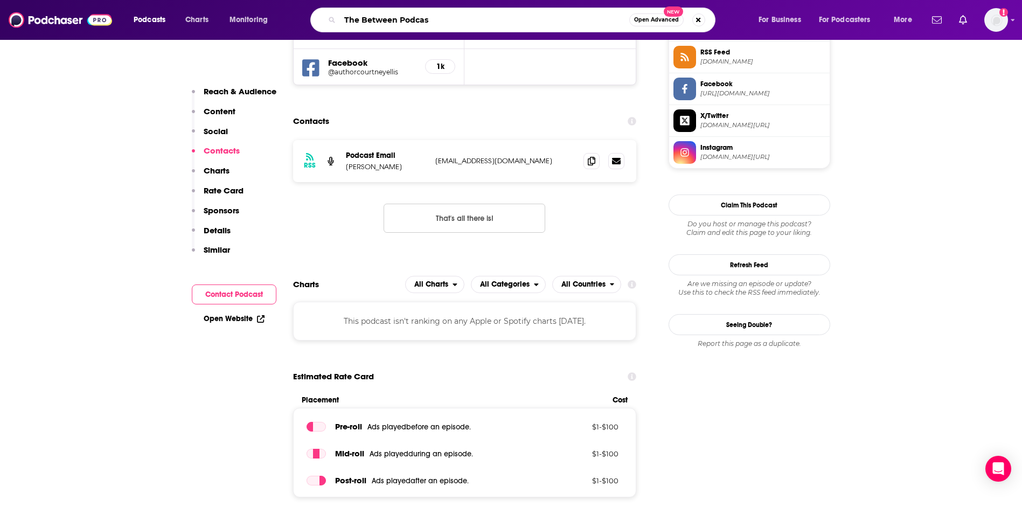
type input "The Between Podcast"
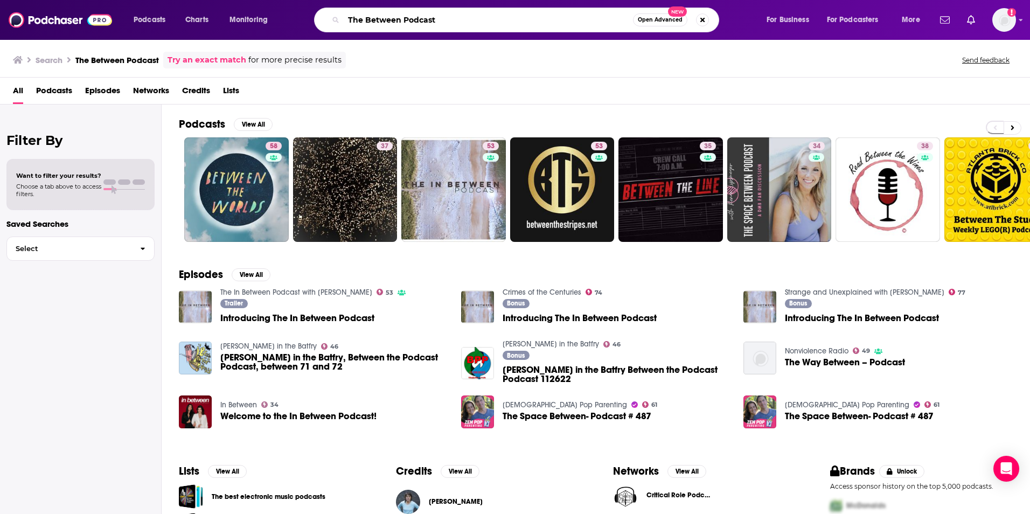
click at [414, 19] on input "The Between Podcast" at bounding box center [488, 19] width 289 height 17
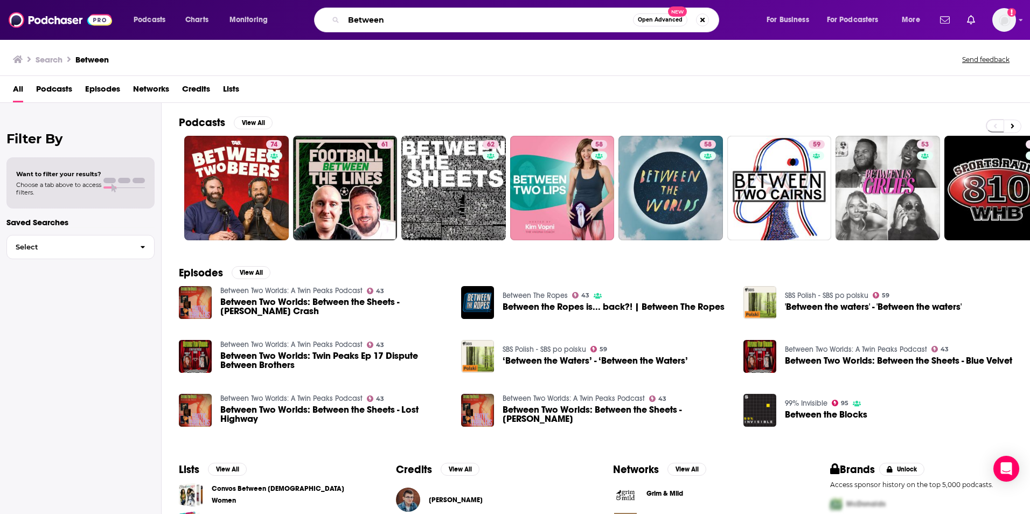
click at [405, 21] on input "Between" at bounding box center [488, 19] width 289 height 17
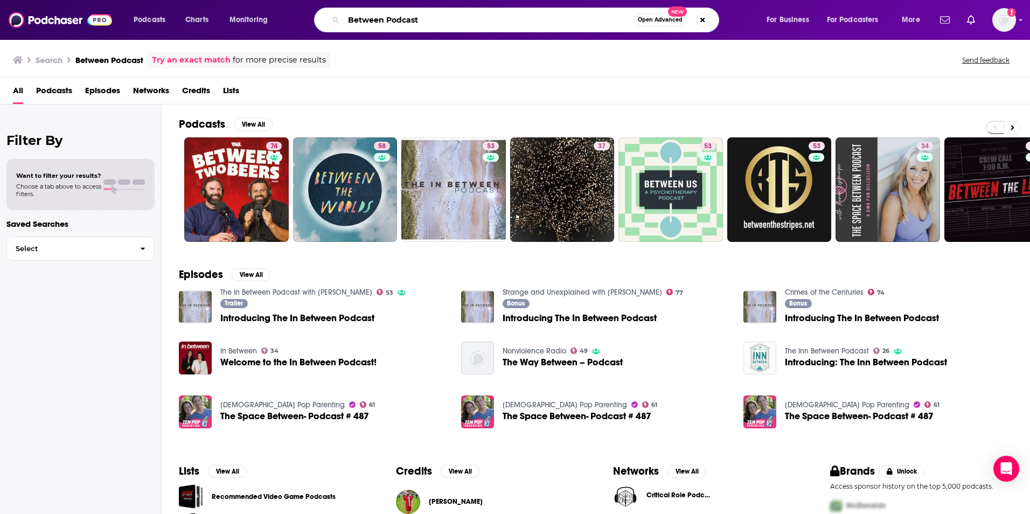
click at [517, 20] on input "Between Podcast" at bounding box center [488, 19] width 289 height 17
paste input "The BETWEEN"
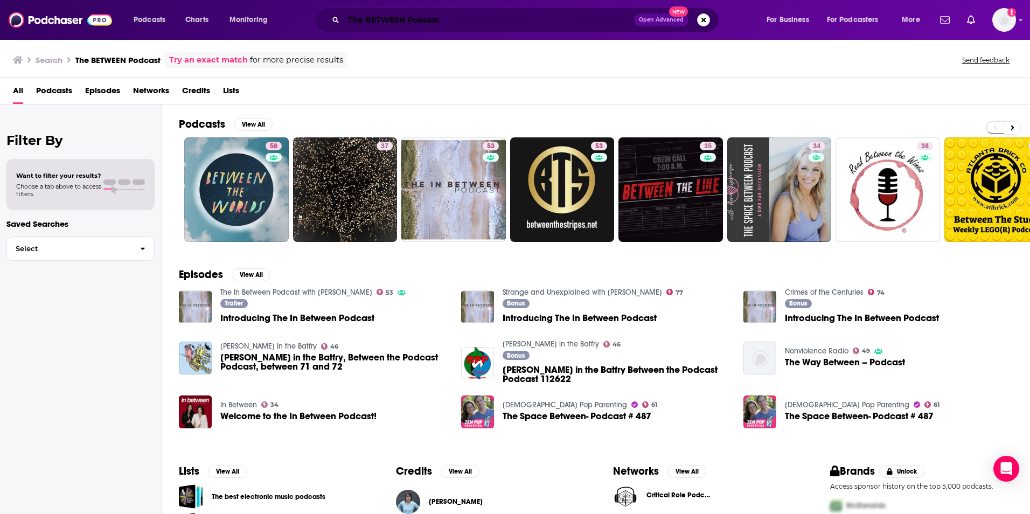
click at [415, 20] on input "The BETWEEN Podcast" at bounding box center [489, 19] width 290 height 17
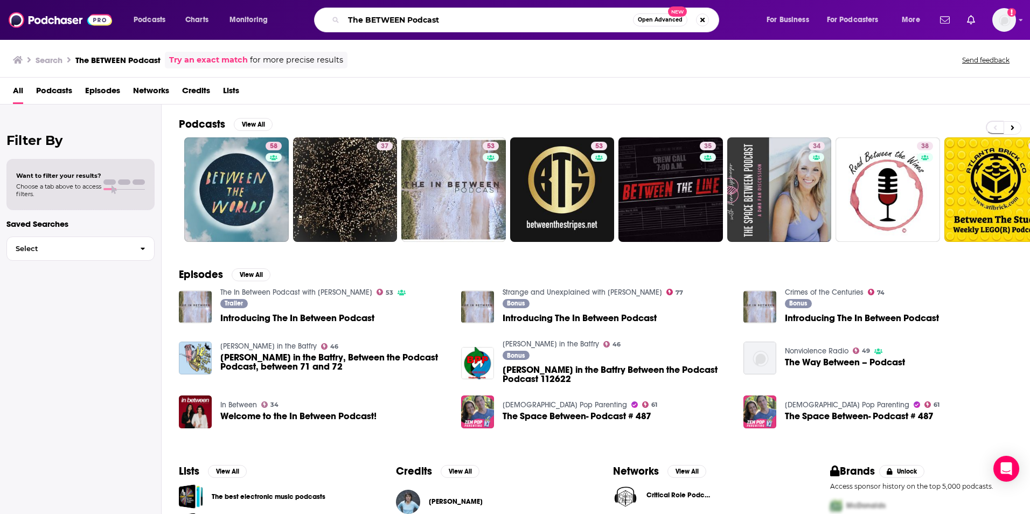
click at [415, 20] on input "The BETWEEN Podcast" at bounding box center [488, 19] width 289 height 17
paste input "Place We Find Ourselves"
type input "The Place We Find Ourselves"
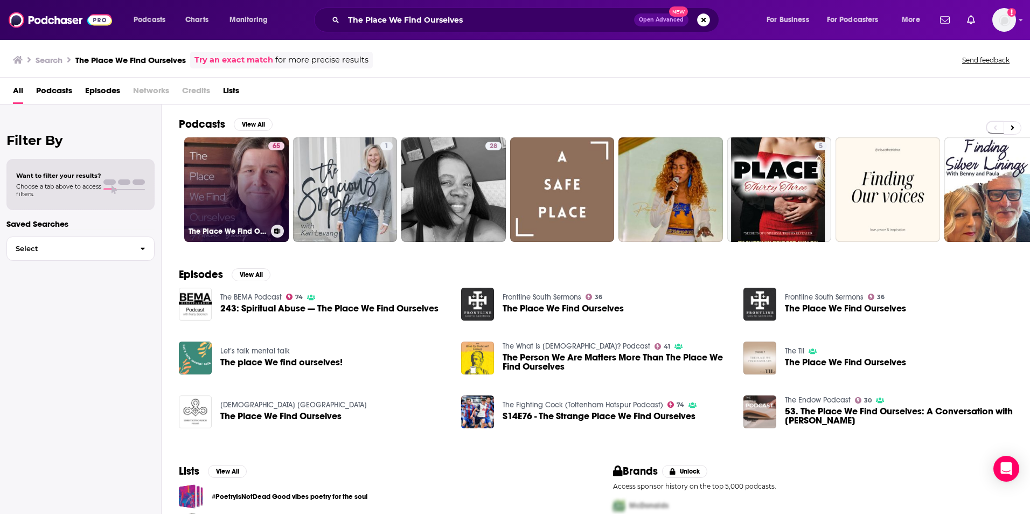
click at [237, 190] on link "65 The Place We Find Ourselves" at bounding box center [236, 189] width 105 height 105
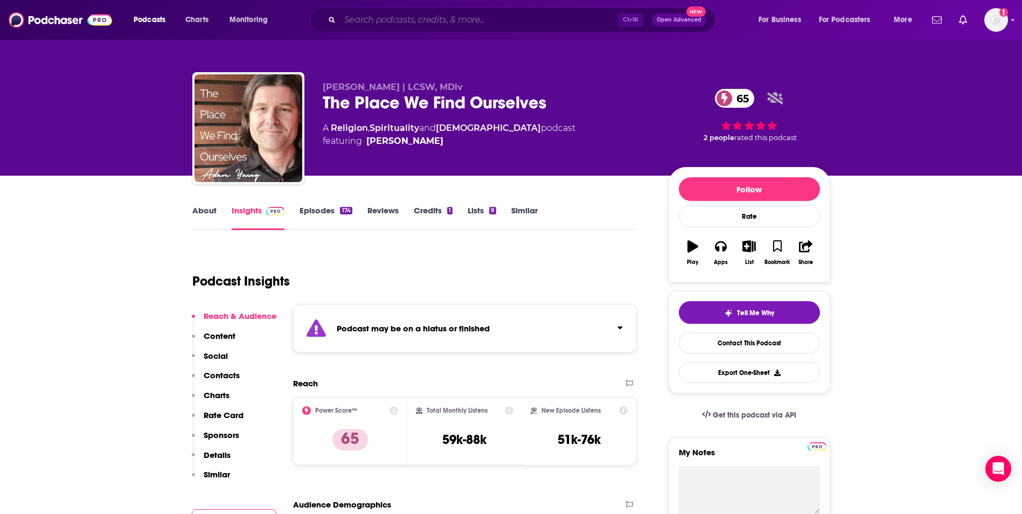
click at [445, 19] on input "Search podcasts, credits, & more..." at bounding box center [479, 19] width 278 height 17
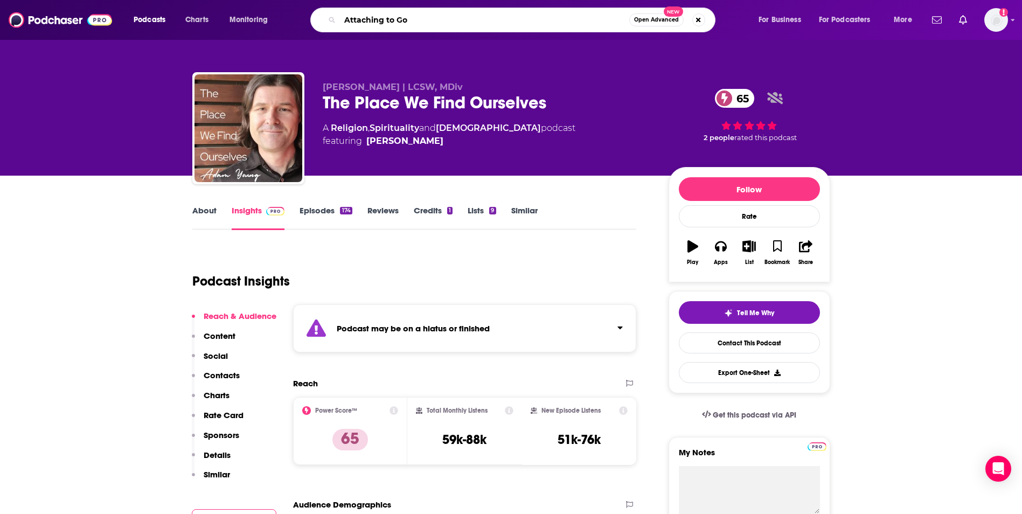
type input "Attaching to God"
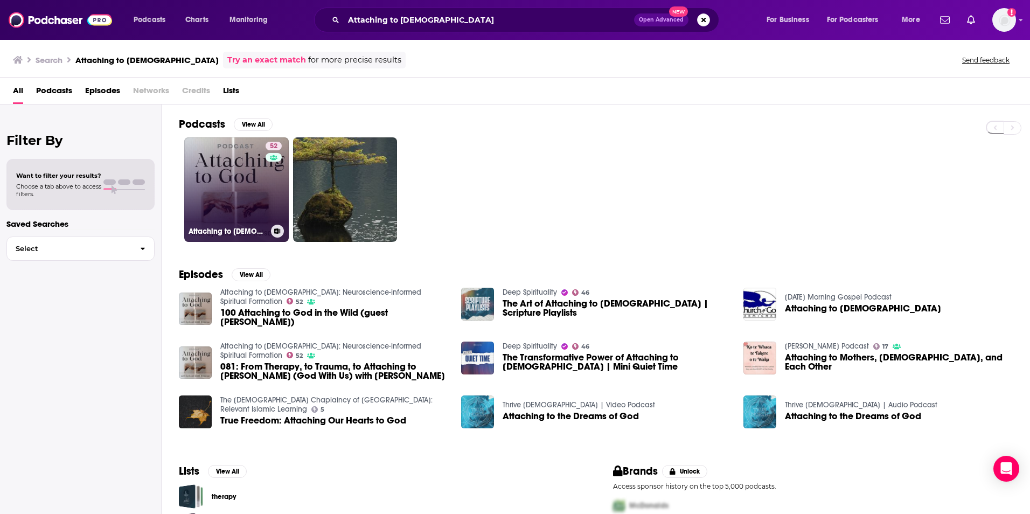
click at [242, 180] on link "52 Attaching to God: Neuroscience-informed Spiritual Formation" at bounding box center [236, 189] width 105 height 105
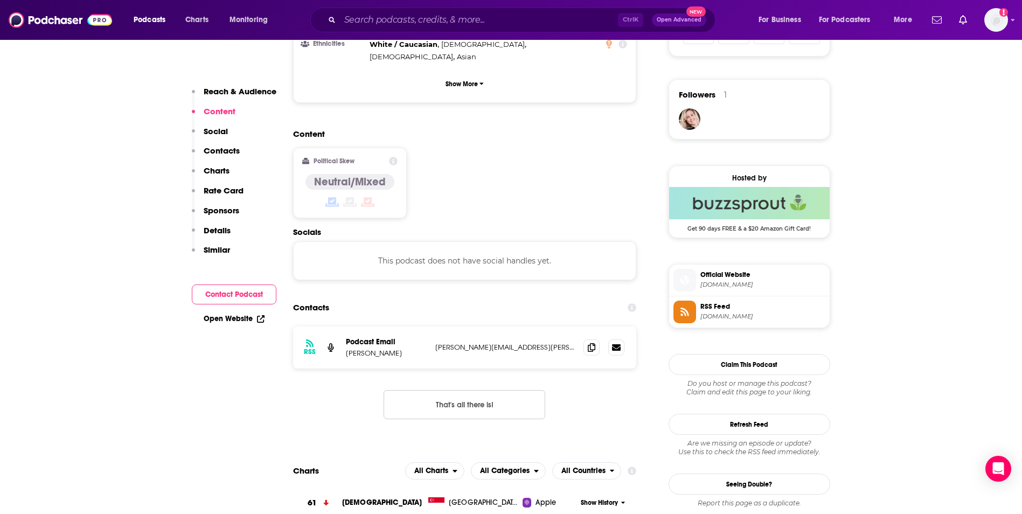
scroll to position [754, 0]
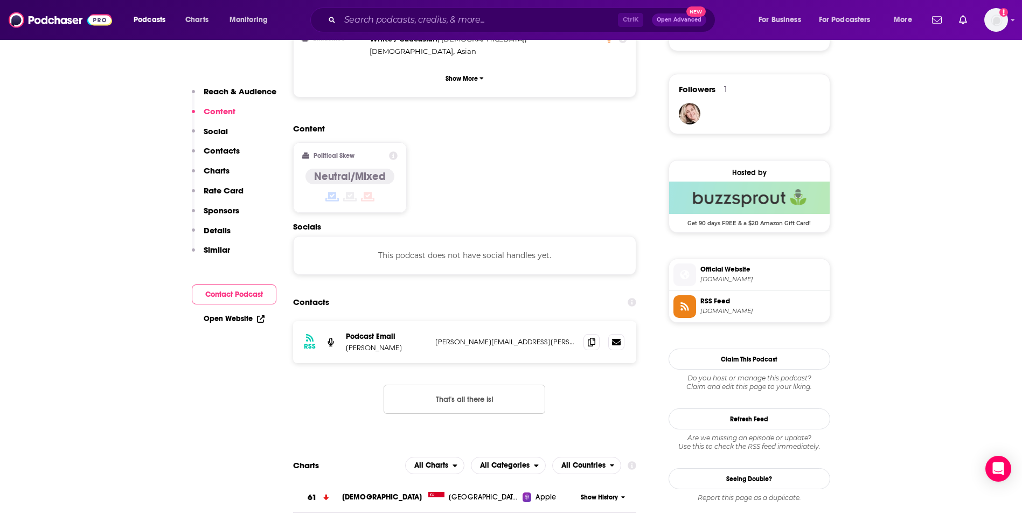
click at [538, 337] on p "geoffrey.holsclaw@gmail.com" at bounding box center [505, 341] width 140 height 9
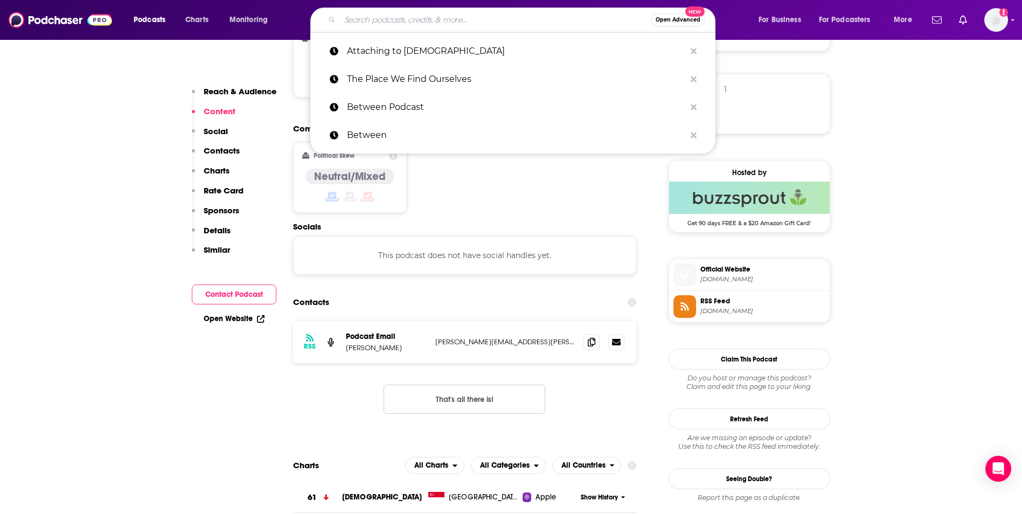
click at [418, 21] on input "Search podcasts, credits, & more..." at bounding box center [495, 19] width 311 height 17
paste input "Hey Tabi!"
type input "Hey Tabi!"
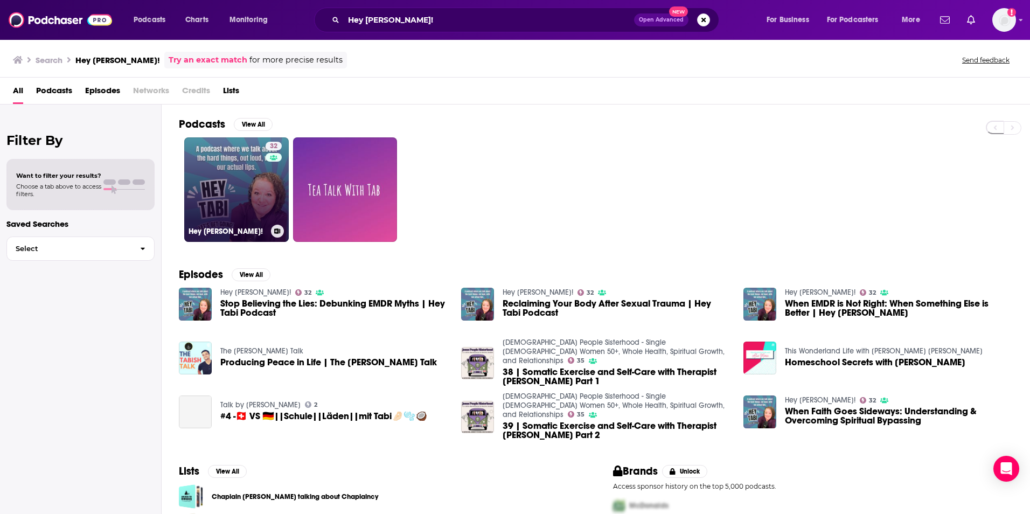
click at [226, 183] on link "32 Hey Tabi!" at bounding box center [236, 189] width 105 height 105
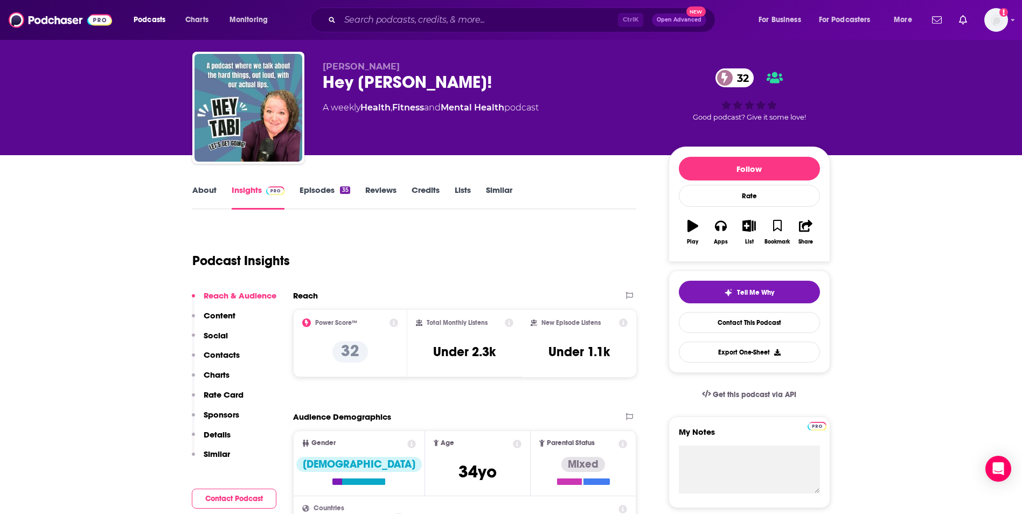
scroll to position [22, 0]
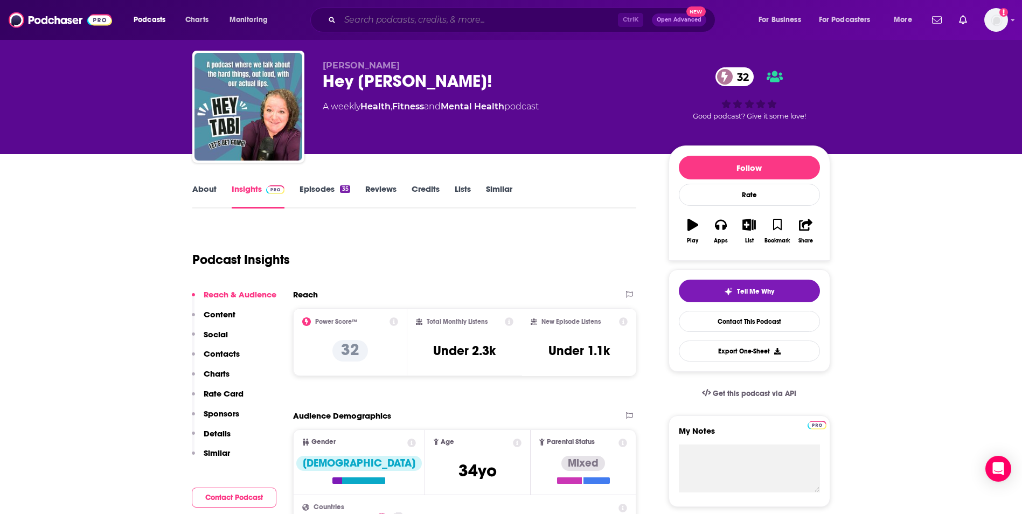
click at [443, 22] on input "Search podcasts, credits, & more..." at bounding box center [479, 19] width 278 height 17
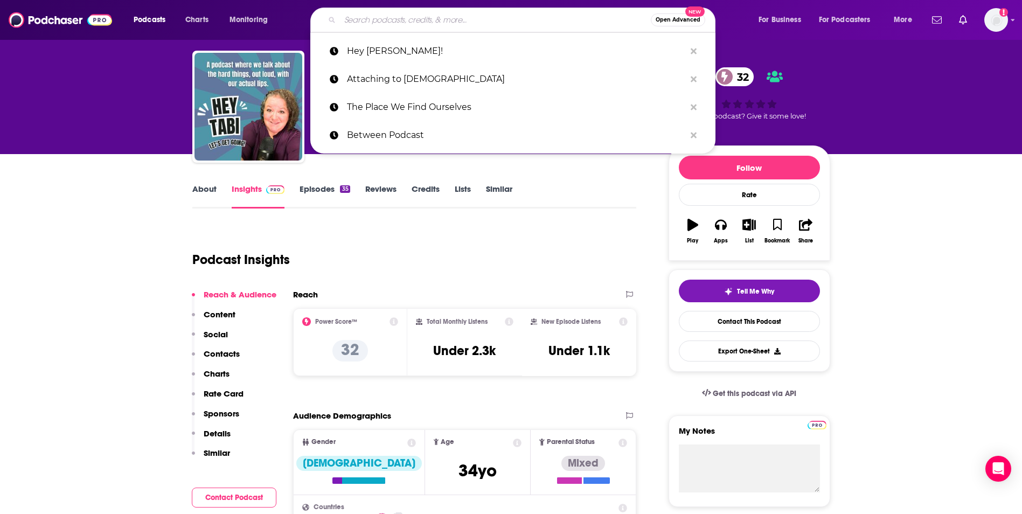
paste input "The Ugly Truth about the Girl Next Door"
type input "The Ugly Truth about the Girl Next Door"
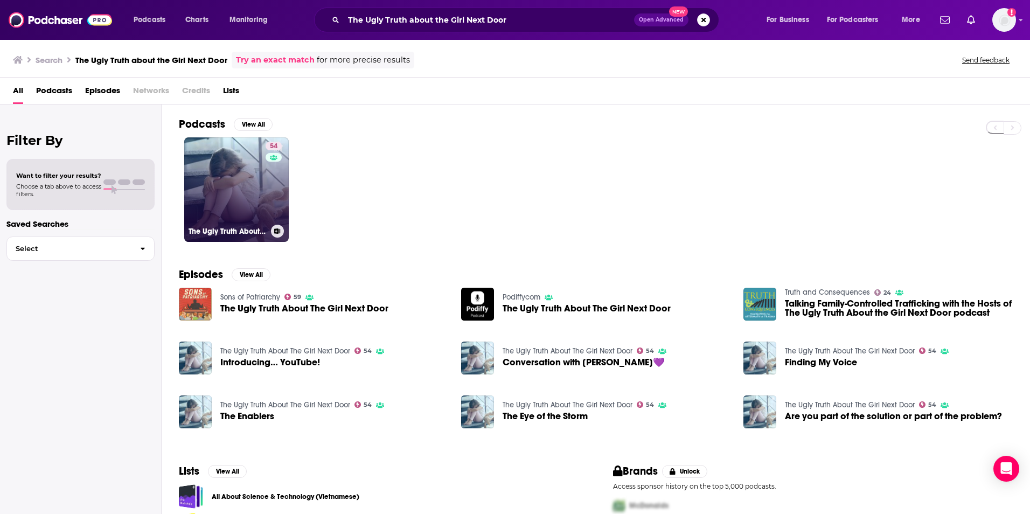
click at [231, 189] on link "54 The Ugly Truth About The Girl Next Door" at bounding box center [236, 189] width 105 height 105
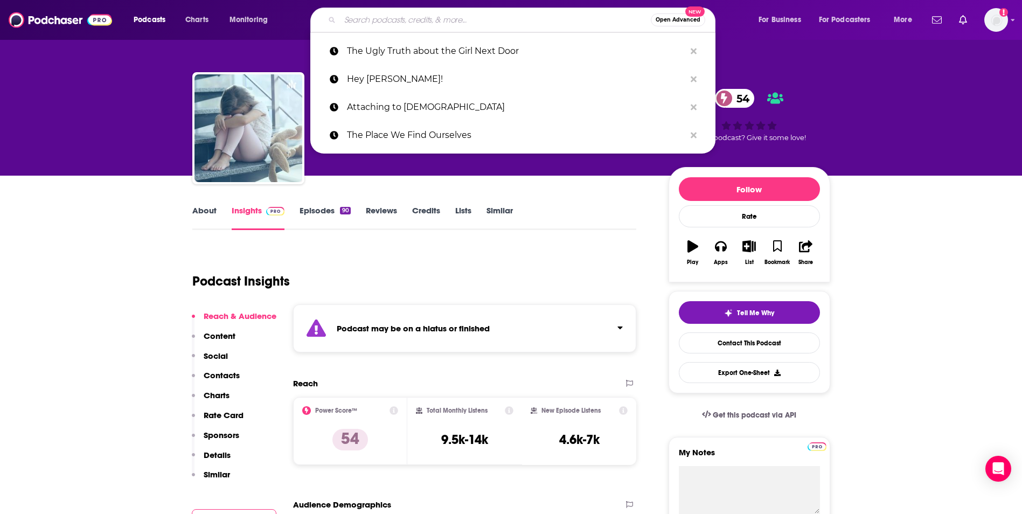
click at [440, 15] on input "Search podcasts, credits, & more..." at bounding box center [495, 19] width 311 height 17
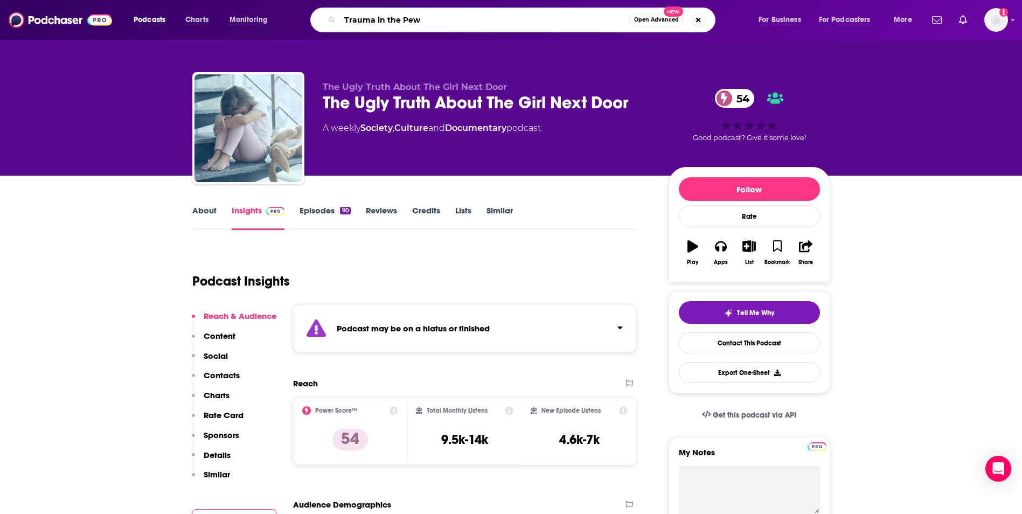
type input "Trauma in the Pews"
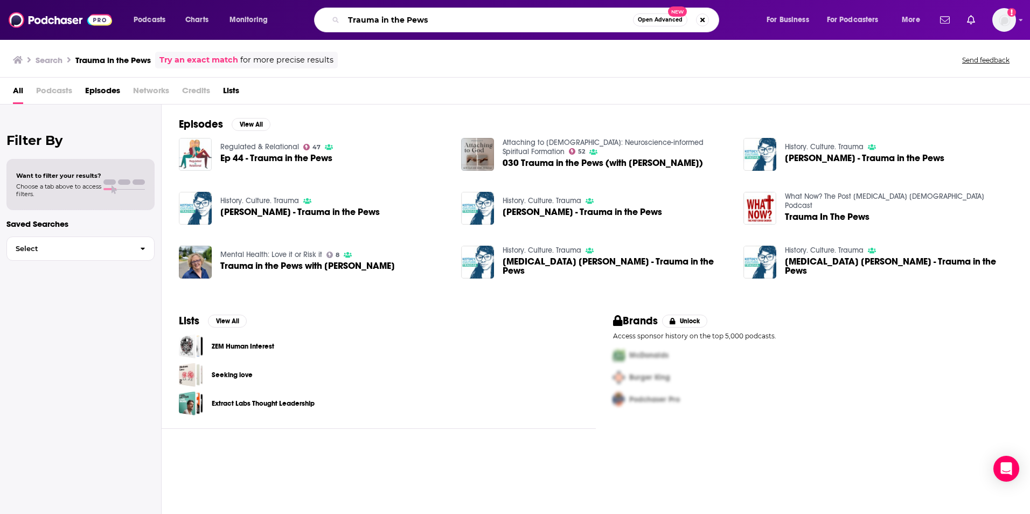
click at [394, 26] on input "Trauma in the Pews" at bounding box center [488, 19] width 289 height 17
type input "Heart of the Story"
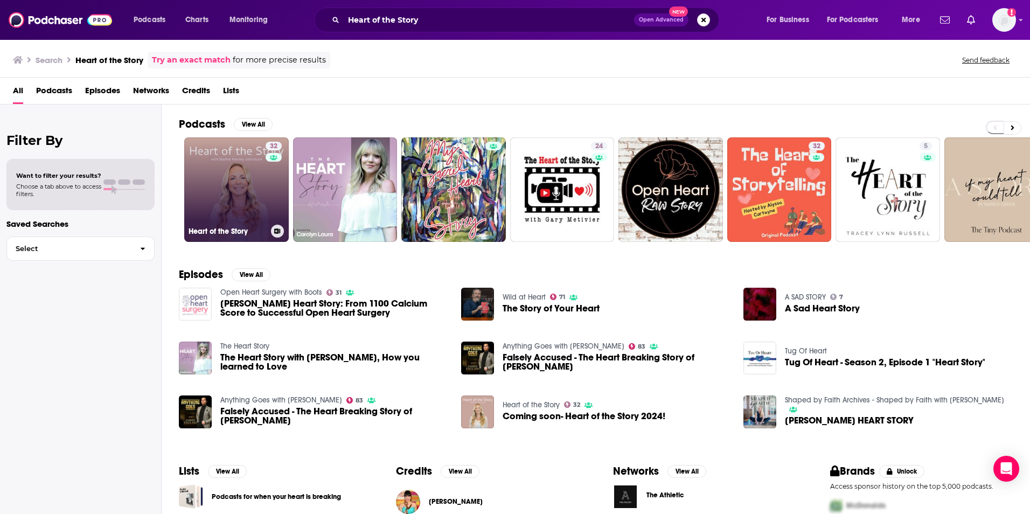
click at [238, 184] on link "32 Heart of the Story" at bounding box center [236, 189] width 105 height 105
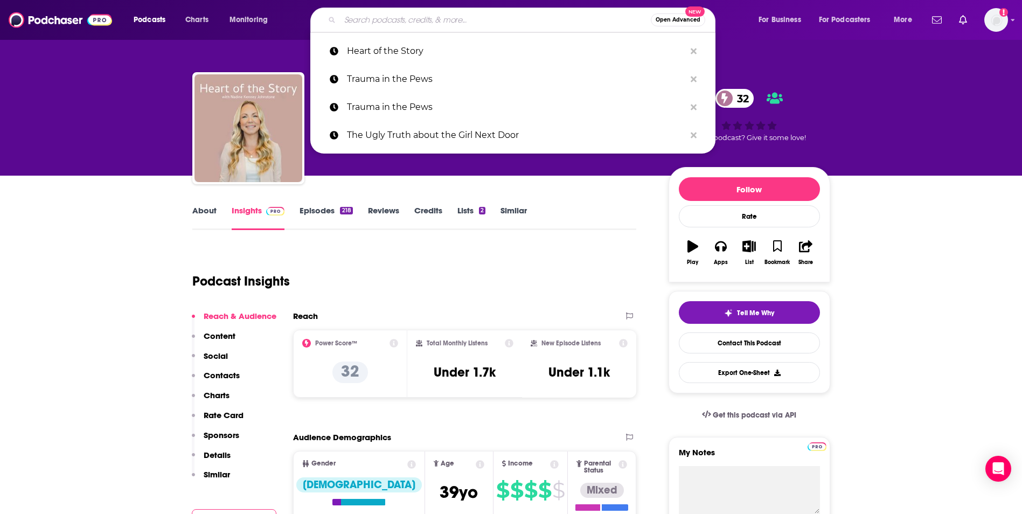
click at [421, 20] on input "Search podcasts, credits, & more..." at bounding box center [495, 19] width 311 height 17
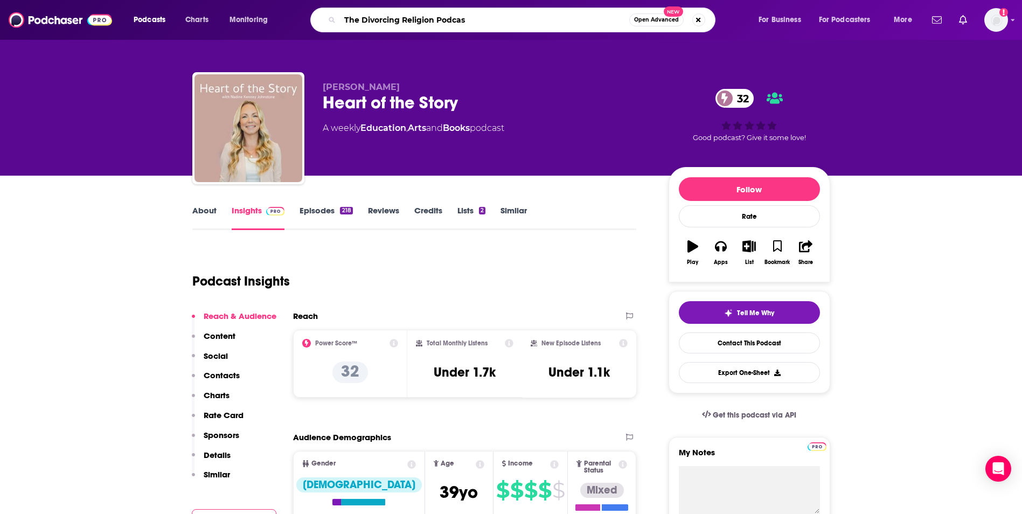
type input "The Divorcing Religion Podcast"
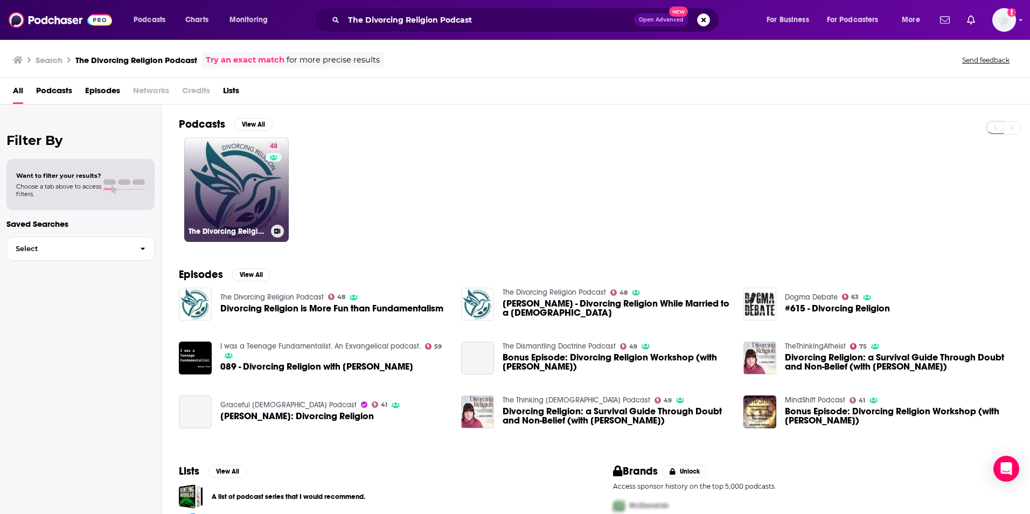
click at [245, 182] on link "48 The Divorcing Religion Podcast" at bounding box center [236, 189] width 105 height 105
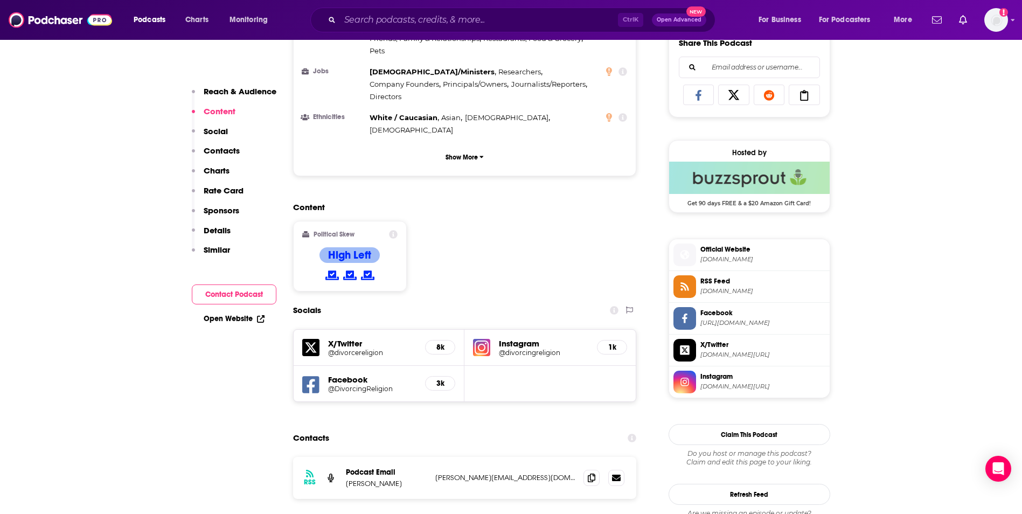
scroll to position [690, 0]
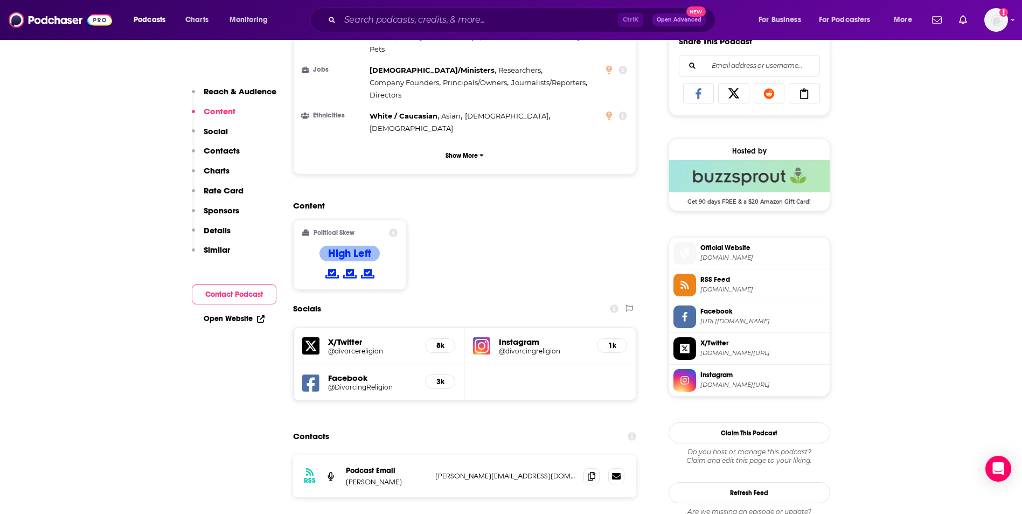
click at [525, 455] on div "RSS Podcast Email Janice Selbie janice.selbie@gmail.com janice.selbie@gmail.com" at bounding box center [465, 476] width 344 height 42
click at [395, 23] on input "Search podcasts, credits, & more..." at bounding box center [479, 19] width 278 height 17
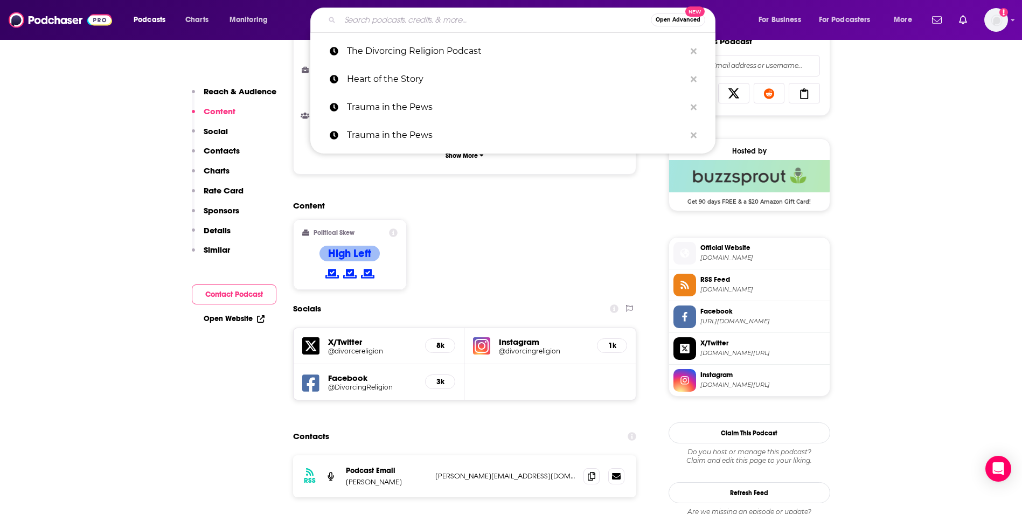
paste input "Un-Holier Than Thou"
type input "Un-Holier Than Thou"
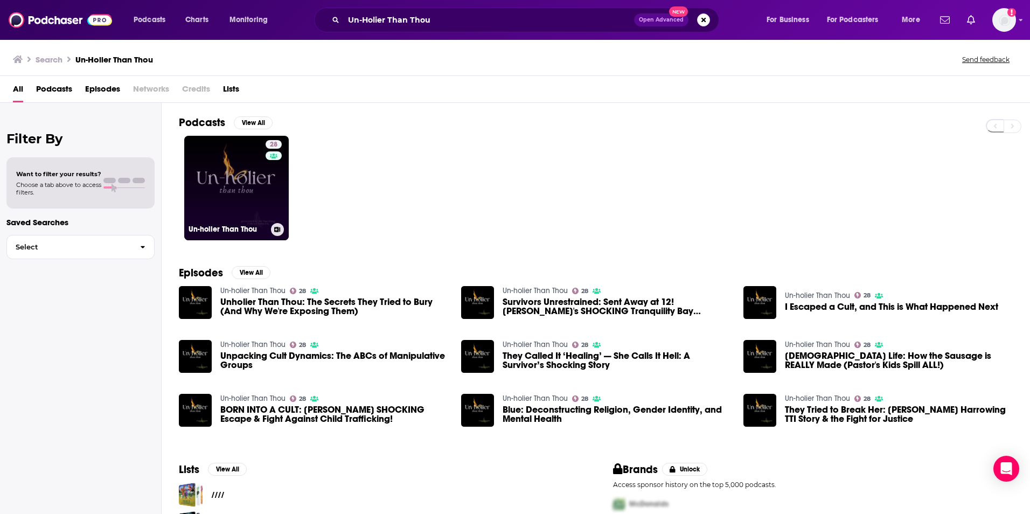
click at [230, 190] on link "28 Un-holier Than Thou" at bounding box center [236, 188] width 105 height 105
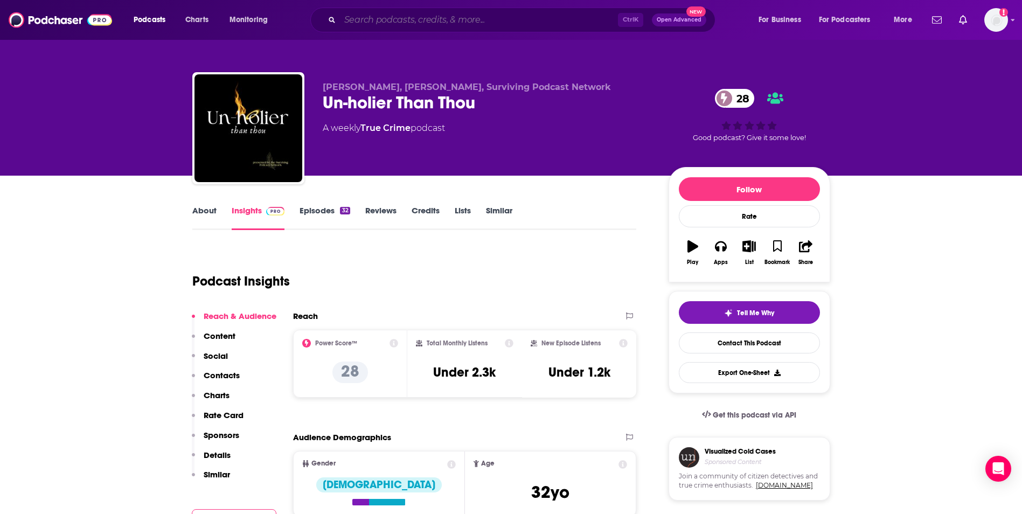
click at [378, 15] on input "Search podcasts, credits, & more..." at bounding box center [479, 19] width 278 height 17
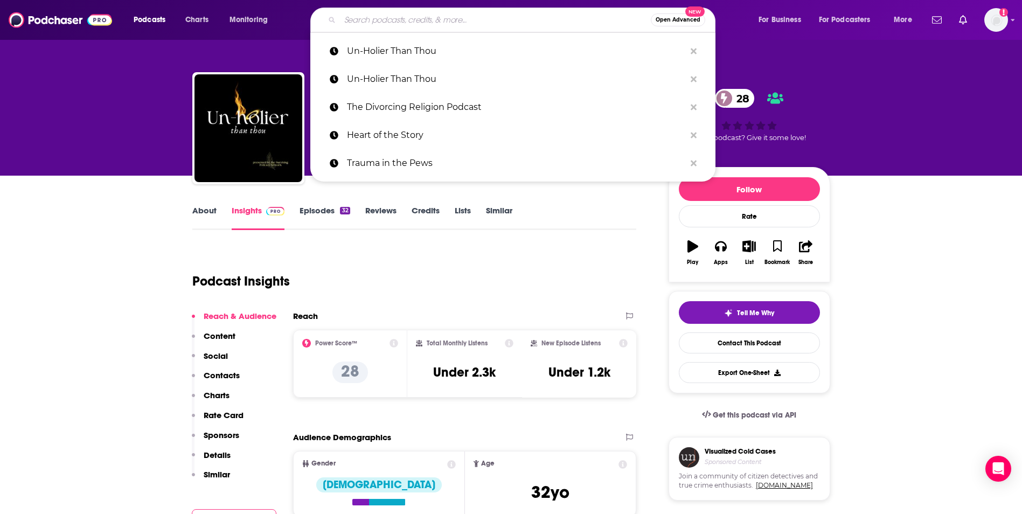
paste input "The Let's Get Canceled Podcast"
type input "The Let's Get Canceled Podcast"
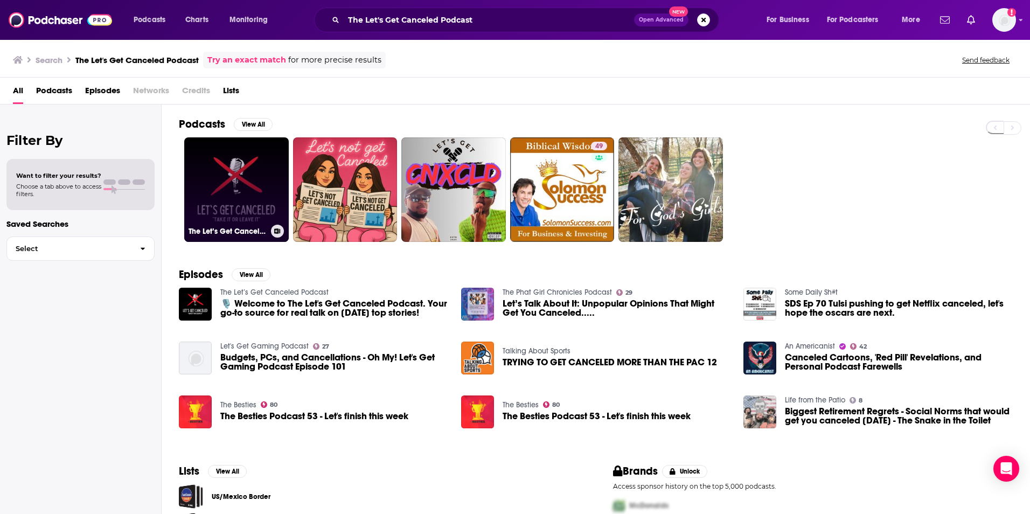
click at [223, 189] on link "The Let’s Get Canceled Podcast" at bounding box center [236, 189] width 105 height 105
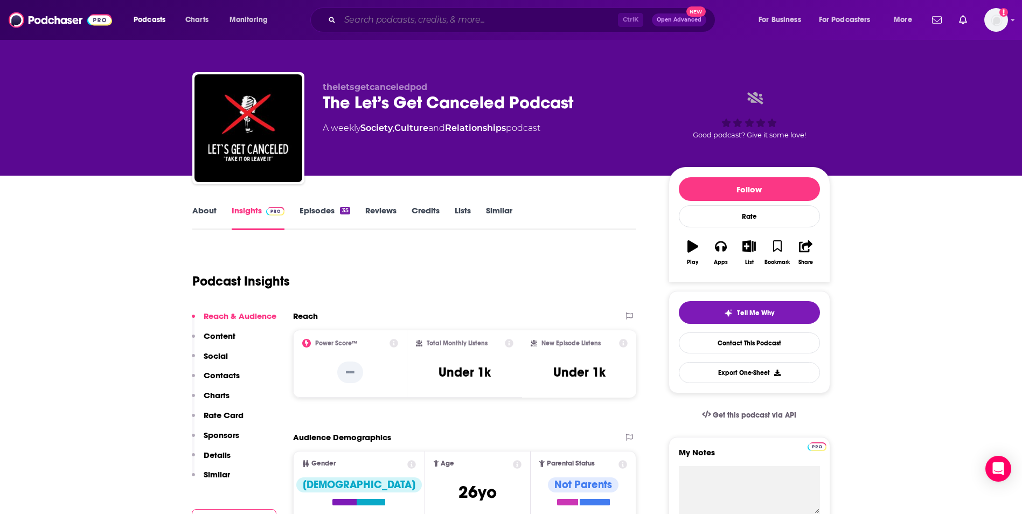
click at [461, 22] on input "Search podcasts, credits, & more..." at bounding box center [479, 19] width 278 height 17
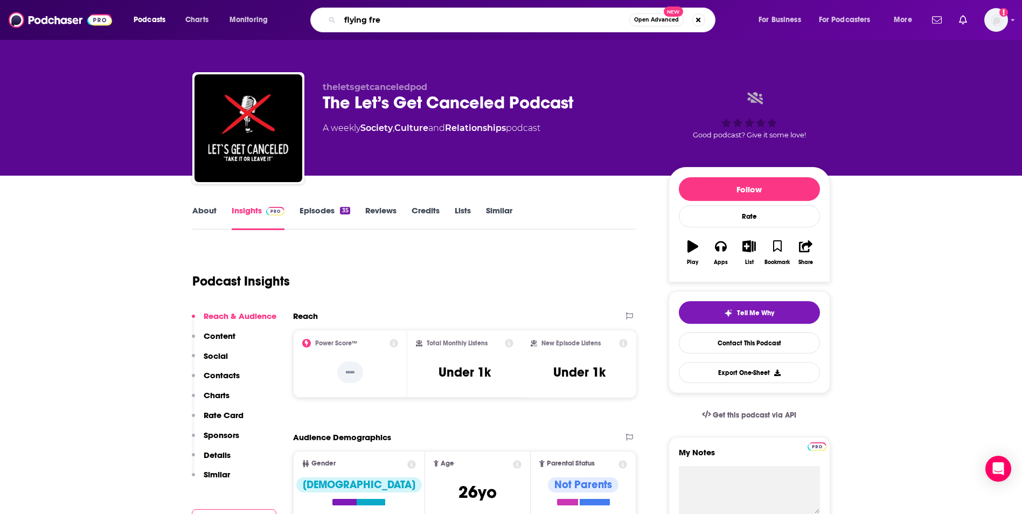
type input "flying free"
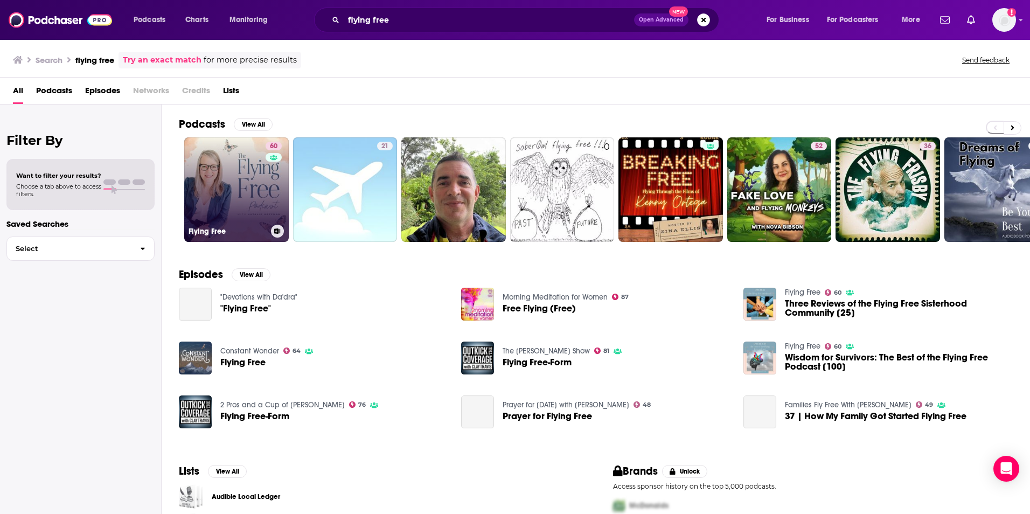
click at [258, 189] on link "60 Flying Free" at bounding box center [236, 189] width 105 height 105
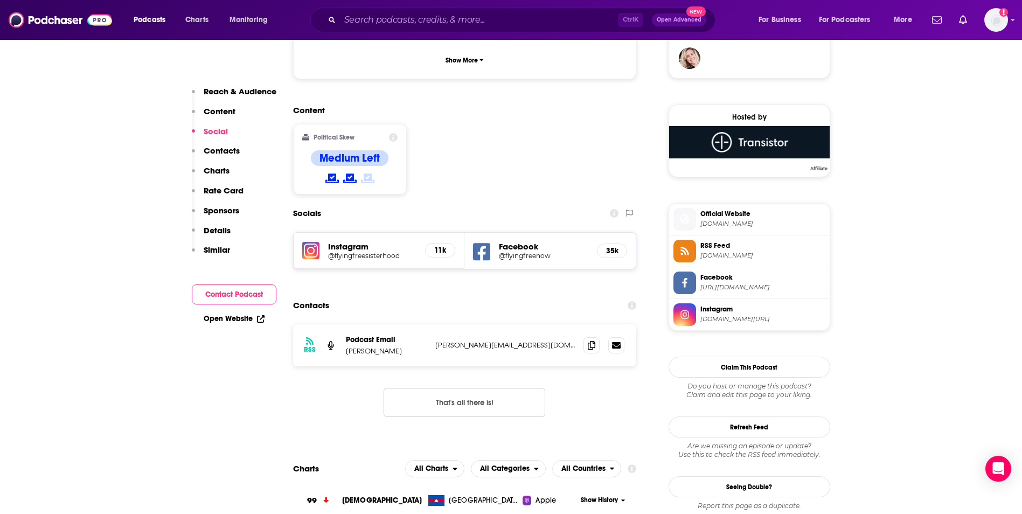
scroll to position [841, 0]
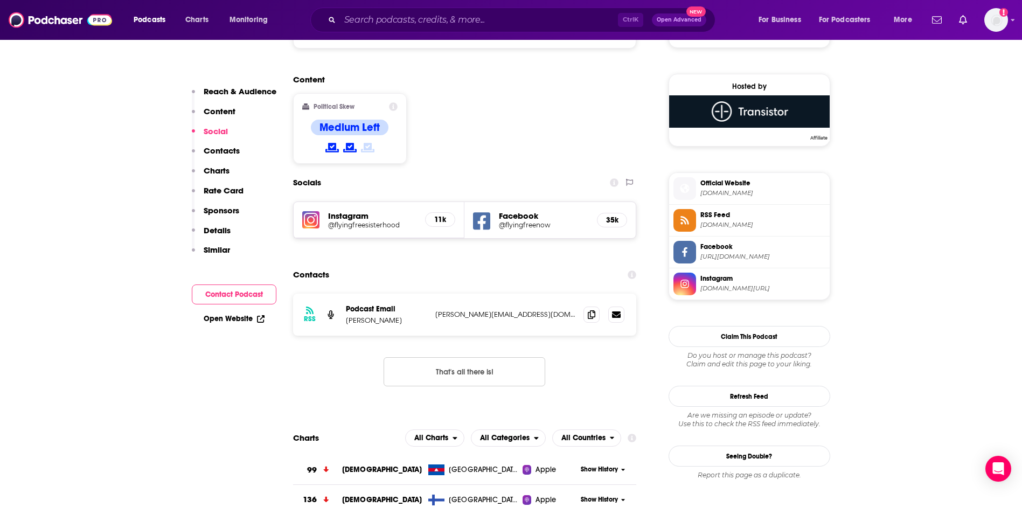
click at [531, 310] on p "natalie@flyingfreenow.com" at bounding box center [505, 314] width 140 height 9
click at [469, 21] on input "Search podcasts, credits, & more..." at bounding box center [479, 19] width 278 height 17
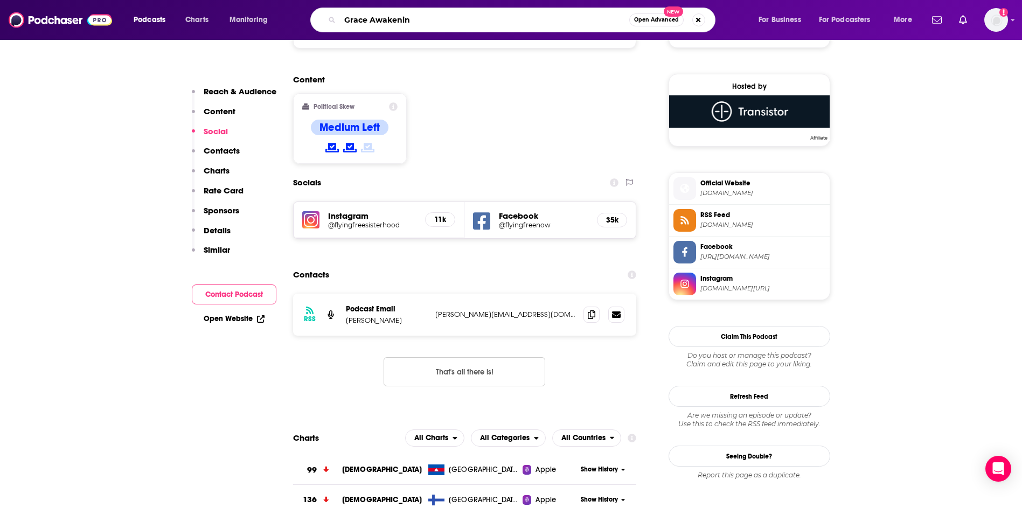
type input "Grace Awakening"
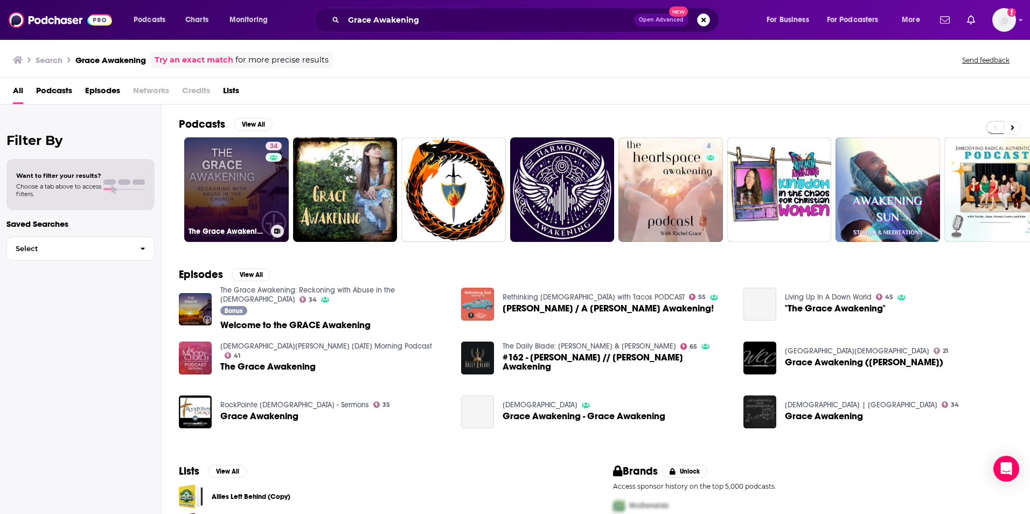
click at [213, 192] on link "34 The Grace Awakening: Reckoning with Abuse in the Church" at bounding box center [236, 189] width 105 height 105
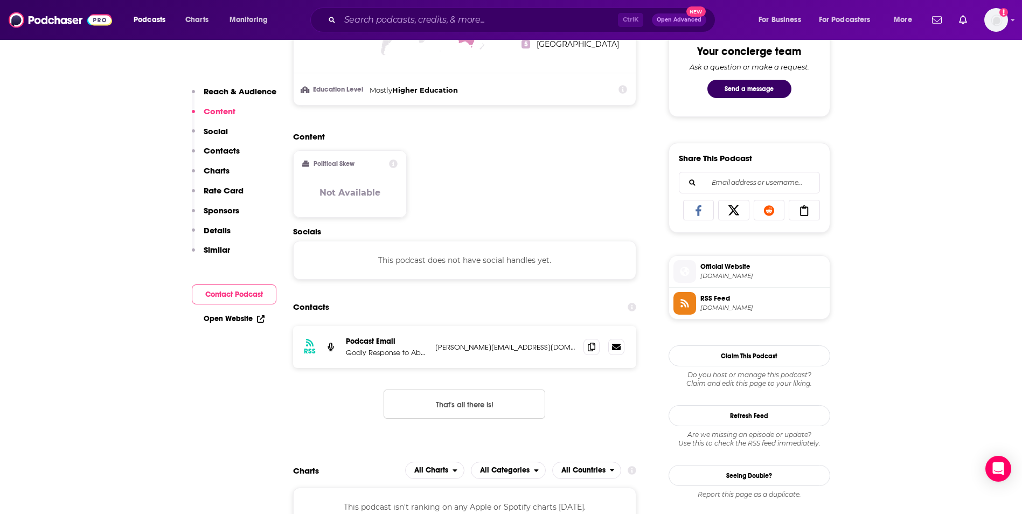
scroll to position [668, 0]
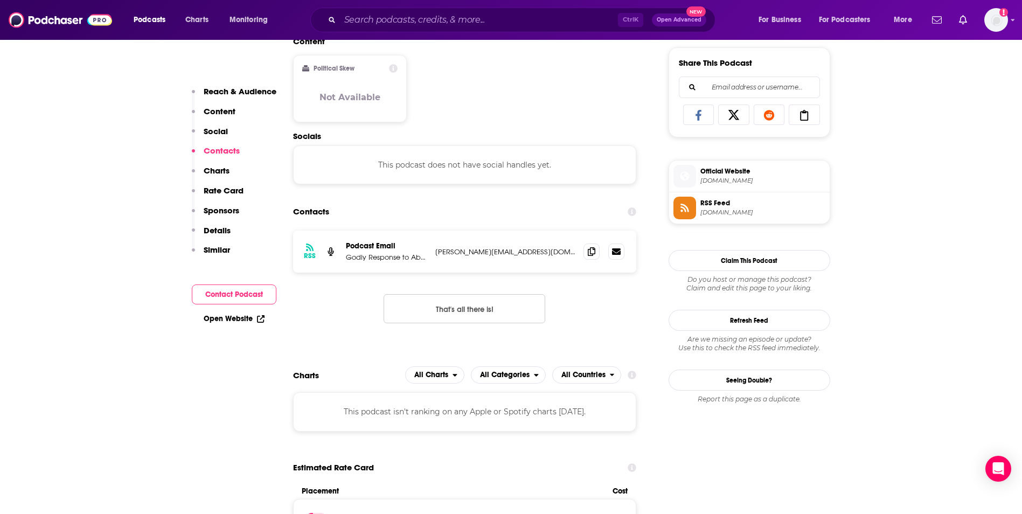
click at [515, 253] on p "hannah@netgrace.org" at bounding box center [505, 251] width 140 height 9
click at [428, 25] on input "Search podcasts, credits, & more..." at bounding box center [479, 19] width 278 height 17
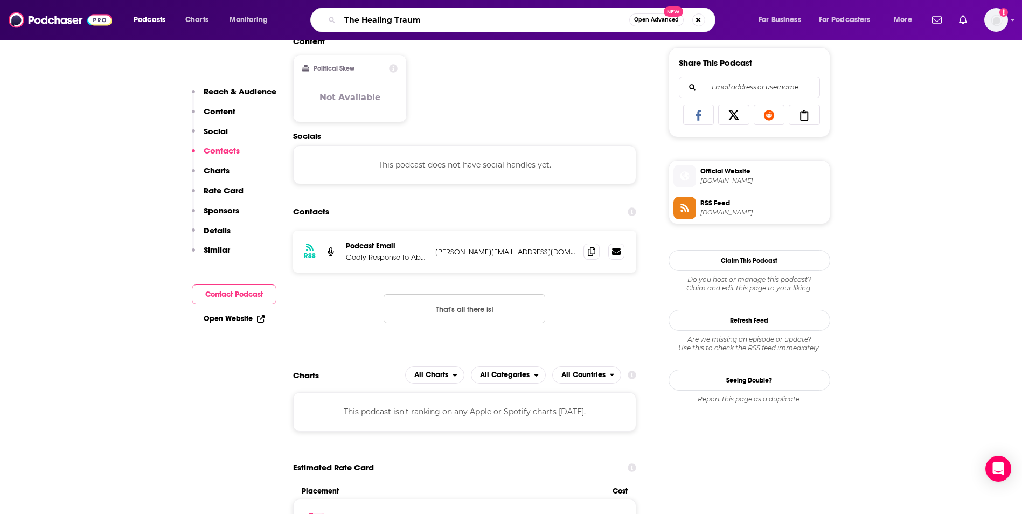
type input "The Healing Trauma"
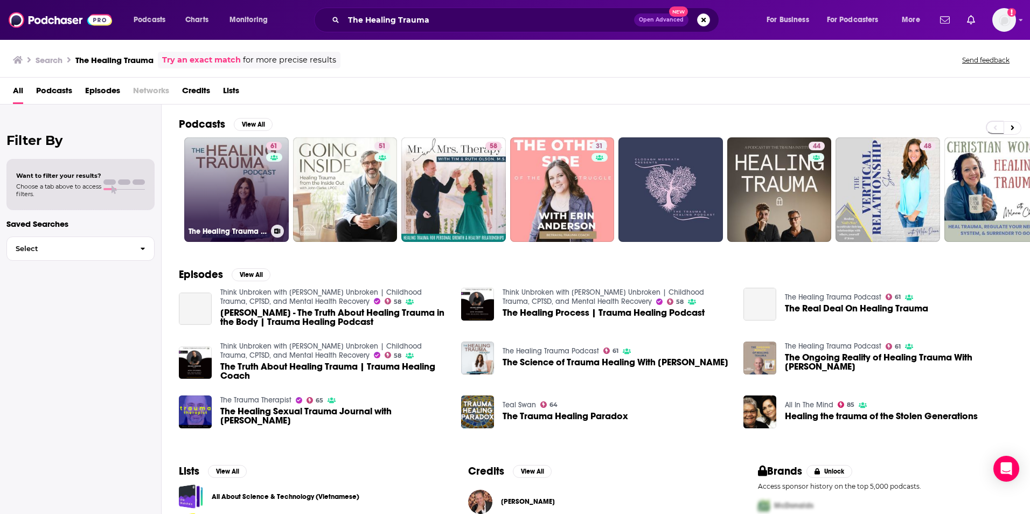
click at [246, 176] on link "61 The Healing Trauma Podcast" at bounding box center [236, 189] width 105 height 105
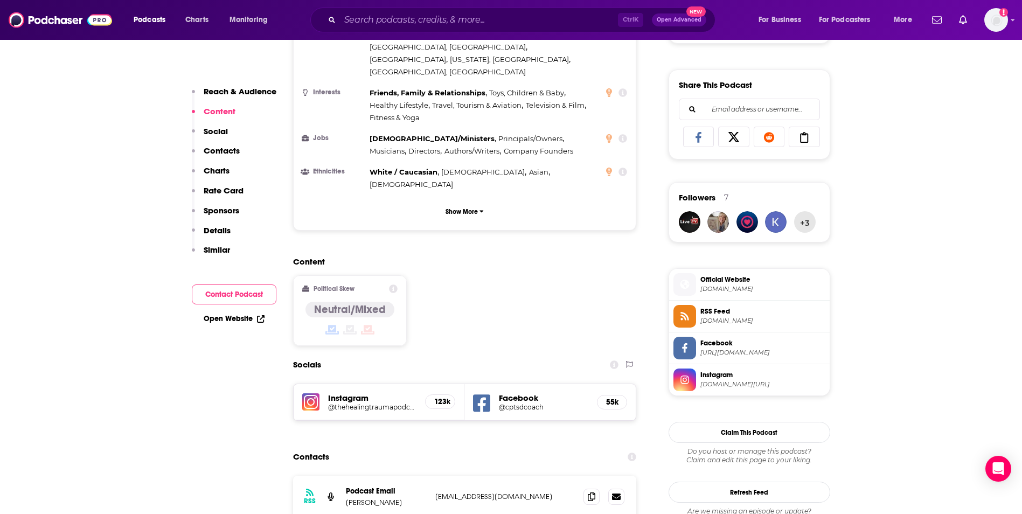
scroll to position [668, 0]
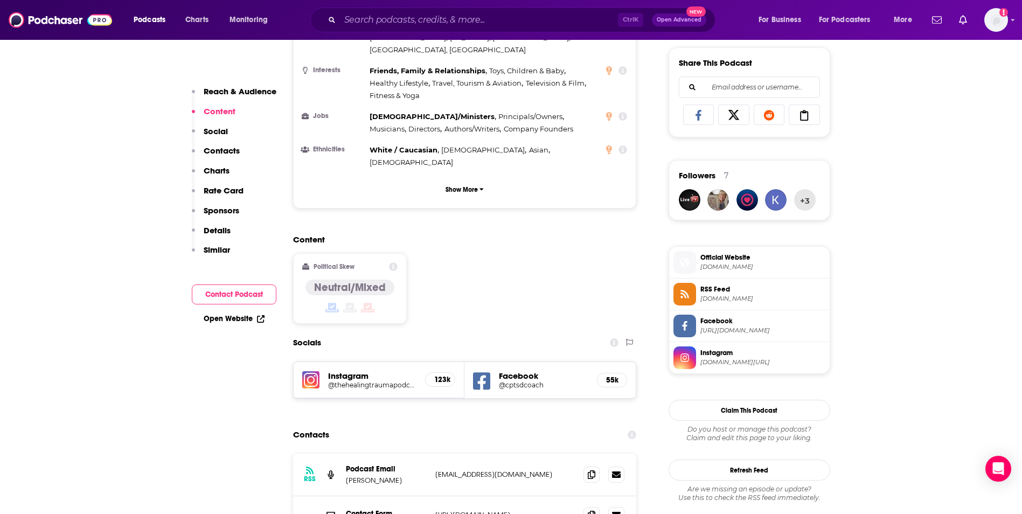
click at [573, 470] on p "contact@thehealingtraumapodcast.com" at bounding box center [505, 474] width 140 height 9
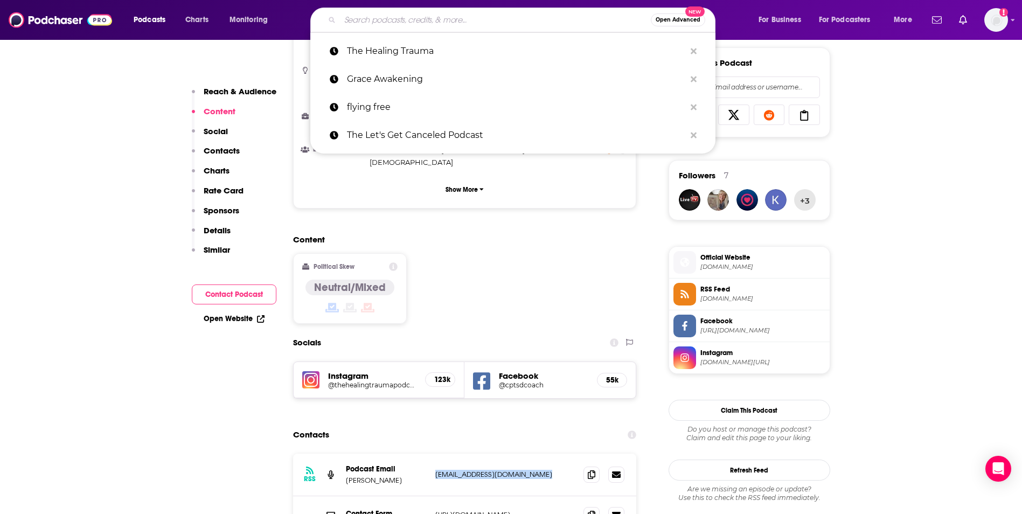
click at [357, 19] on input "Search podcasts, credits, & more..." at bounding box center [495, 19] width 311 height 17
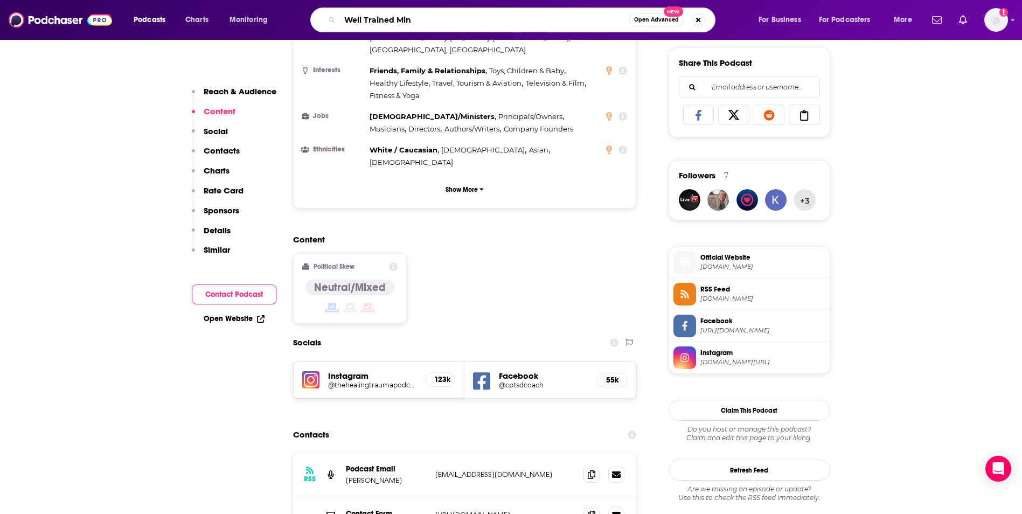
type input "Well Trained Mind"
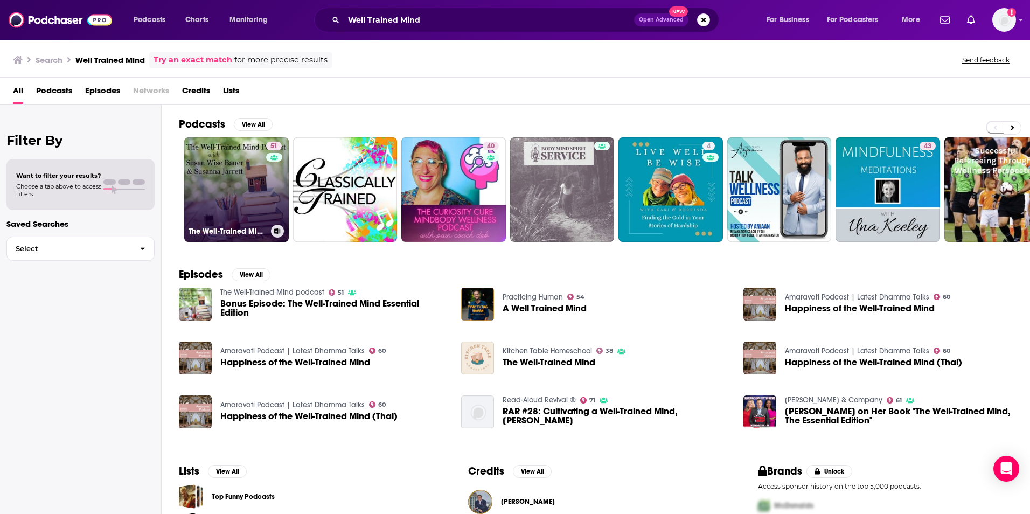
click at [237, 177] on link "51 The Well-Trained Mind podcast" at bounding box center [236, 189] width 105 height 105
